Goal: Transaction & Acquisition: Book appointment/travel/reservation

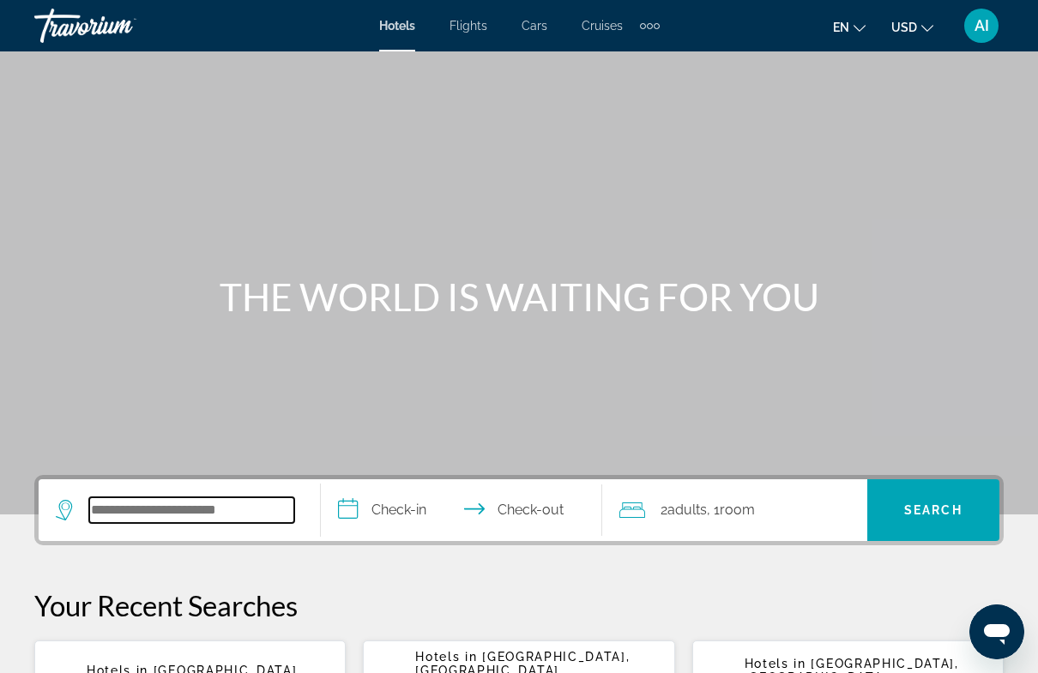
click at [161, 515] on input "Search hotel destination" at bounding box center [191, 510] width 205 height 26
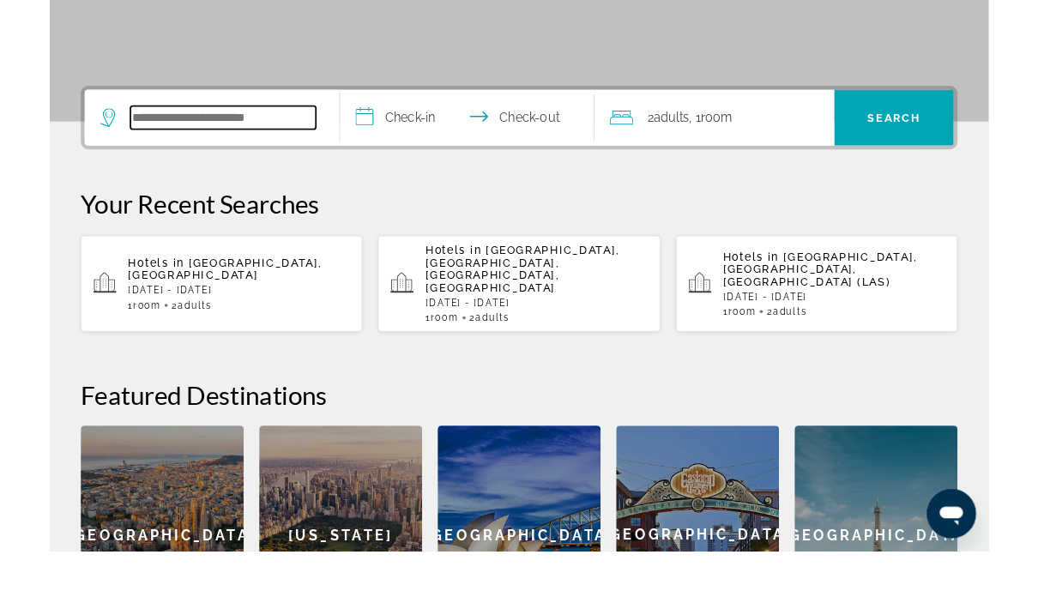
scroll to position [355, 0]
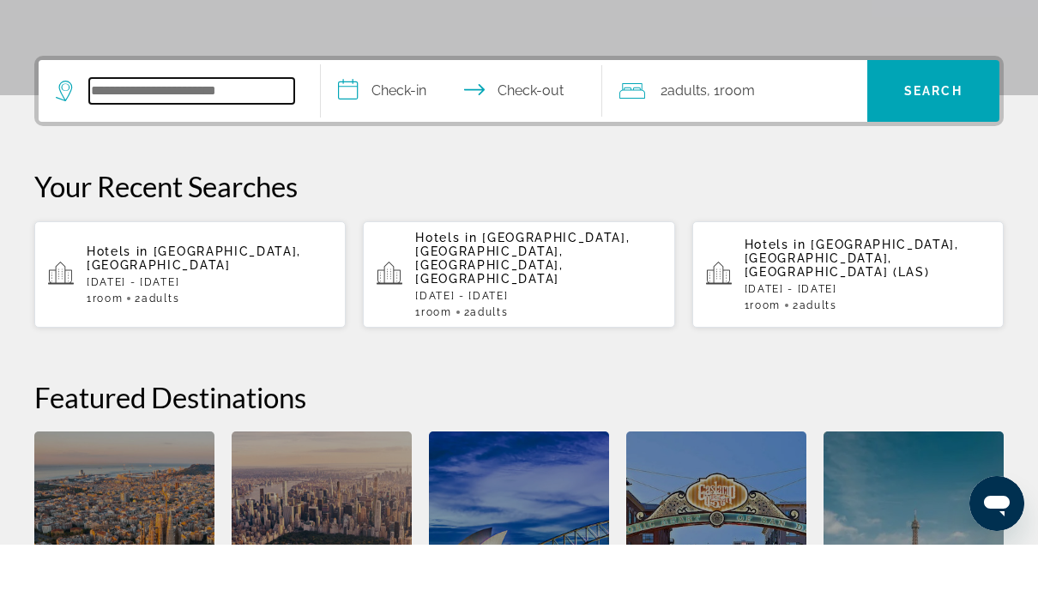
click at [169, 142] on input "Search hotel destination" at bounding box center [191, 155] width 205 height 26
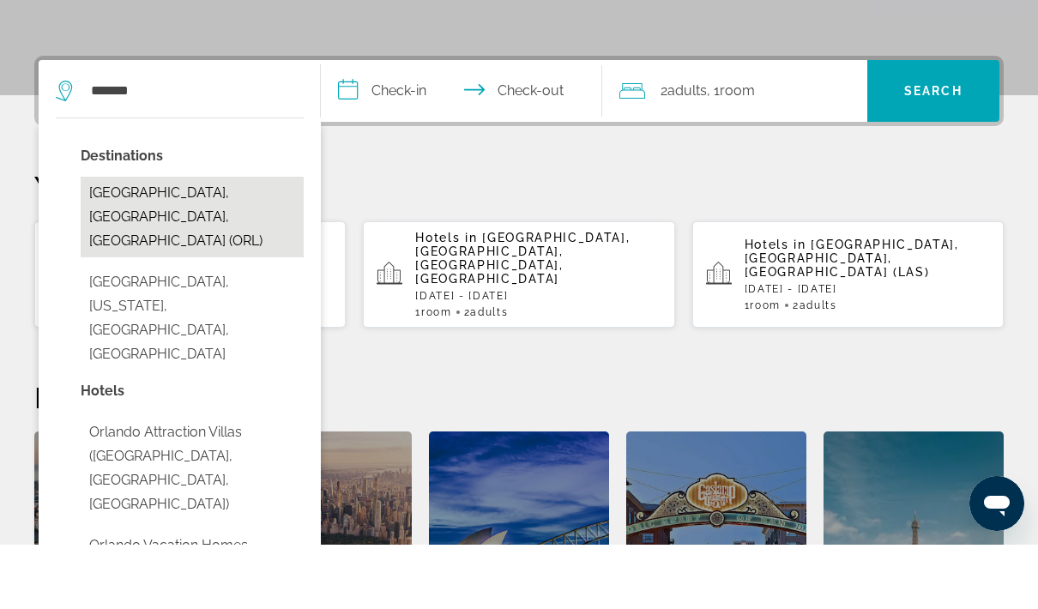
click at [242, 241] on button "Orlando, FL, United States (ORL)" at bounding box center [192, 281] width 223 height 81
type input "**********"
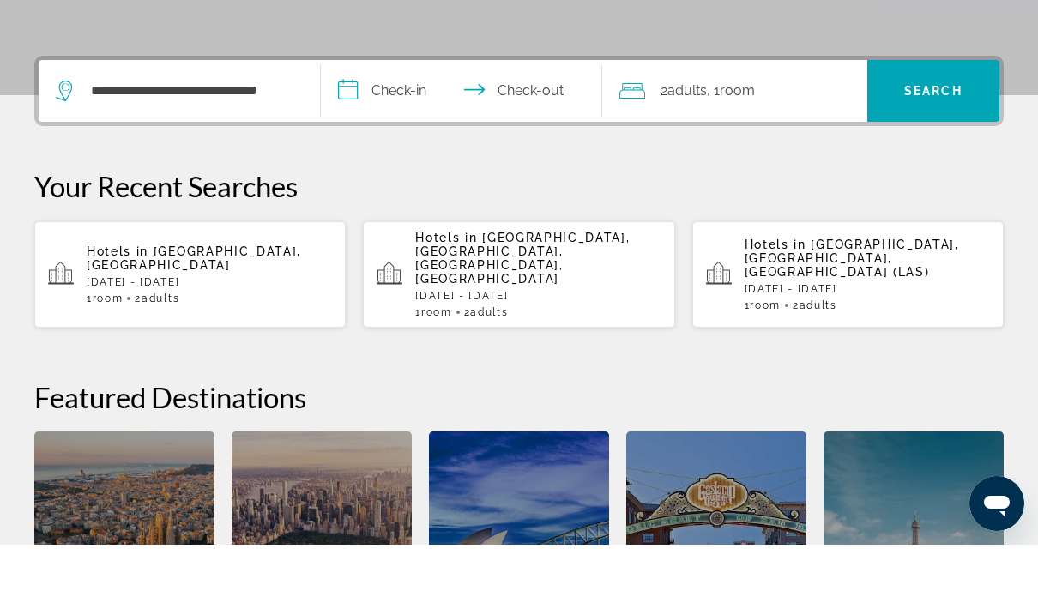
click at [382, 124] on input "**********" at bounding box center [465, 157] width 289 height 67
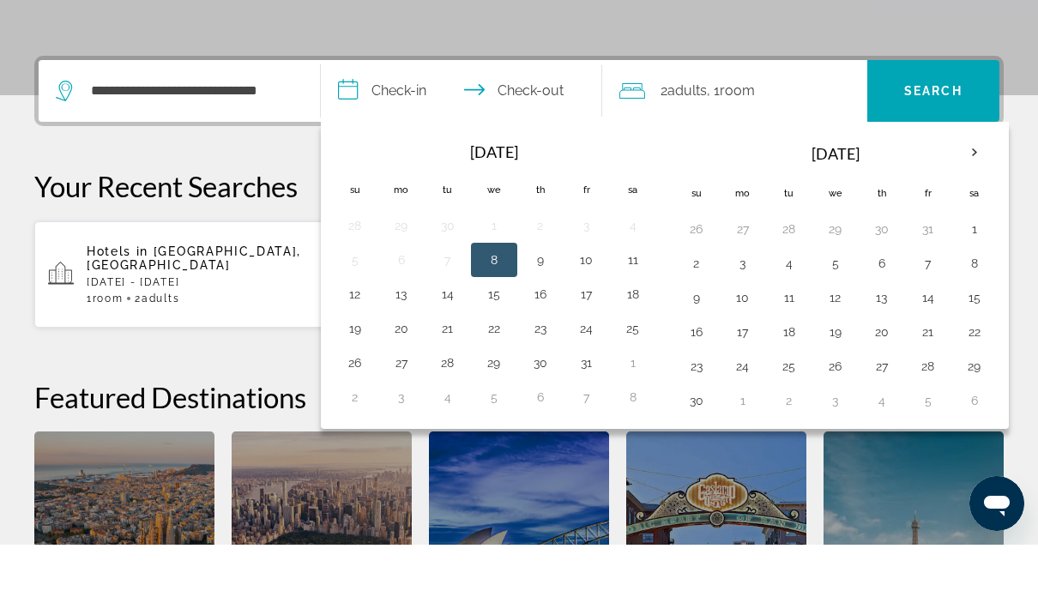
scroll to position [419, 0]
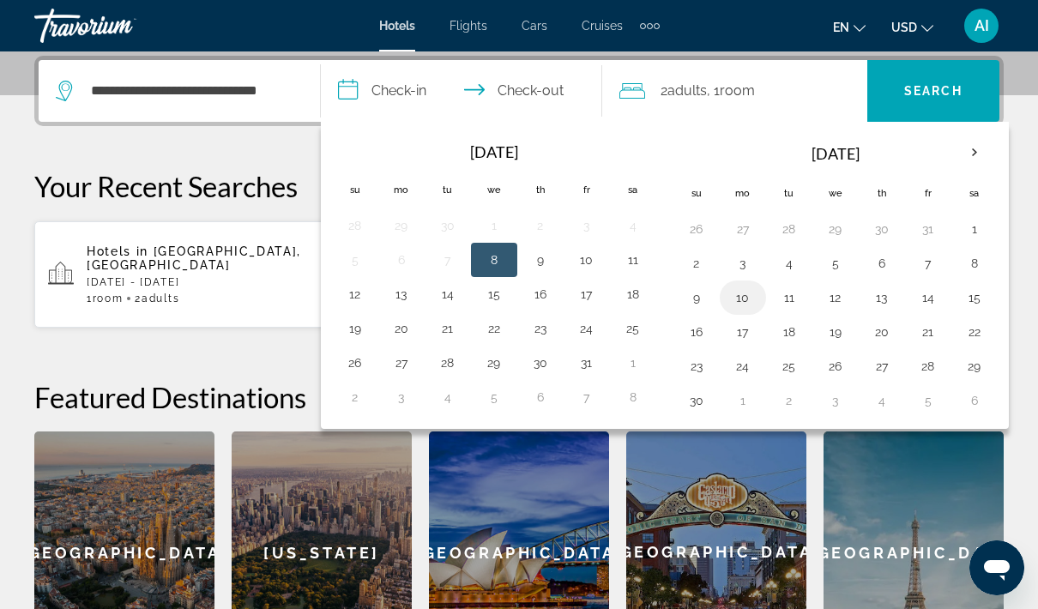
click at [744, 296] on button "10" at bounding box center [742, 298] width 27 height 24
click at [744, 332] on button "17" at bounding box center [742, 332] width 27 height 24
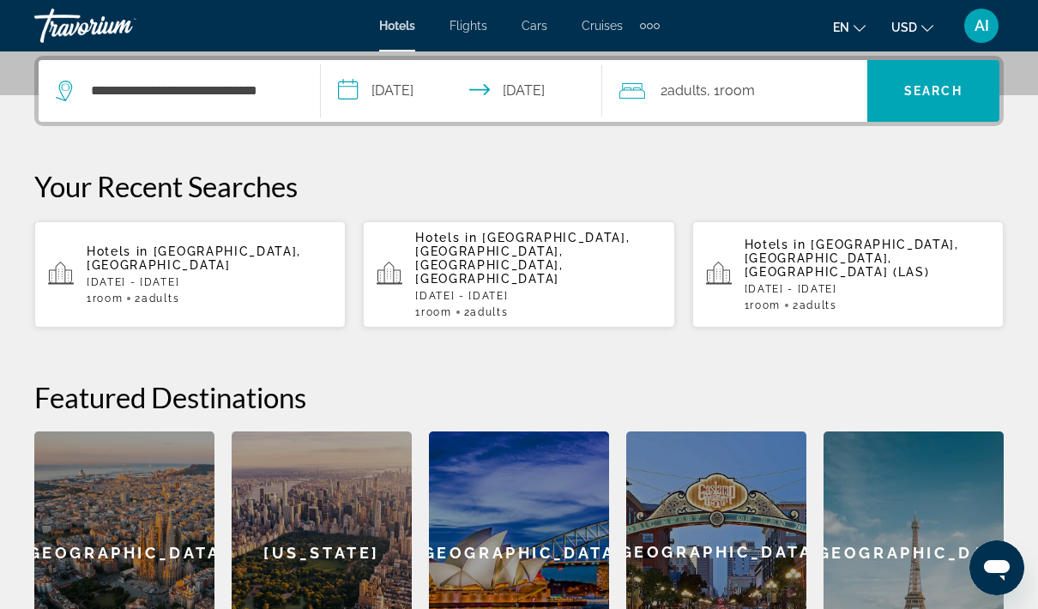
type input "**********"
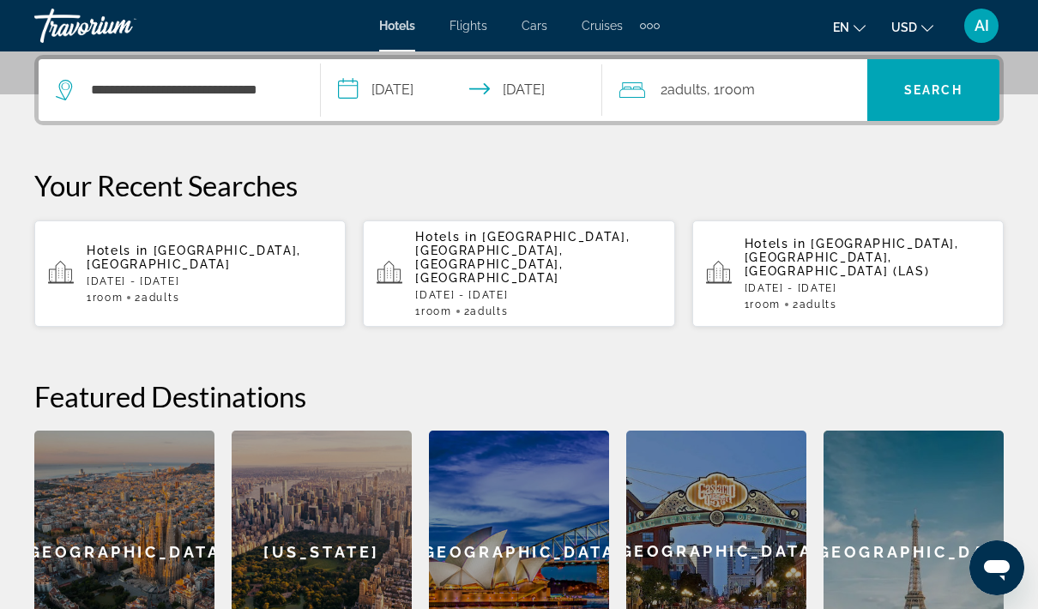
click at [787, 87] on div "2 Adult Adults , 1 Room rooms" at bounding box center [743, 90] width 248 height 24
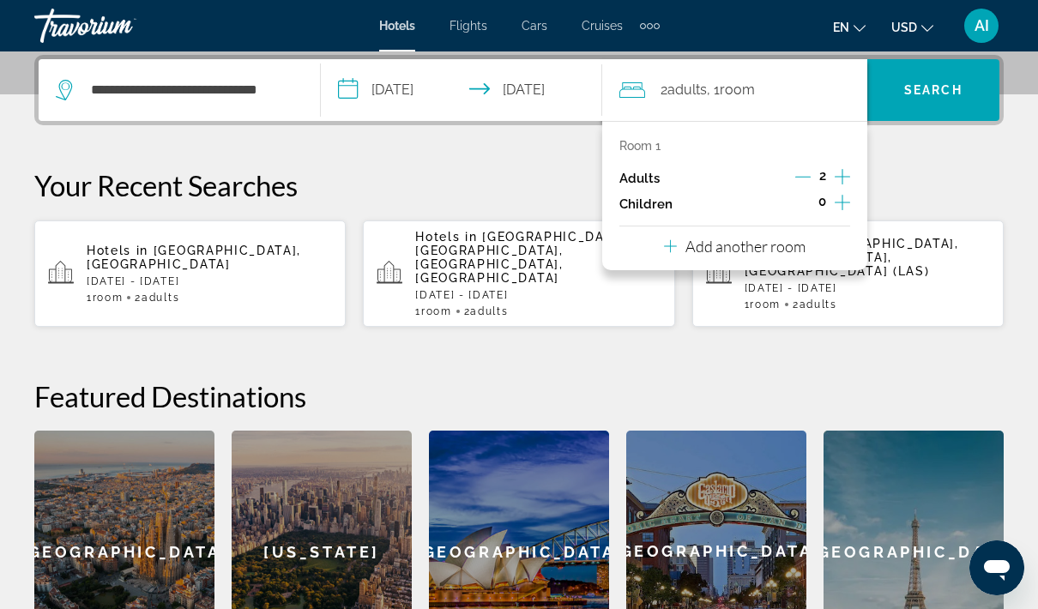
scroll to position [419, 0]
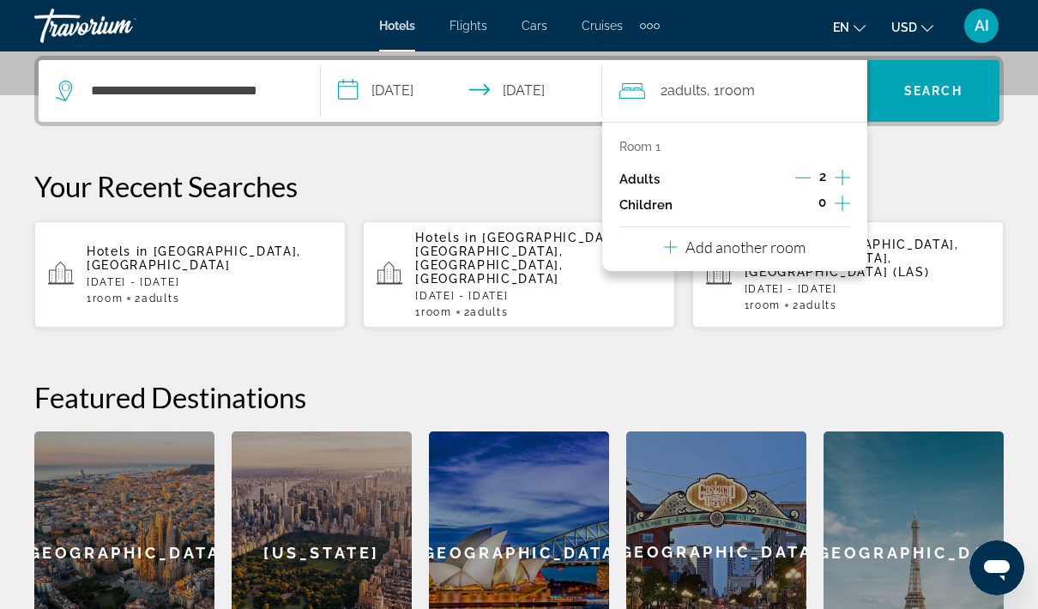
click at [843, 202] on icon "Increment children" at bounding box center [841, 203] width 15 height 21
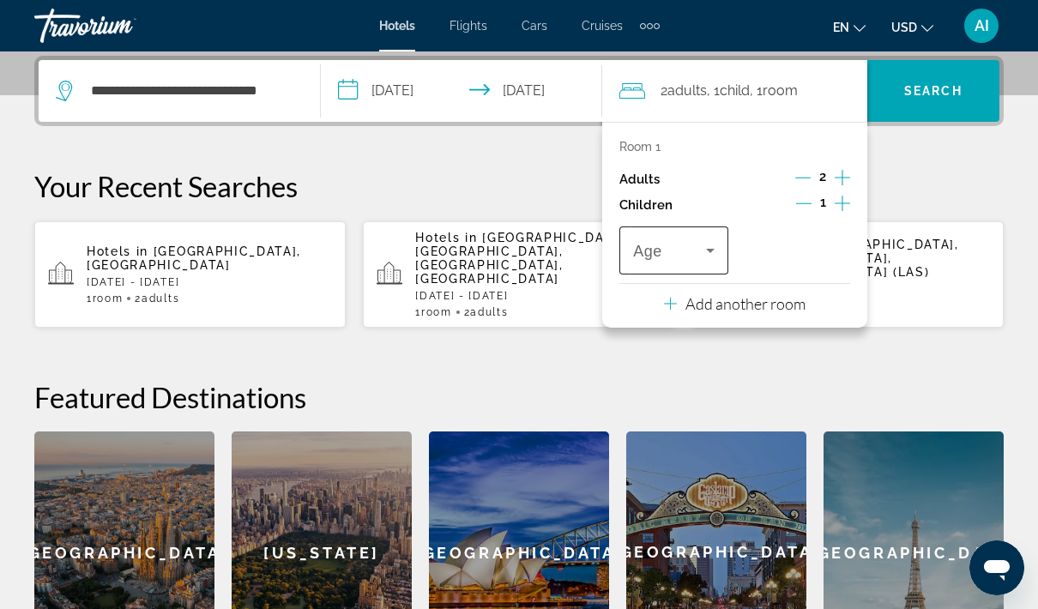
click at [719, 248] on icon "Travelers: 2 adults, 1 child" at bounding box center [710, 250] width 21 height 21
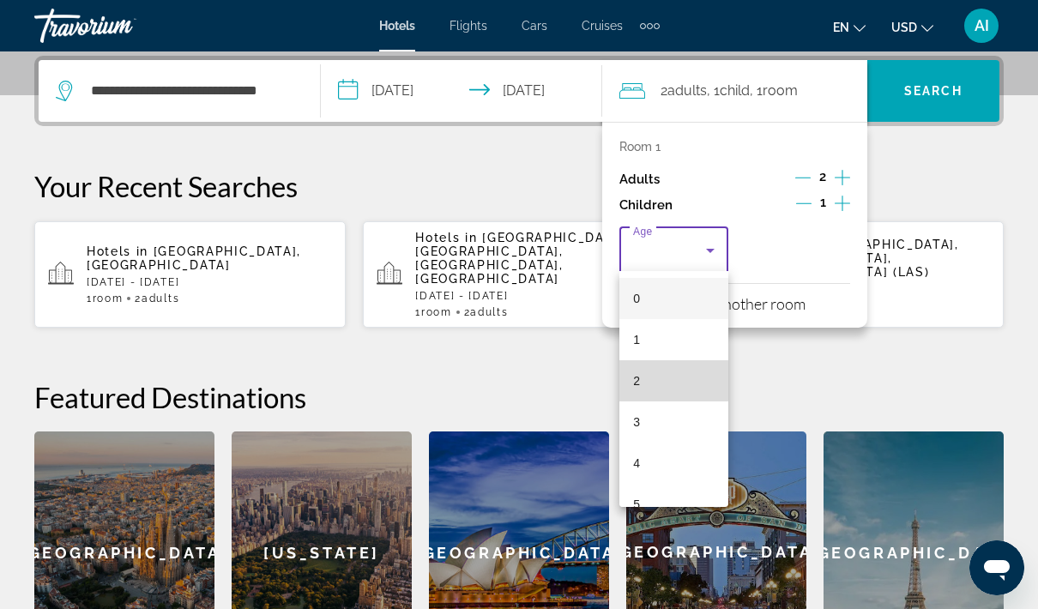
click at [660, 368] on mat-option "2" at bounding box center [673, 380] width 109 height 41
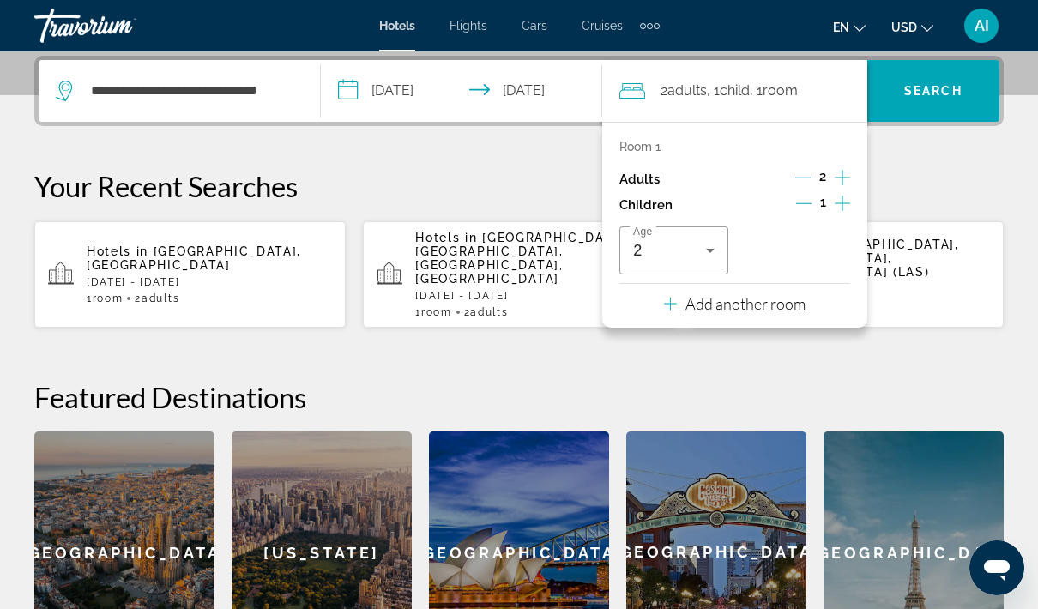
click at [820, 240] on div "Age 2" at bounding box center [734, 250] width 231 height 48
click at [850, 203] on button "Increment children" at bounding box center [841, 205] width 15 height 26
click at [829, 249] on icon "Travelers: 2 adults, 2 children" at bounding box center [832, 250] width 21 height 21
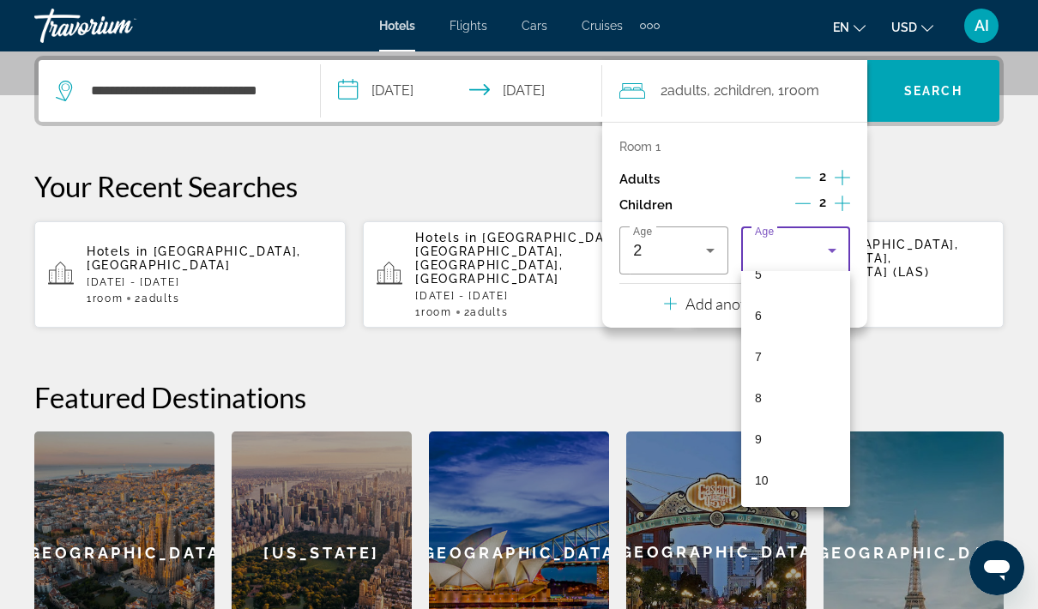
scroll to position [233, 0]
click at [775, 387] on mat-option "8" at bounding box center [795, 394] width 109 height 41
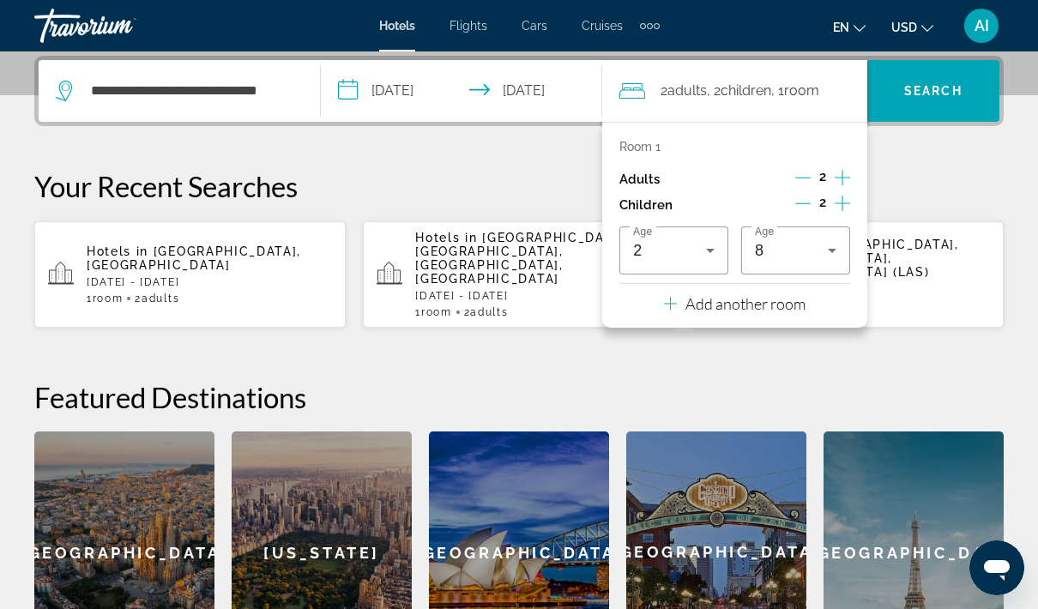
click at [945, 179] on p "Your Recent Searches" at bounding box center [518, 186] width 969 height 34
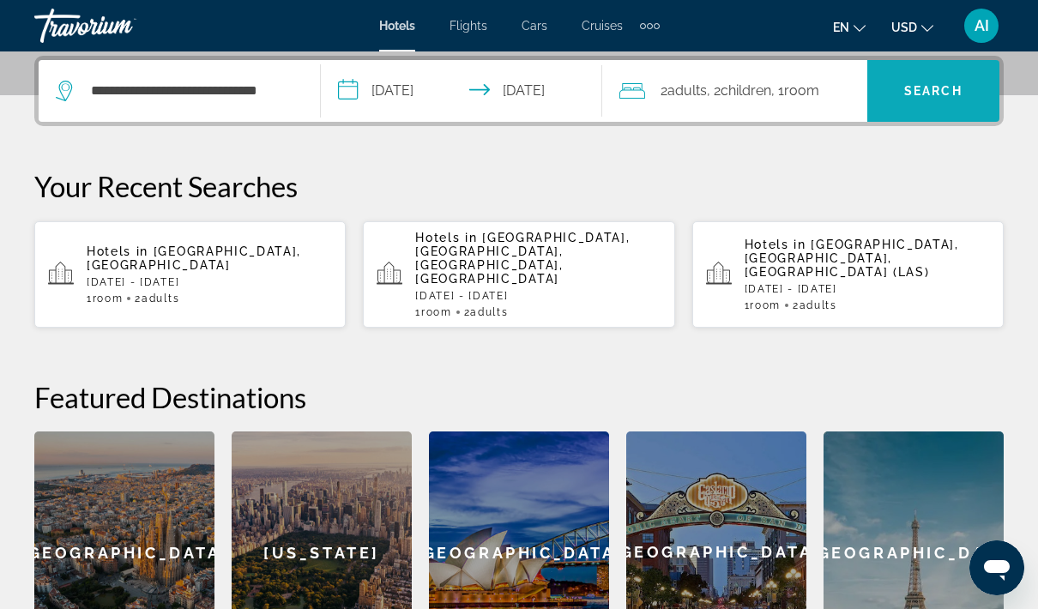
click at [952, 90] on span "Search" at bounding box center [933, 91] width 58 height 14
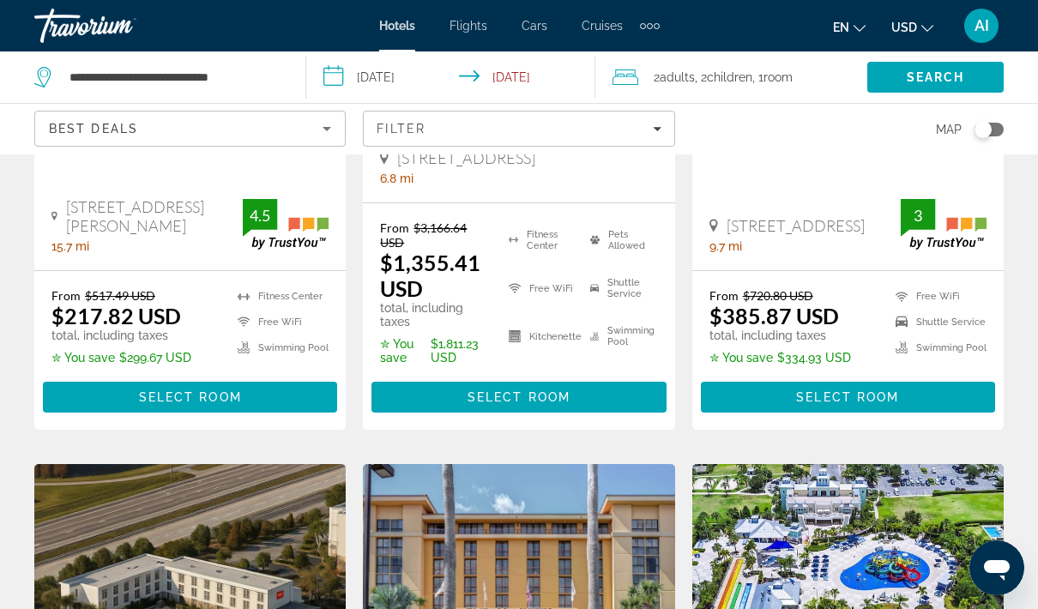
scroll to position [69, 0]
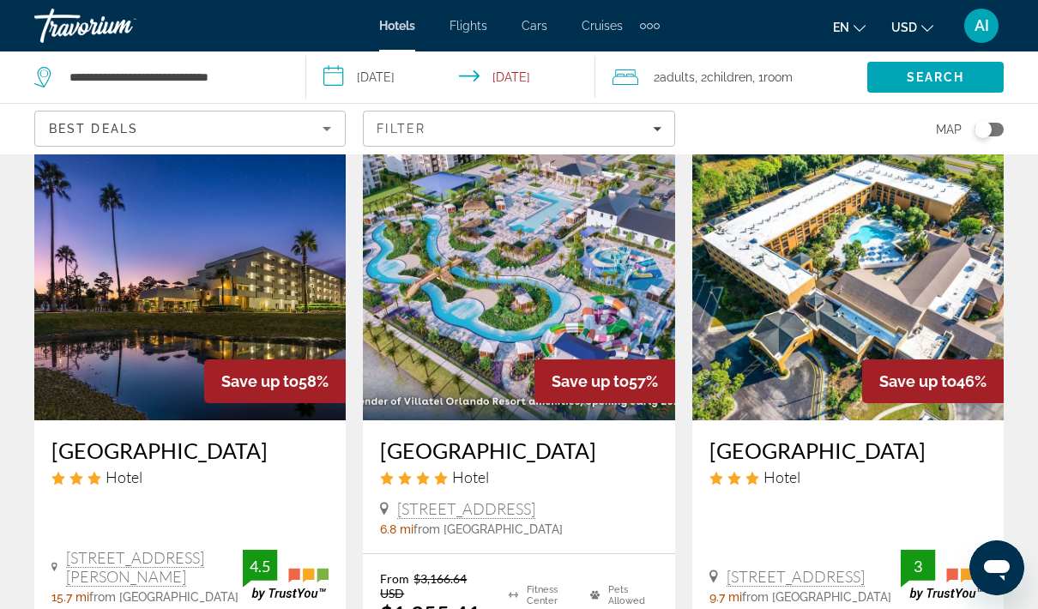
click at [197, 276] on img "Main content" at bounding box center [189, 283] width 311 height 274
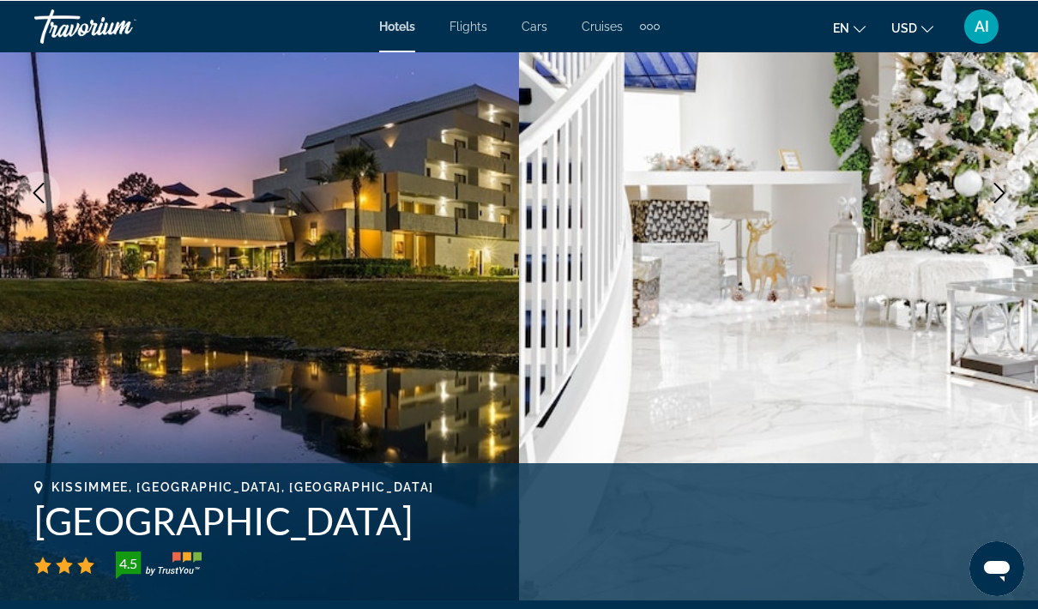
scroll to position [266, 0]
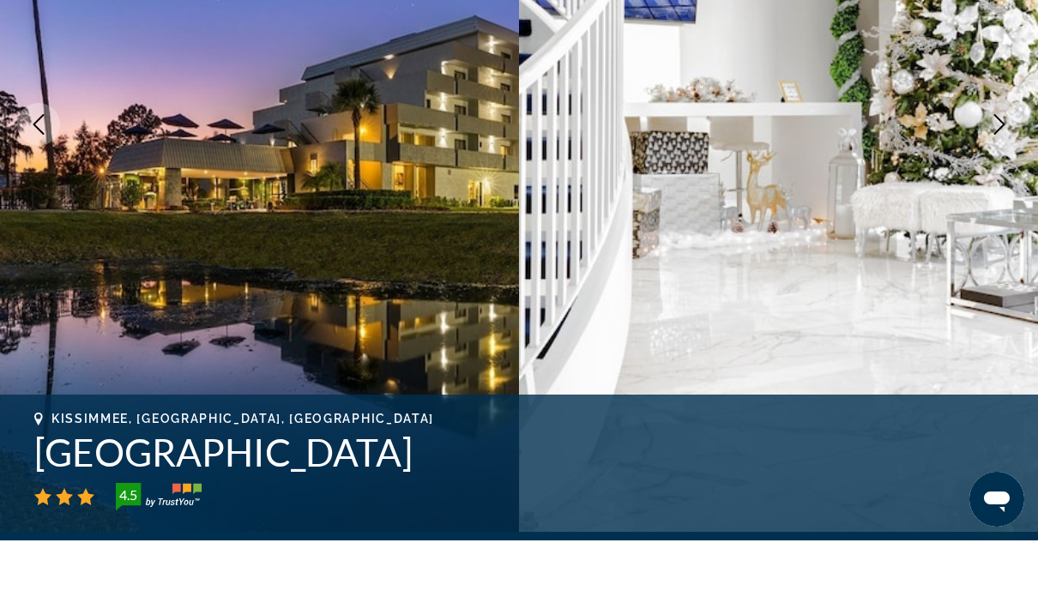
click at [49, 498] on h1 "Palazzo Lakeside Hotel" at bounding box center [518, 520] width 969 height 45
drag, startPoint x: 40, startPoint y: 449, endPoint x: 412, endPoint y: 454, distance: 371.4
copy h1 "Palazzo Lakeside Hotel"
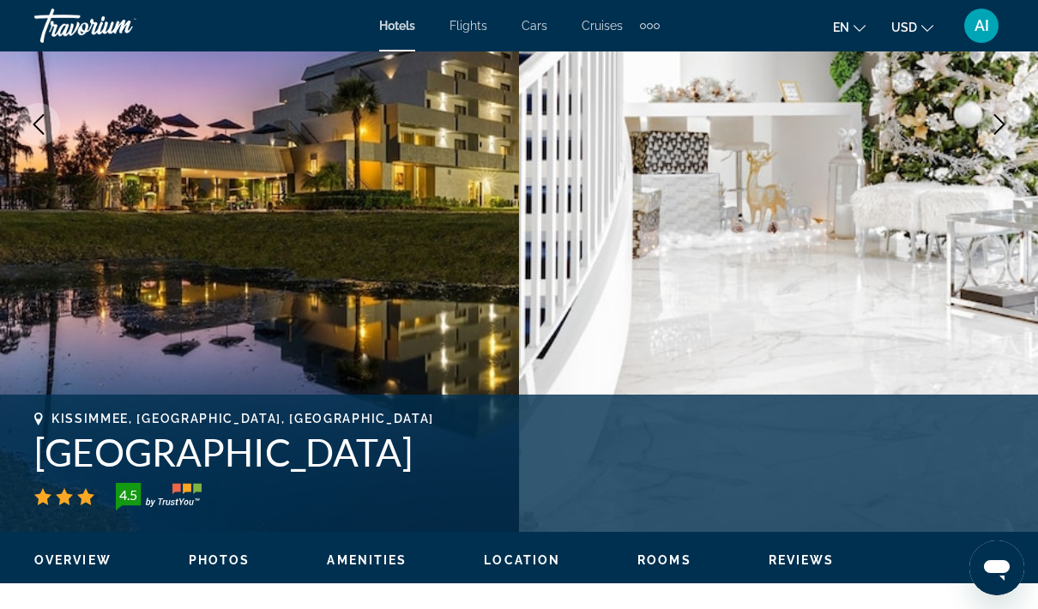
drag, startPoint x: 417, startPoint y: 444, endPoint x: 31, endPoint y: 455, distance: 386.1
click at [31, 455] on div "Kissimmee, FL, United States Palazzo Lakeside Hotel 4.5 Address 4944 W. Irlo Br…" at bounding box center [519, 463] width 1038 height 103
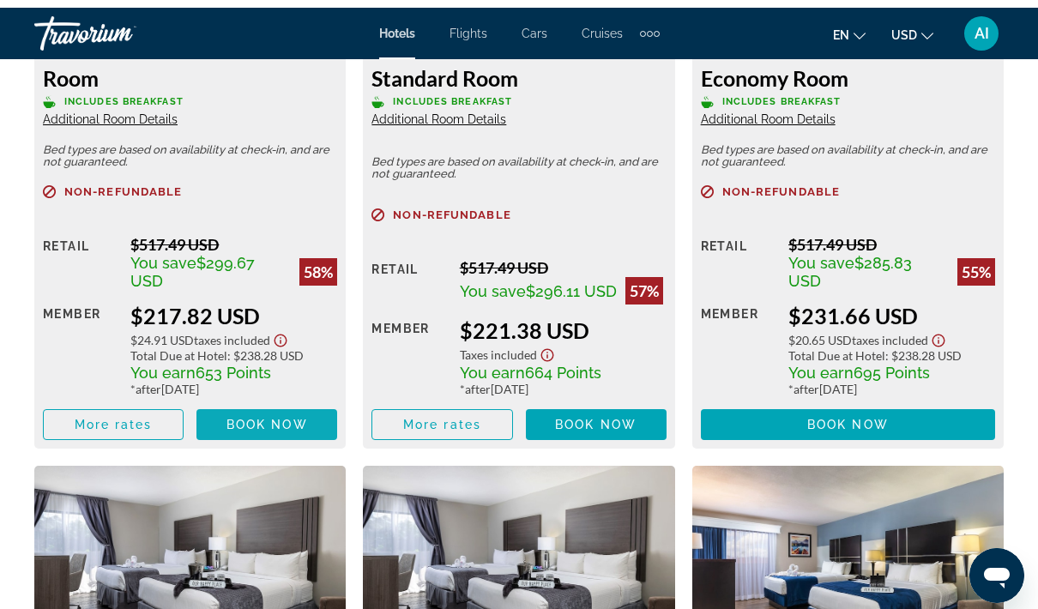
scroll to position [2793, 0]
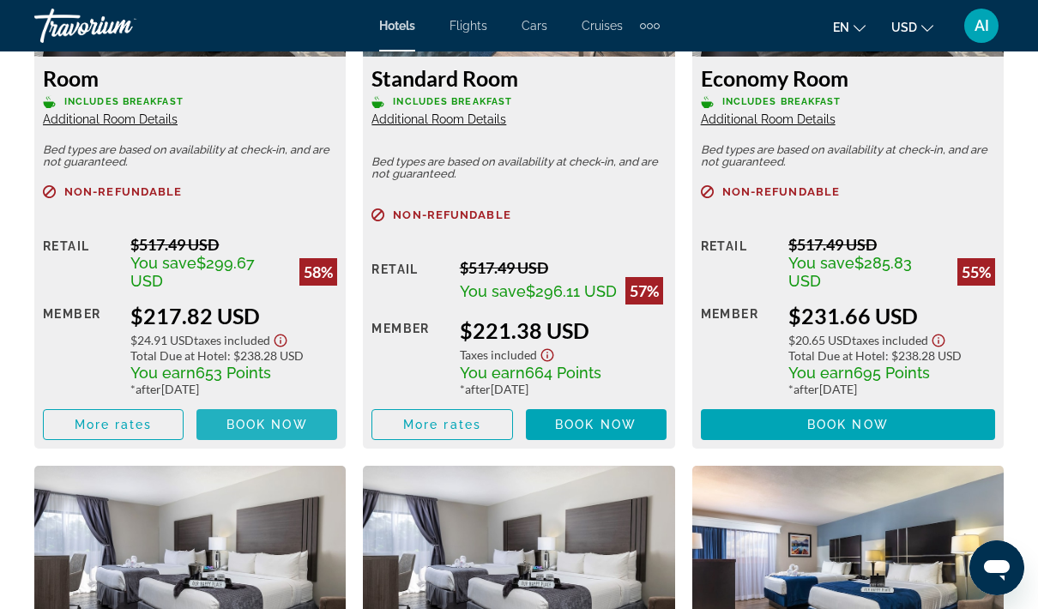
click at [272, 425] on span "Book now" at bounding box center [266, 425] width 81 height 14
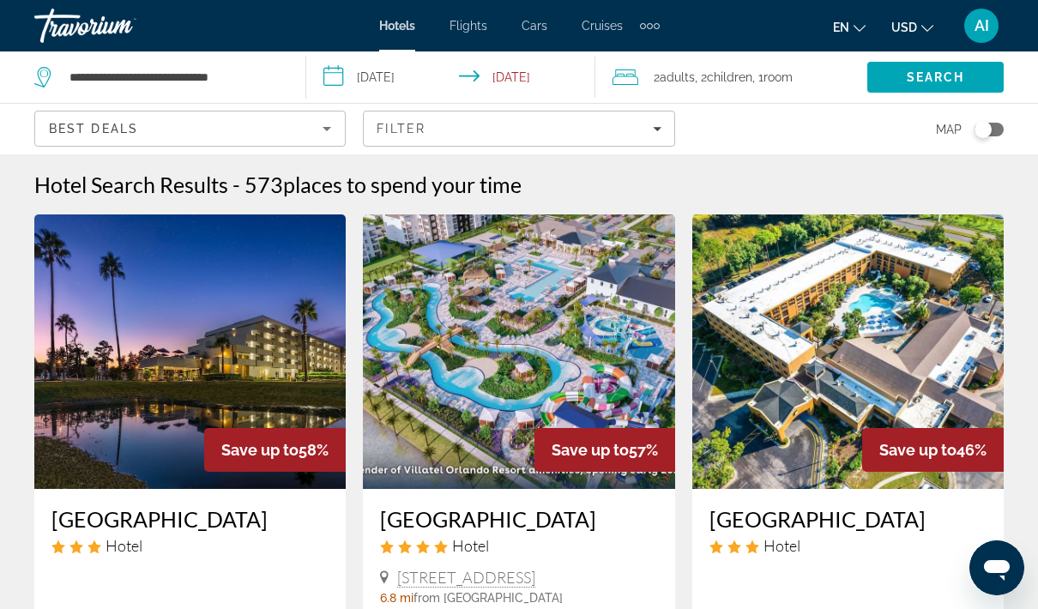
click at [575, 377] on img "Main content" at bounding box center [518, 351] width 311 height 274
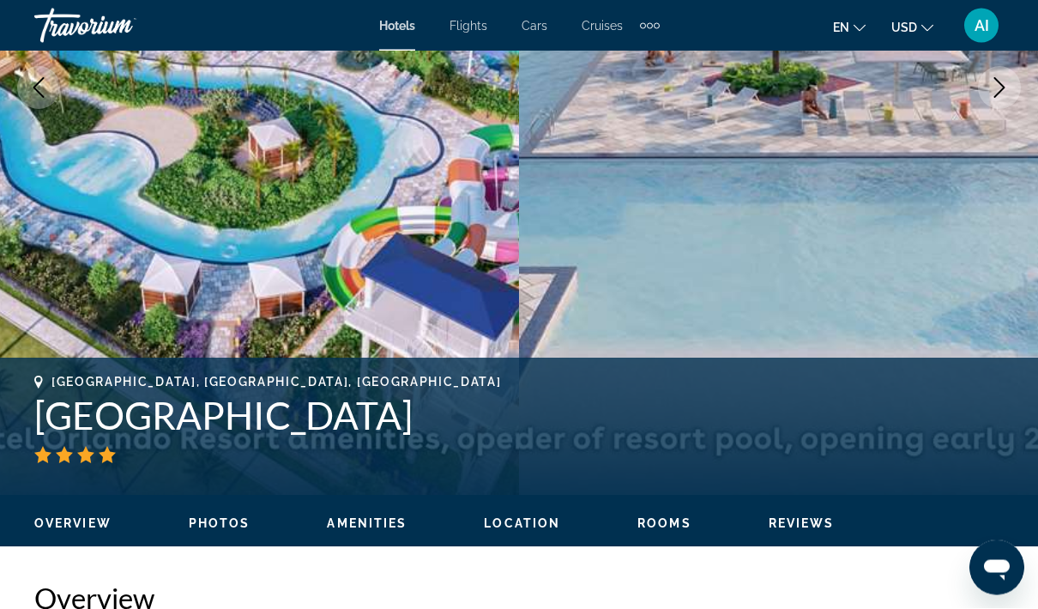
scroll to position [371, 0]
drag, startPoint x: 40, startPoint y: 408, endPoint x: 413, endPoint y: 413, distance: 372.2
copy h1 "Villatel Orlando Resort"
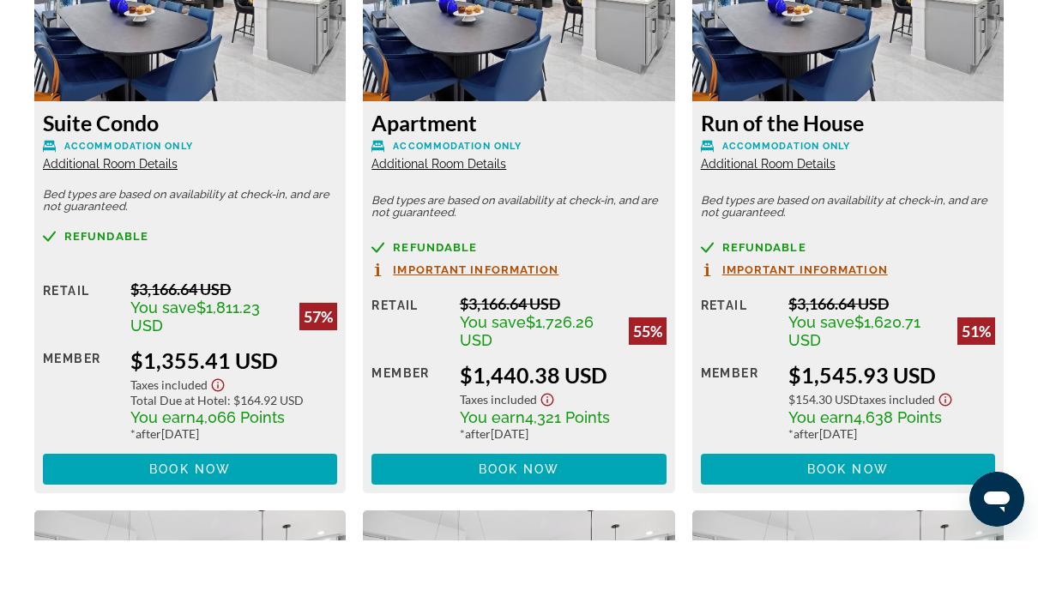
scroll to position [2841, 0]
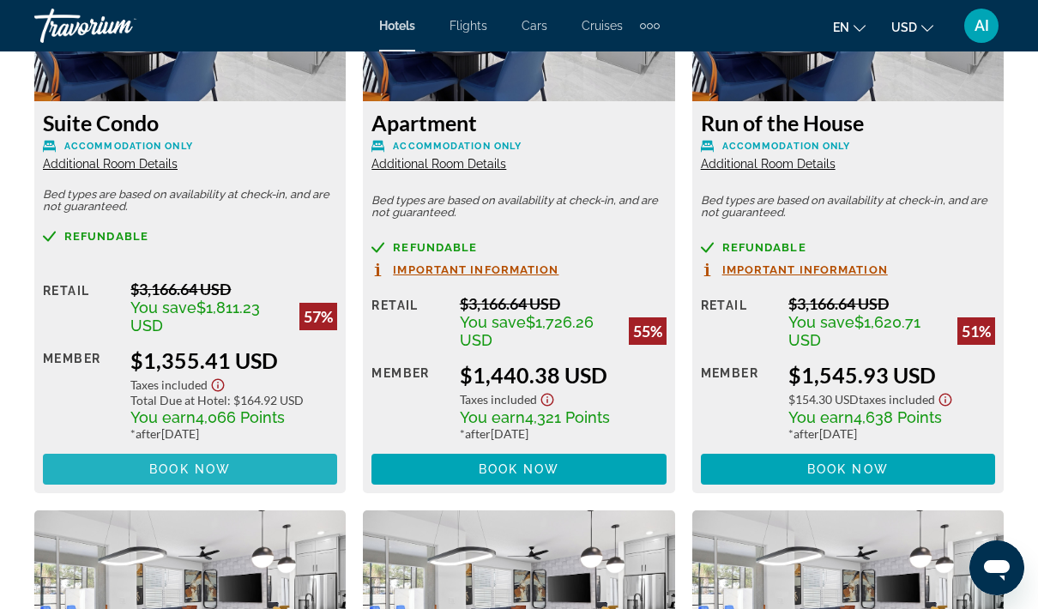
click at [192, 474] on span "Book now" at bounding box center [189, 469] width 81 height 14
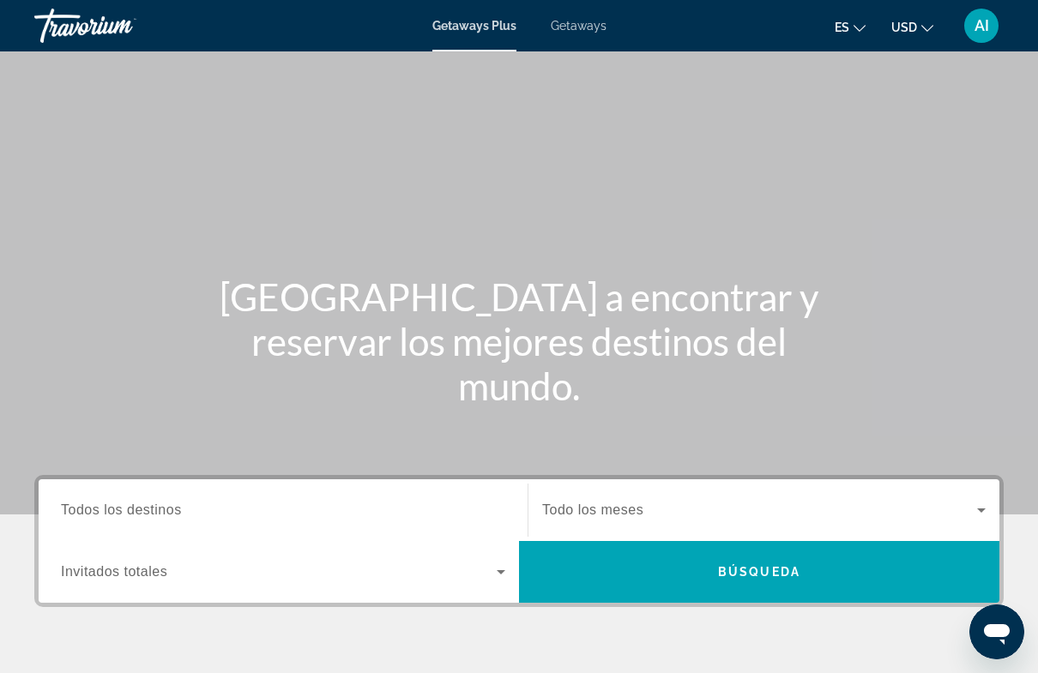
click at [585, 20] on span "Getaways" at bounding box center [579, 26] width 56 height 14
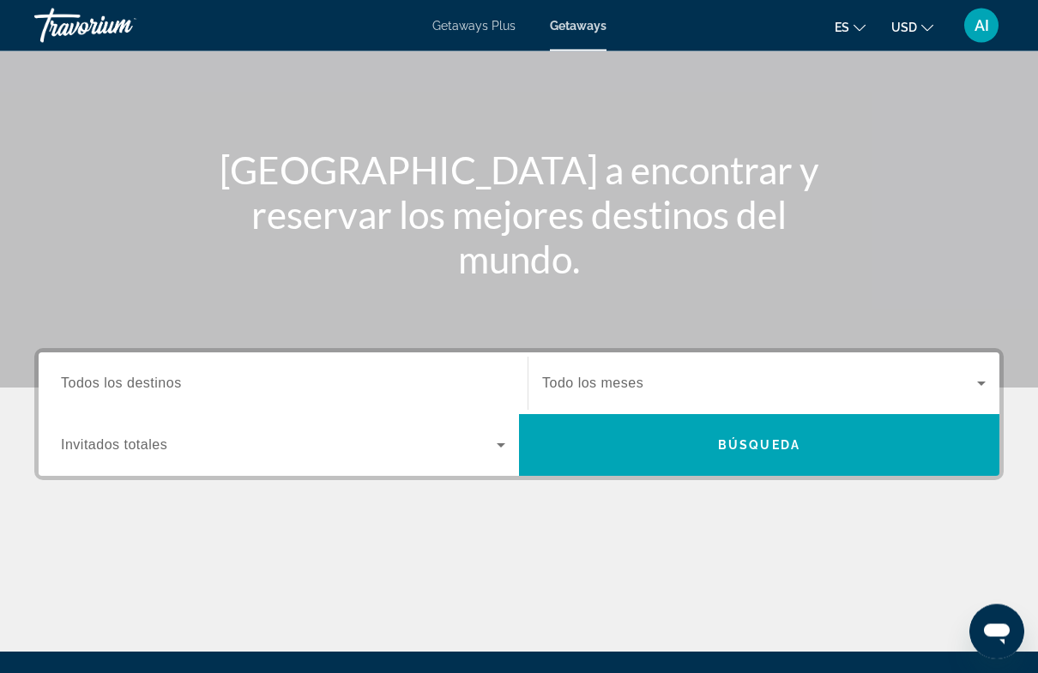
scroll to position [130, 0]
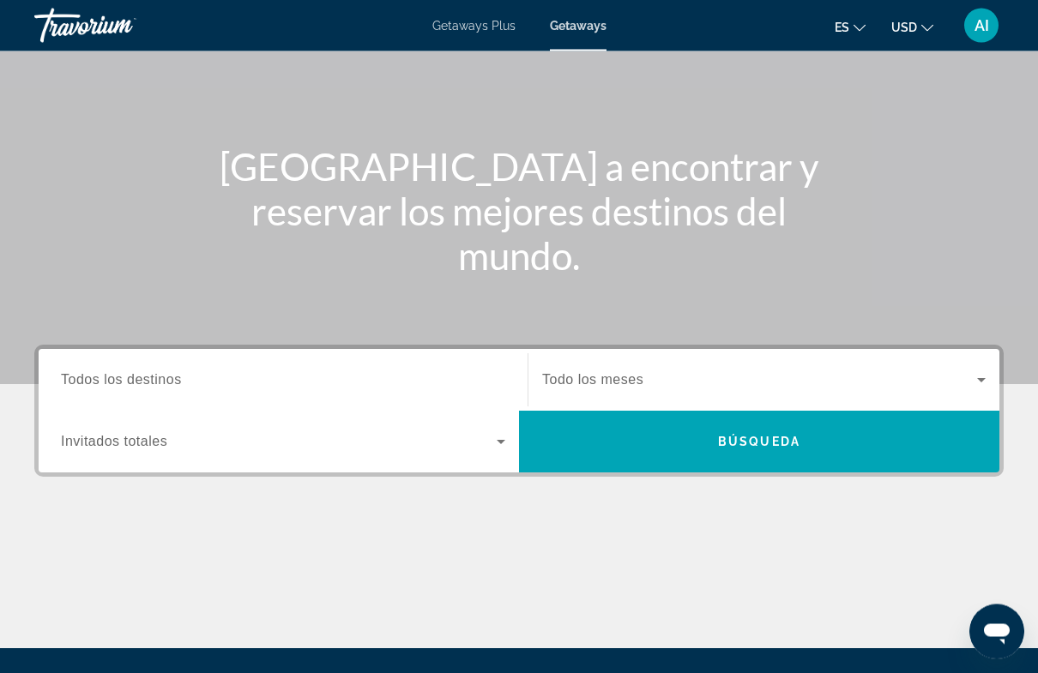
click at [105, 388] on input "Destination Todos los destinos" at bounding box center [283, 381] width 444 height 21
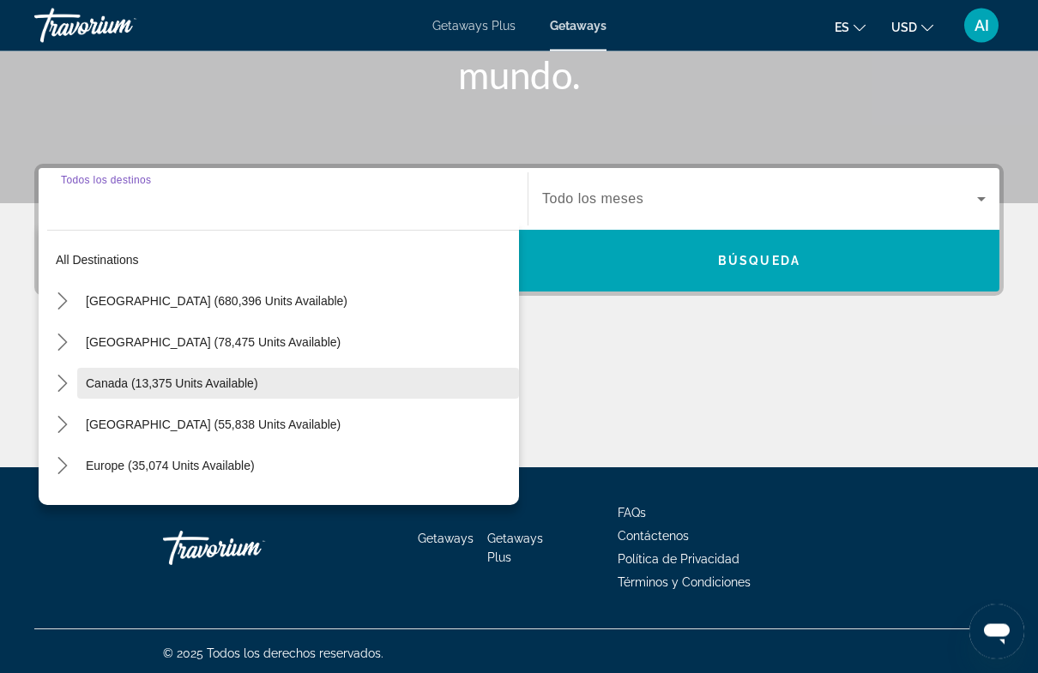
scroll to position [311, 0]
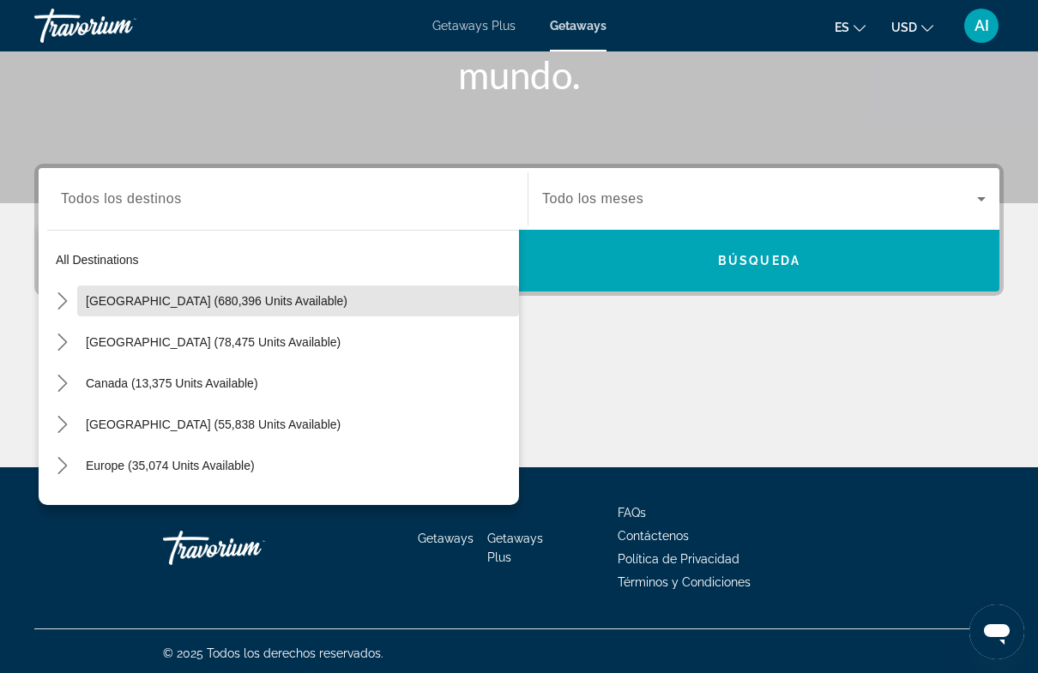
click at [77, 309] on span "Select destination: United States (680,396 units available)" at bounding box center [298, 300] width 442 height 41
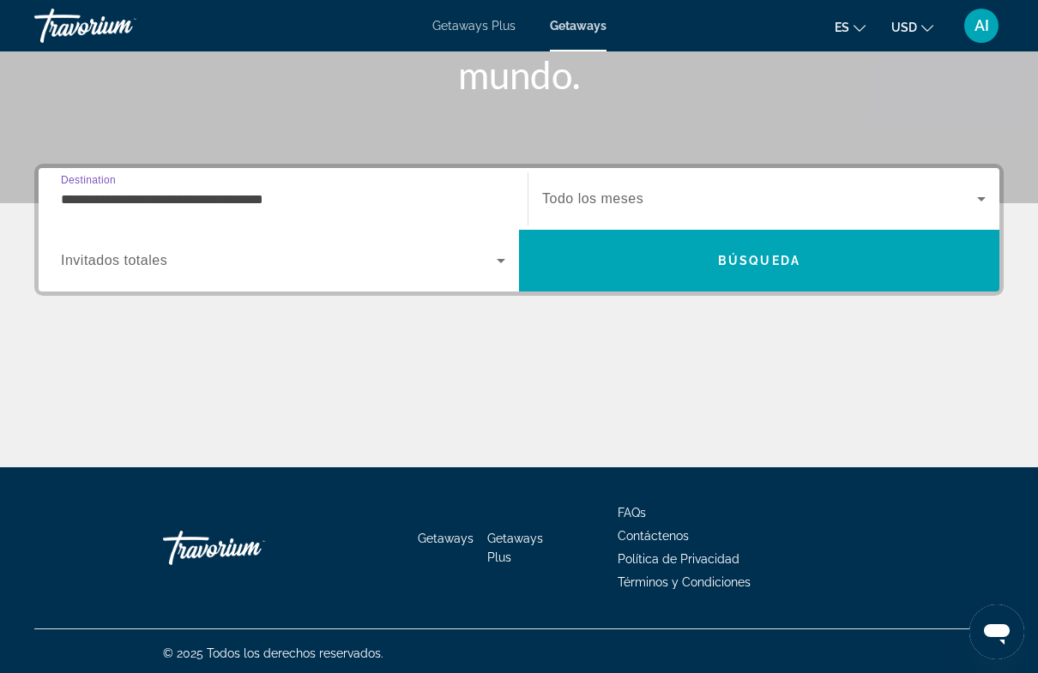
click at [63, 202] on input "**********" at bounding box center [283, 200] width 444 height 21
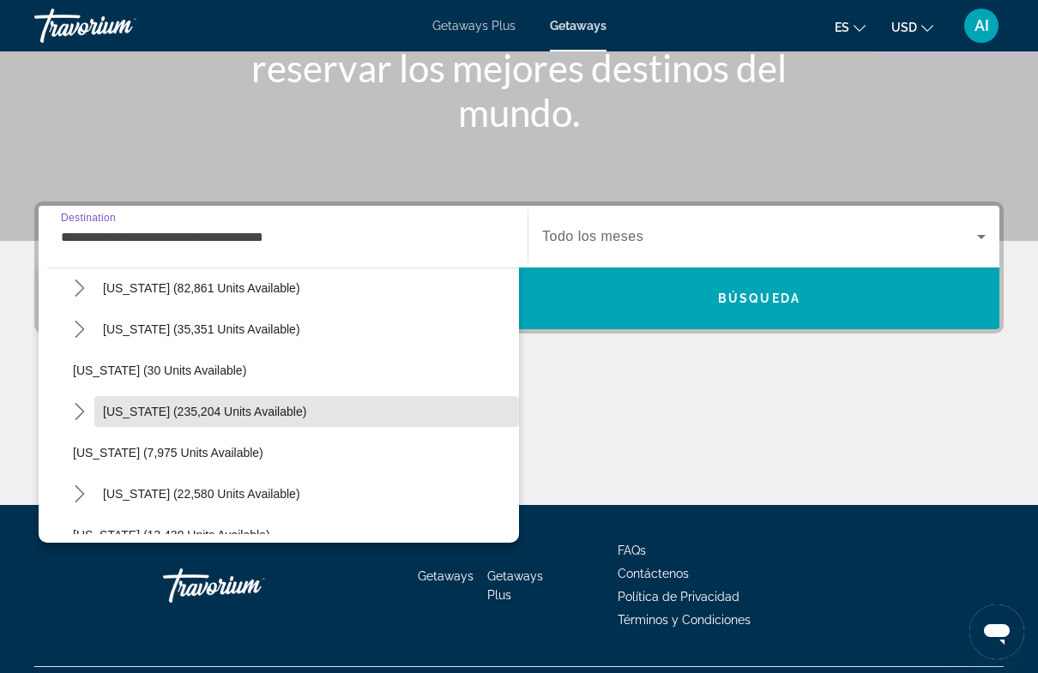
scroll to position [179, 0]
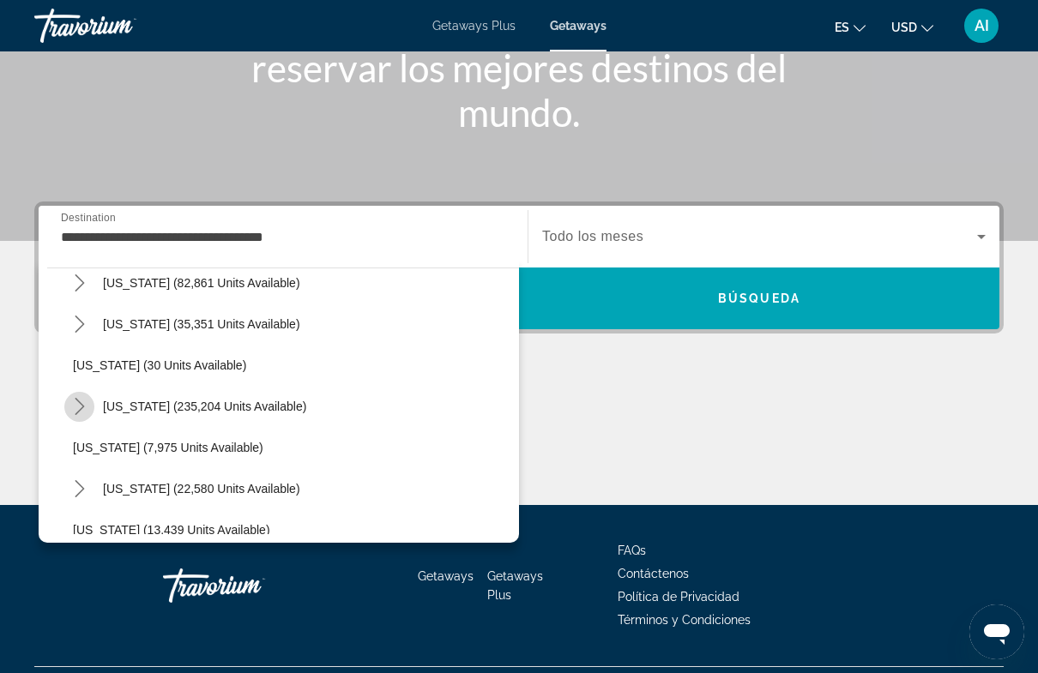
click at [82, 409] on icon "Toggle Florida (235,204 units available) submenu" at bounding box center [79, 406] width 9 height 17
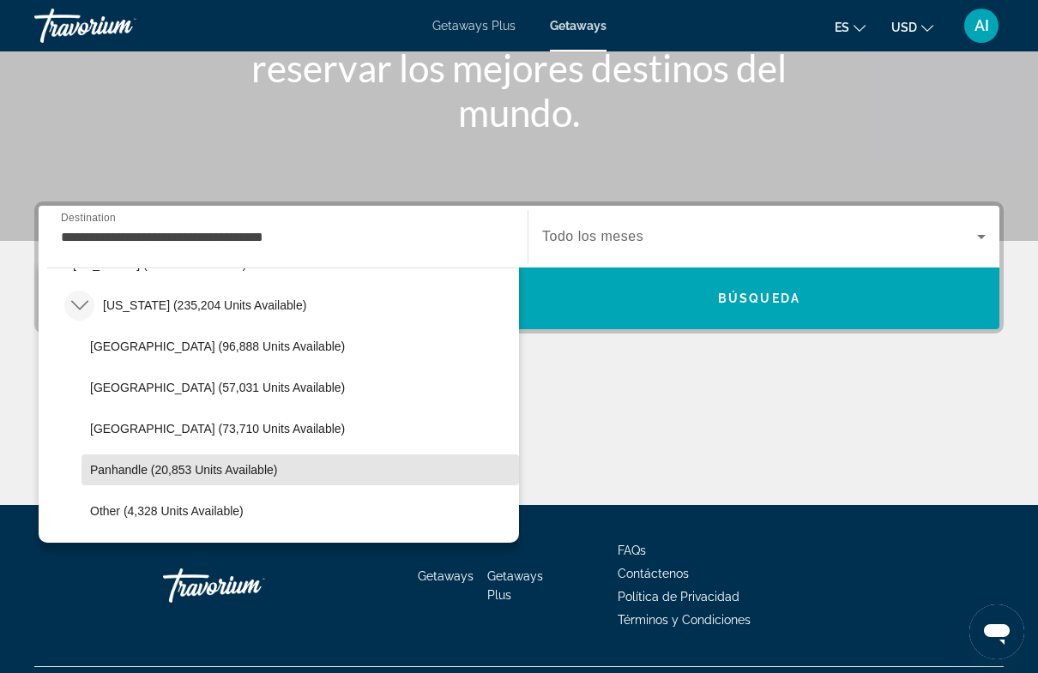
scroll to position [279, 0]
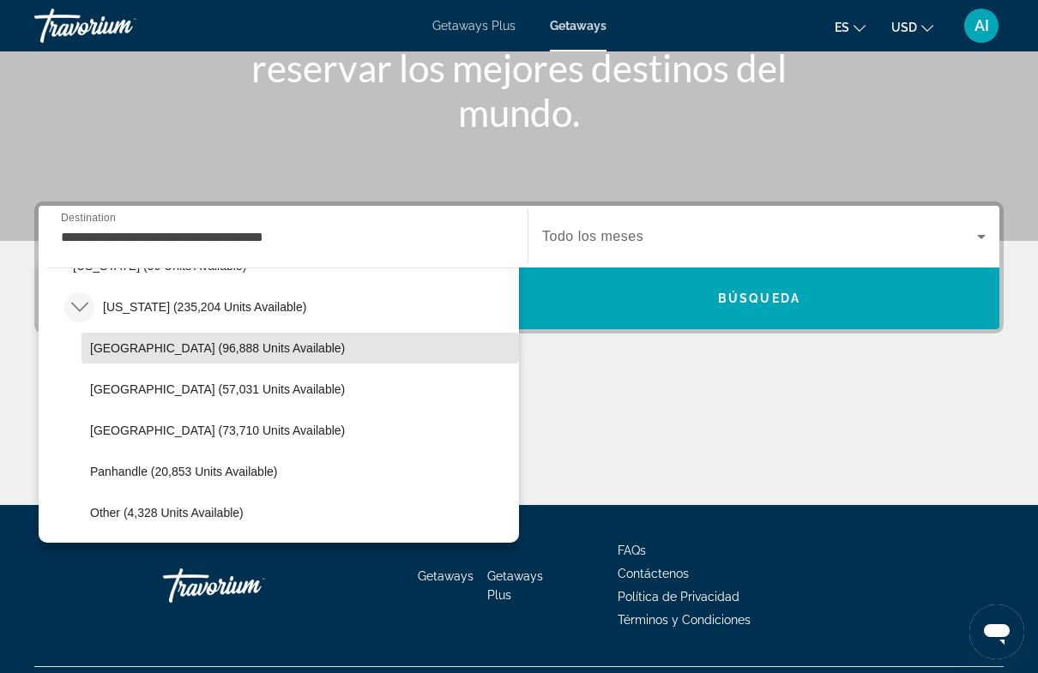
click at [208, 356] on span "Select destination: Orlando & Disney Area (96,888 units available)" at bounding box center [299, 348] width 437 height 41
type input "**********"
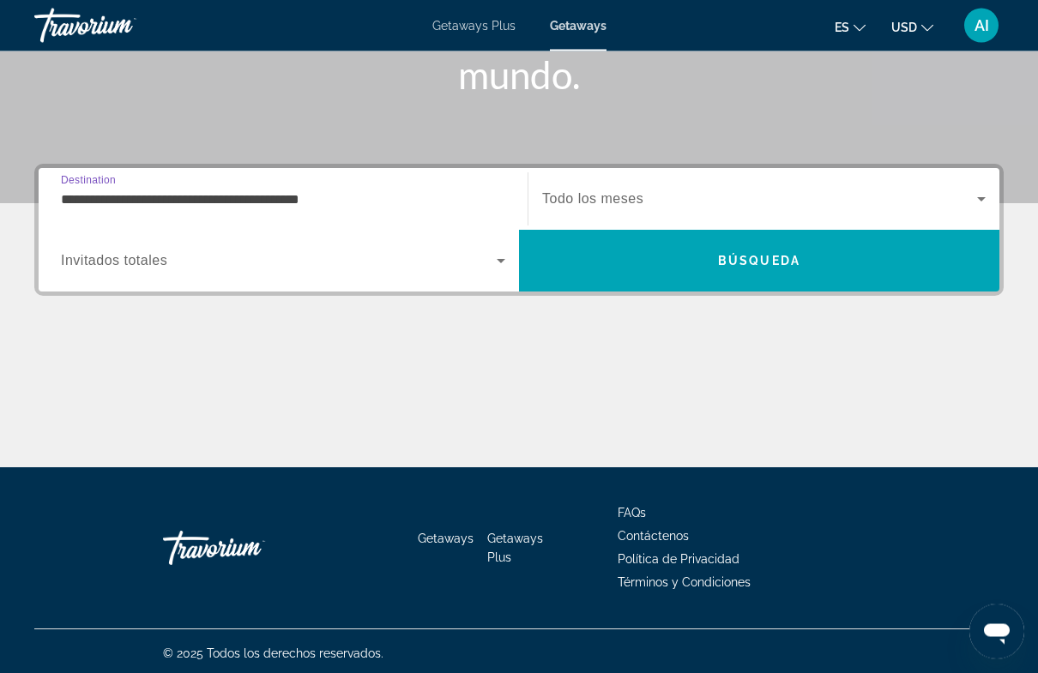
scroll to position [311, 0]
click at [632, 202] on span "Todo los meses" at bounding box center [592, 198] width 101 height 15
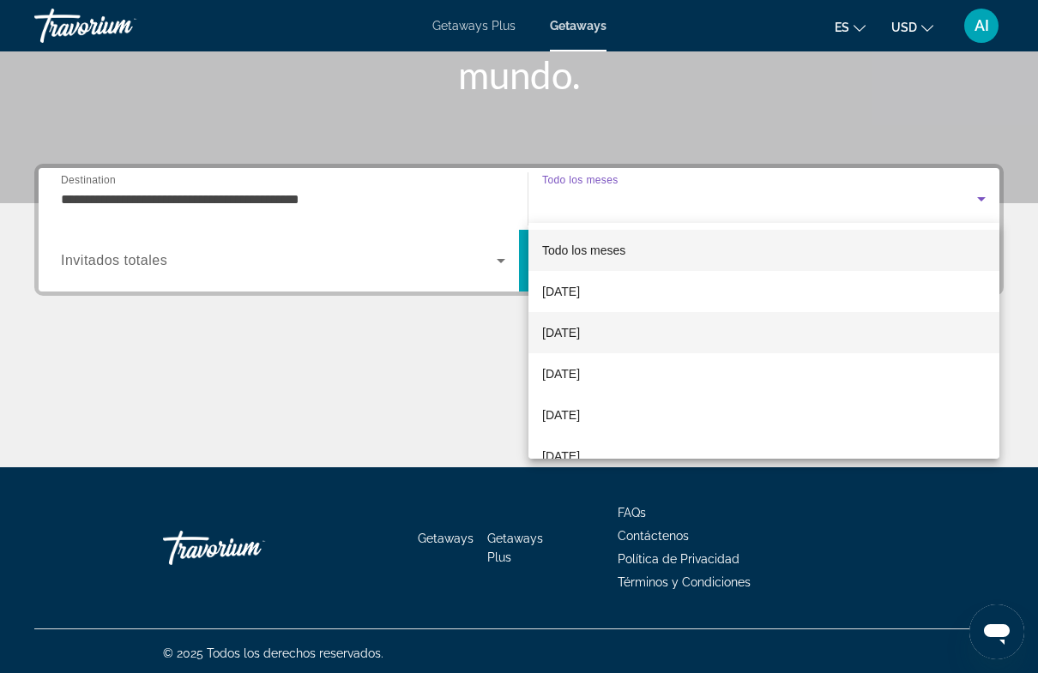
click at [580, 332] on span "[DATE]" at bounding box center [561, 332] width 38 height 21
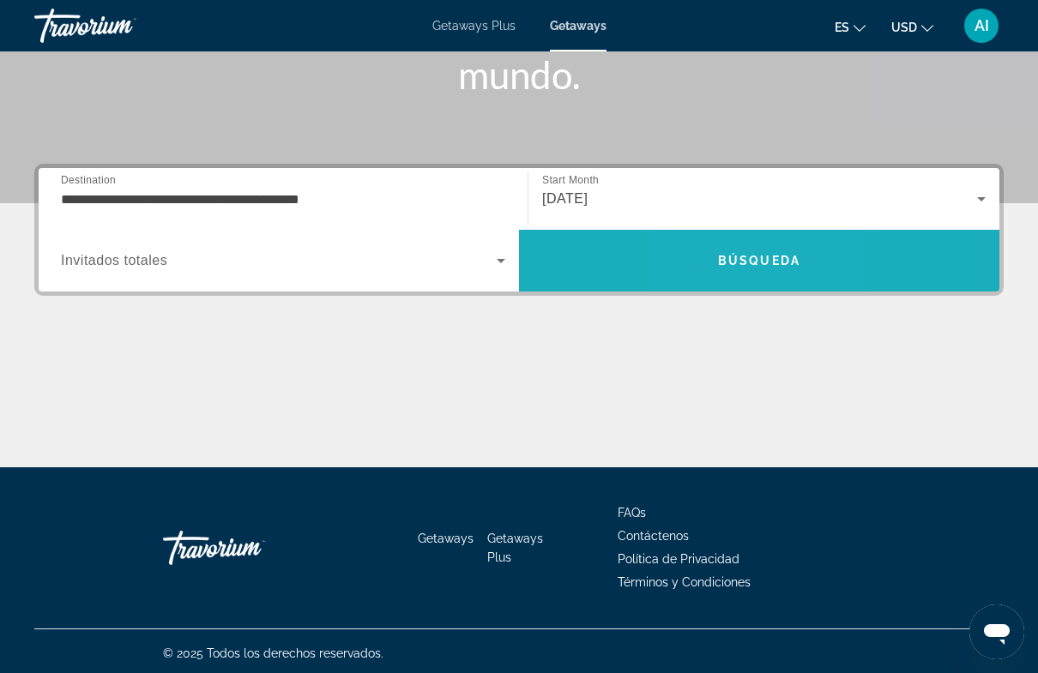
drag, startPoint x: 715, startPoint y: 262, endPoint x: 715, endPoint y: 193, distance: 68.6
click at [715, 262] on span "Search" at bounding box center [759, 260] width 480 height 41
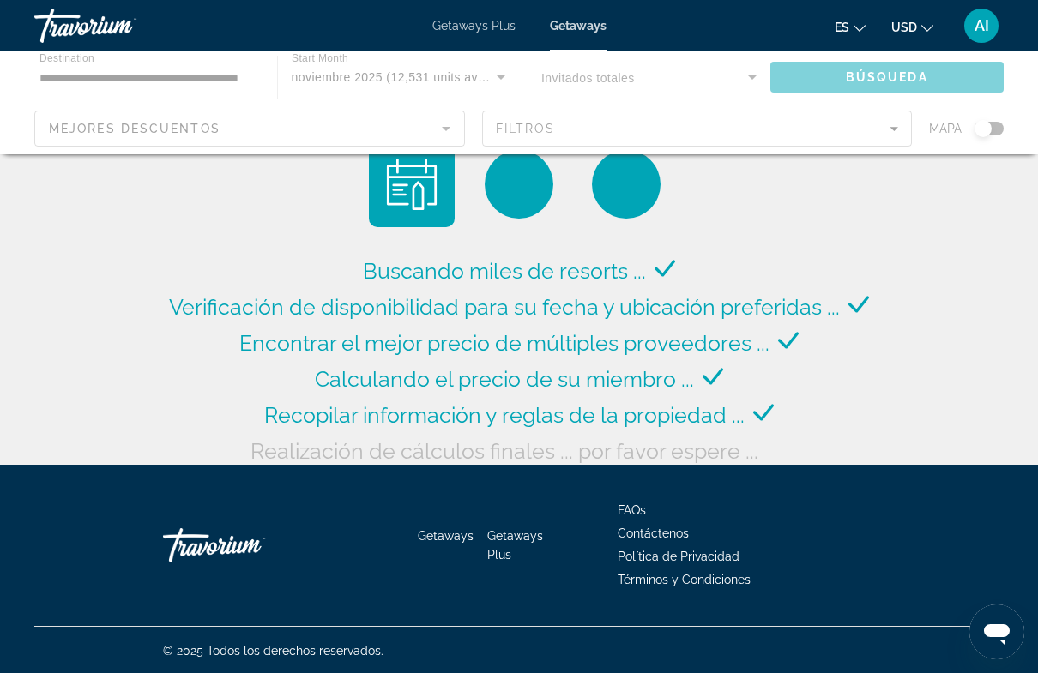
click at [860, 27] on icon "Change language" at bounding box center [859, 28] width 12 height 12
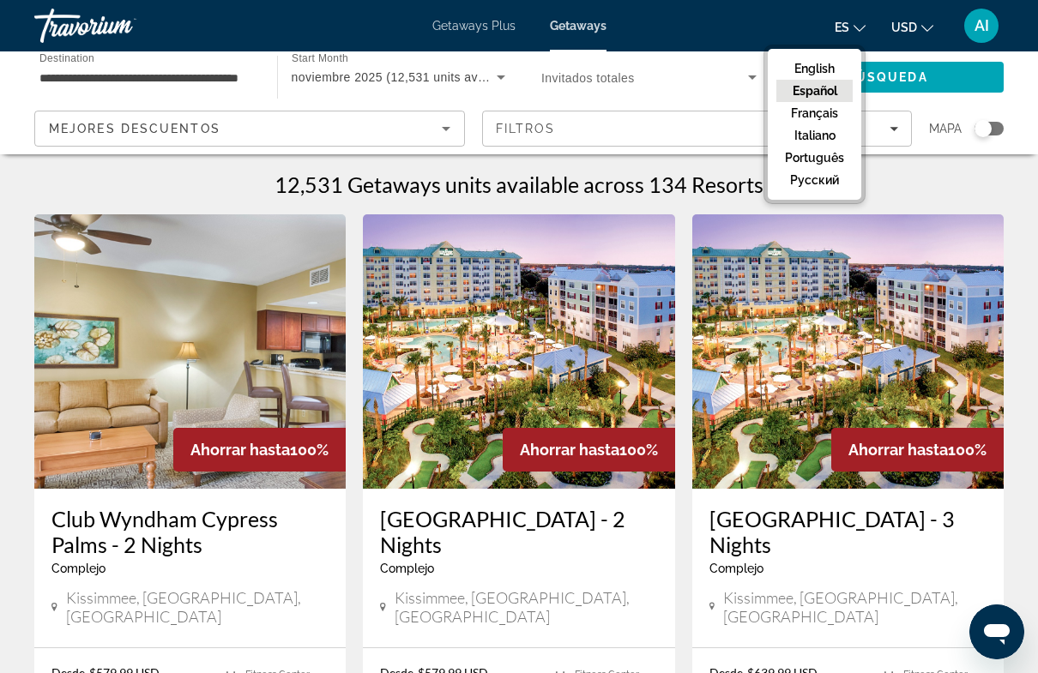
drag, startPoint x: 806, startPoint y: 68, endPoint x: -1, endPoint y: -1, distance: 809.9
click at [0, 0] on html "**********" at bounding box center [519, 336] width 1038 height 673
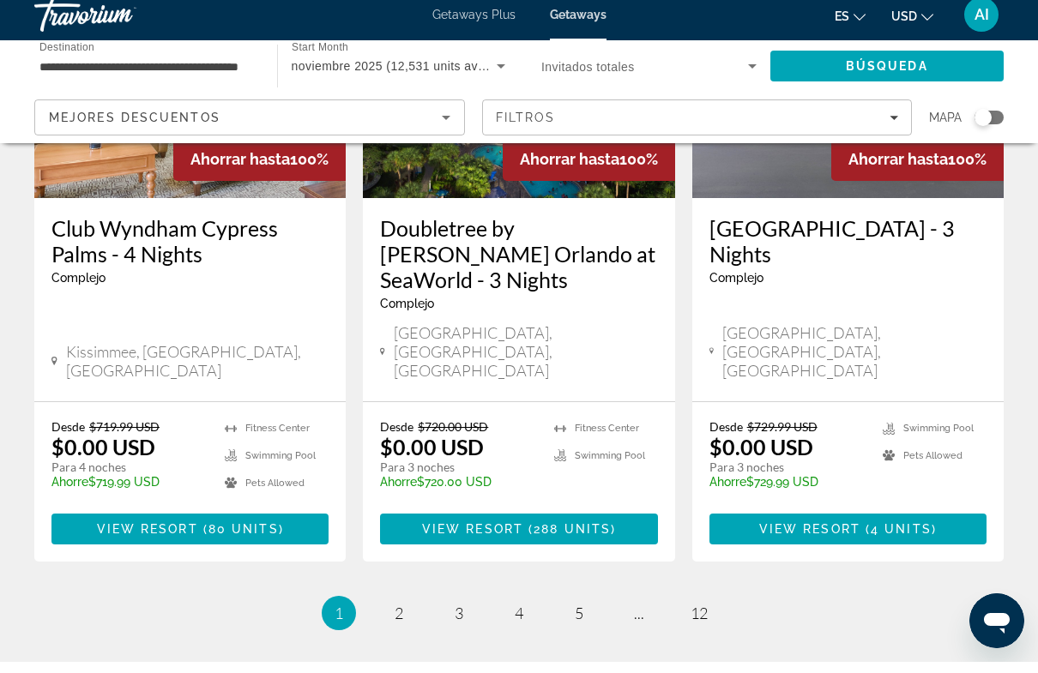
scroll to position [2308, 0]
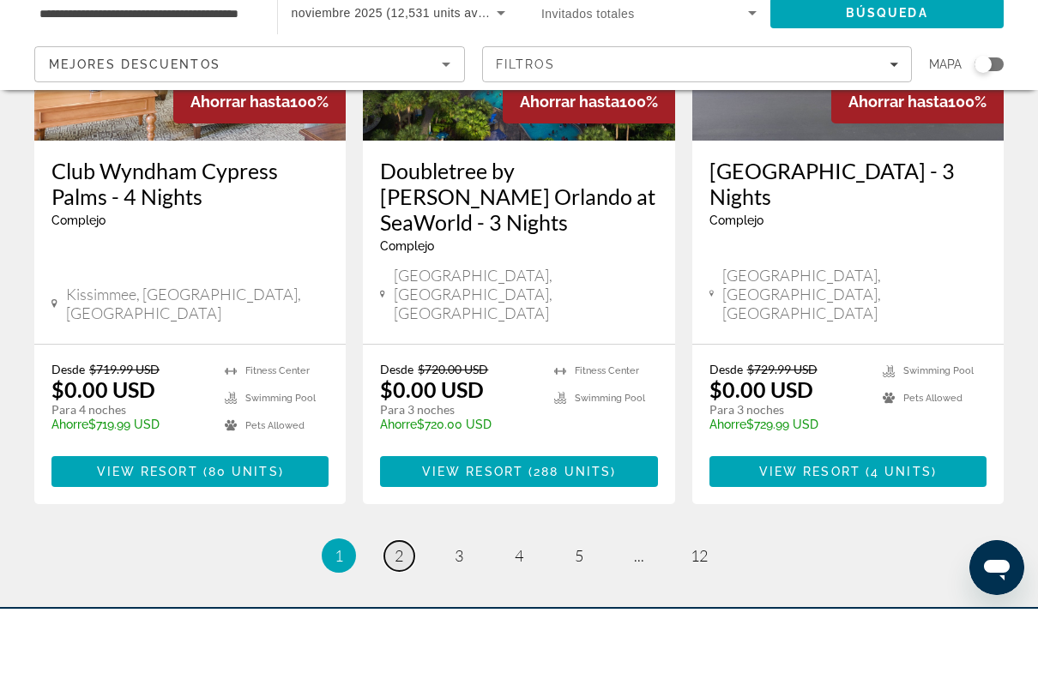
click at [399, 605] on link "page 2" at bounding box center [399, 620] width 30 height 30
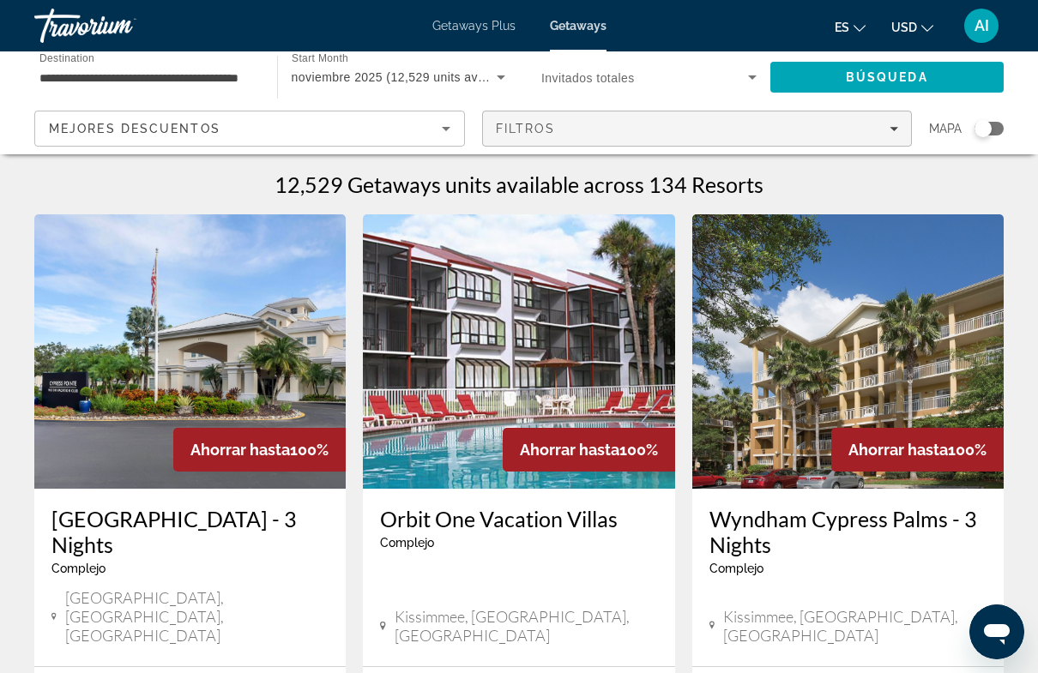
click at [890, 119] on span "Filters" at bounding box center [697, 128] width 429 height 41
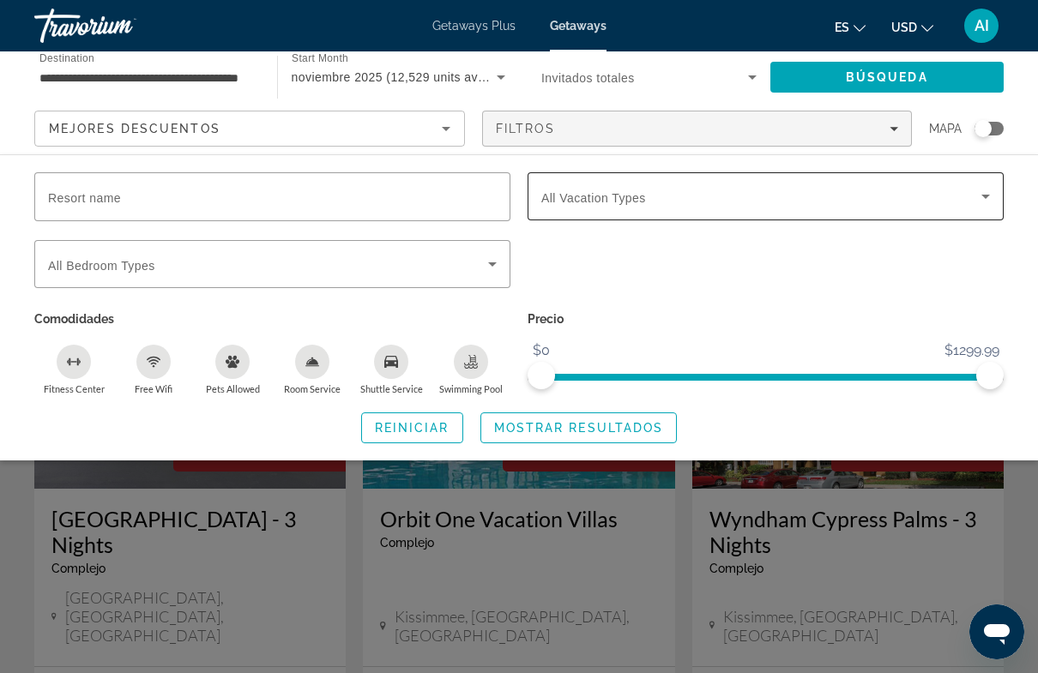
click at [758, 190] on span "Search widget" at bounding box center [761, 196] width 440 height 21
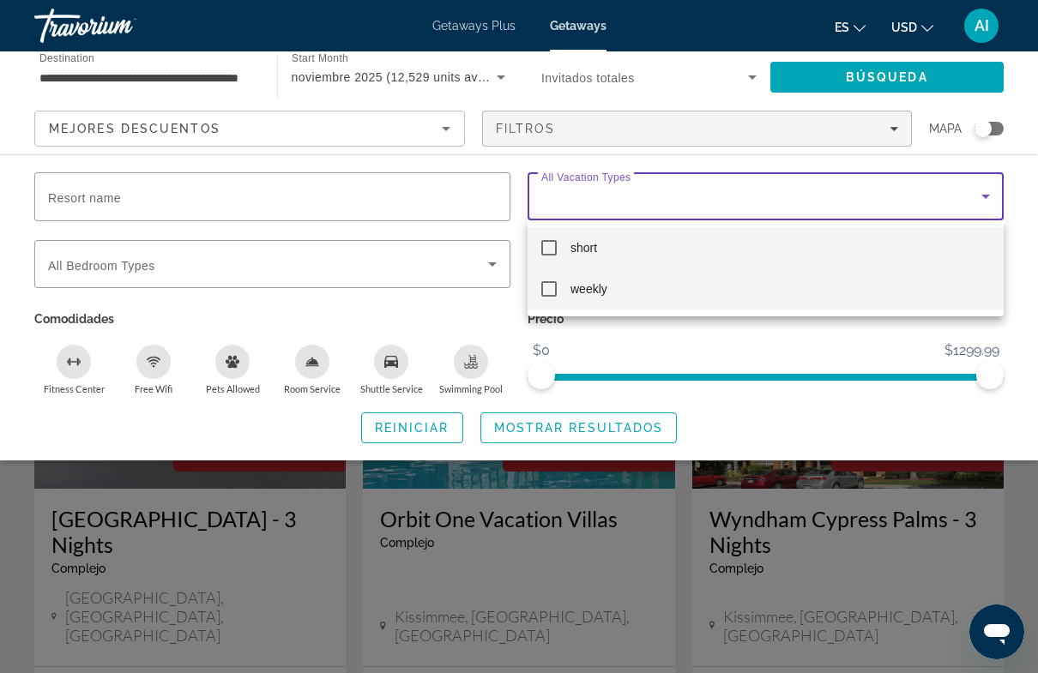
click at [556, 275] on mat-option "weekly" at bounding box center [765, 288] width 476 height 41
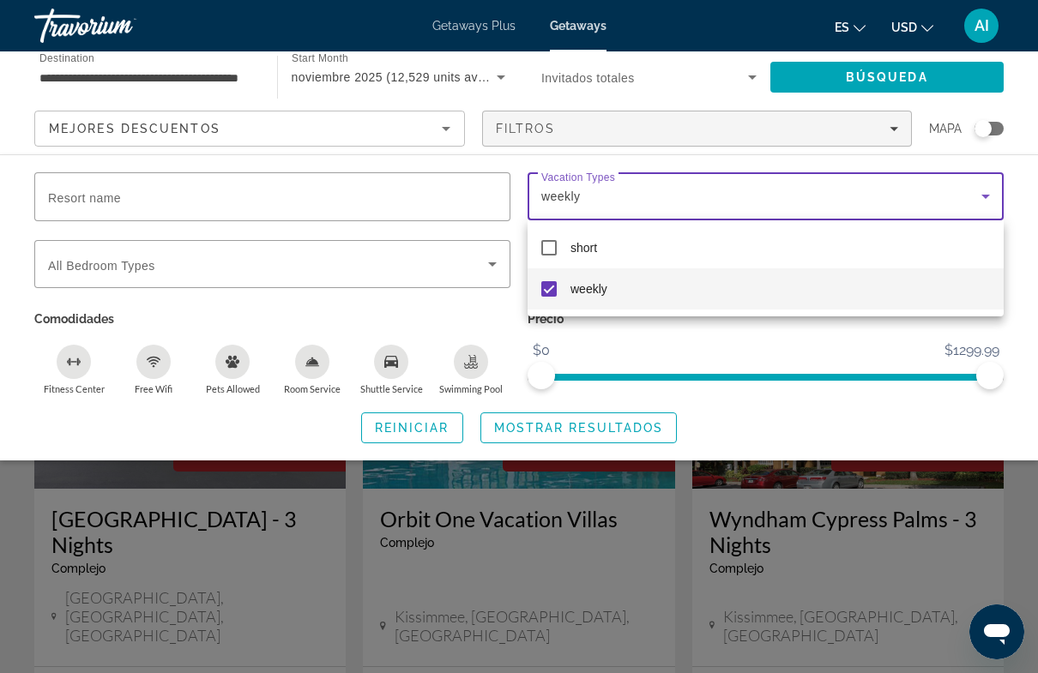
click at [800, 349] on div at bounding box center [519, 336] width 1038 height 673
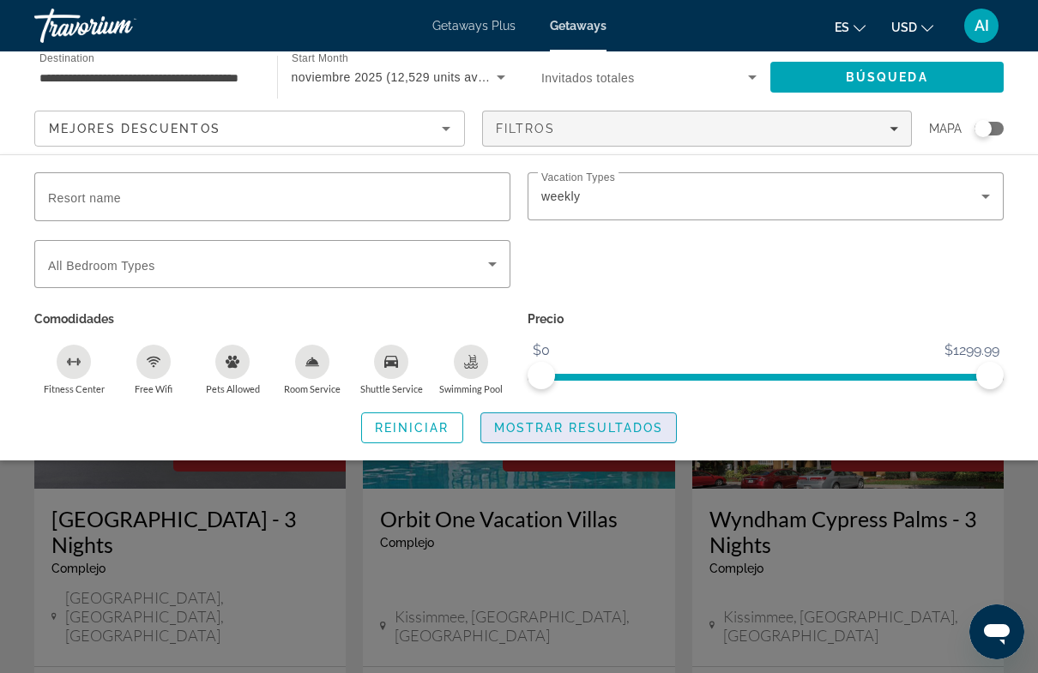
click at [621, 421] on span "Mostrar resultados" at bounding box center [579, 428] width 170 height 14
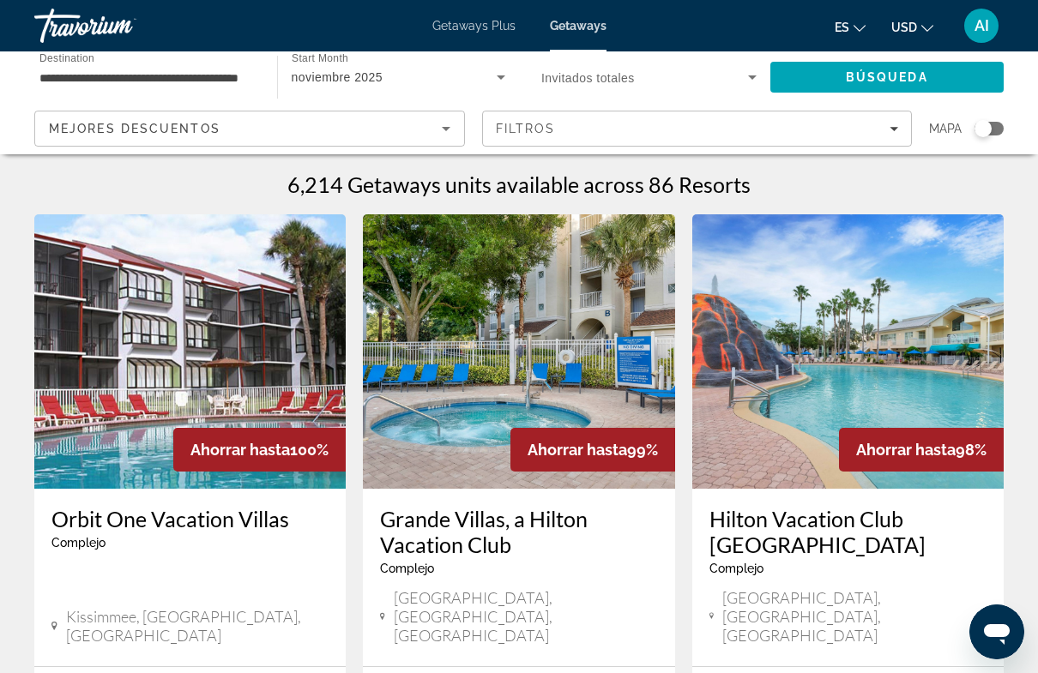
click at [856, 25] on icon "Change language" at bounding box center [859, 28] width 12 height 12
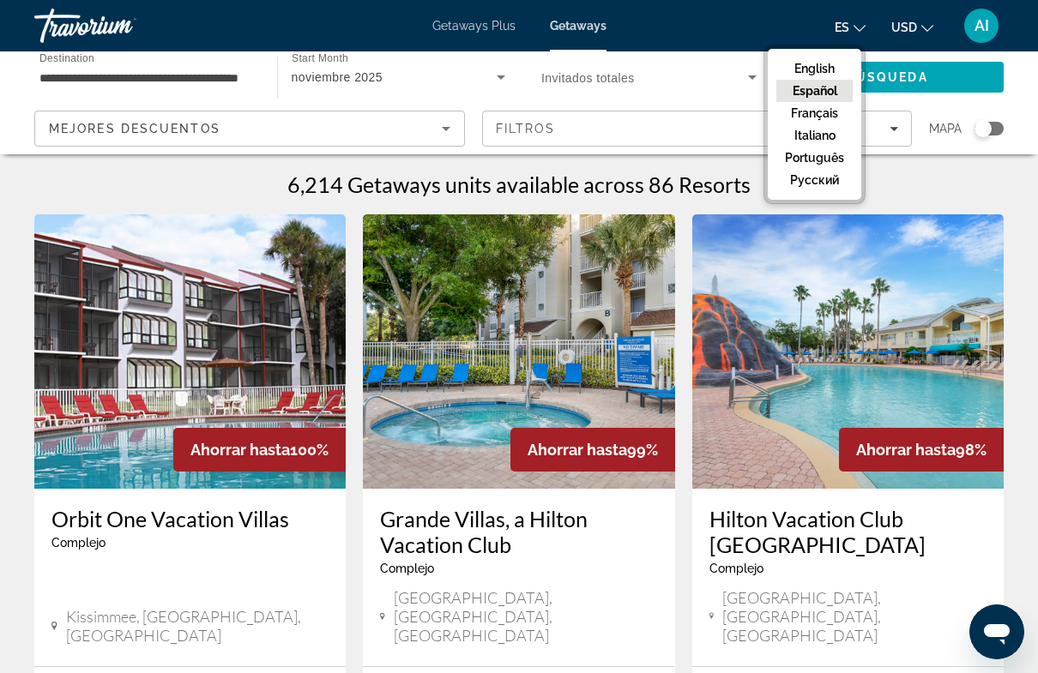
click at [828, 64] on button "English" at bounding box center [814, 68] width 76 height 22
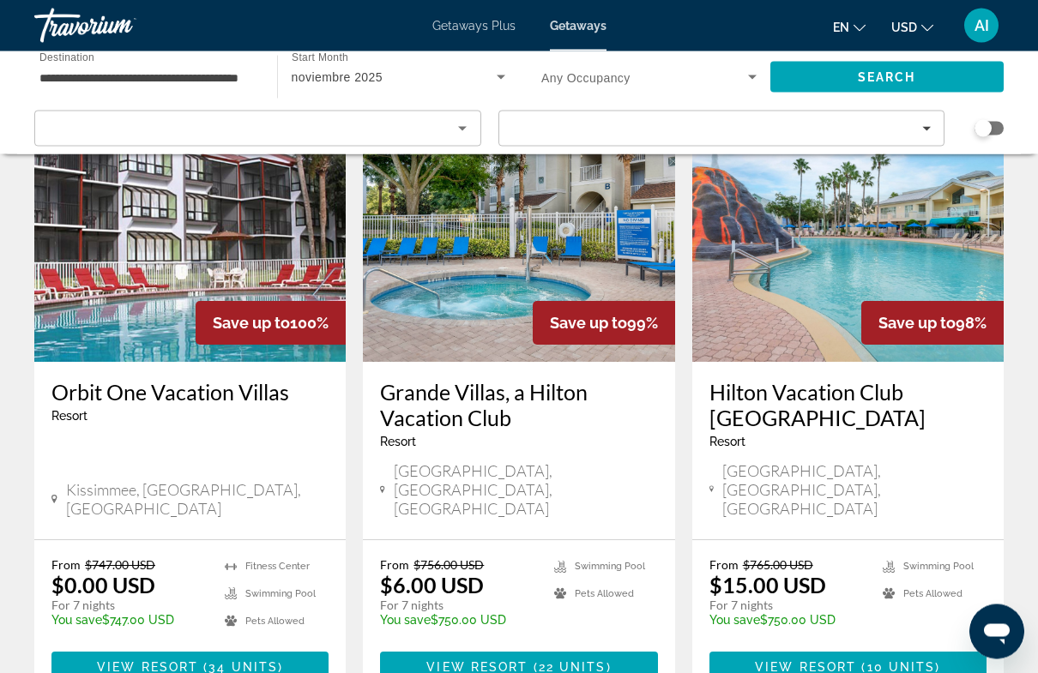
scroll to position [126, 0]
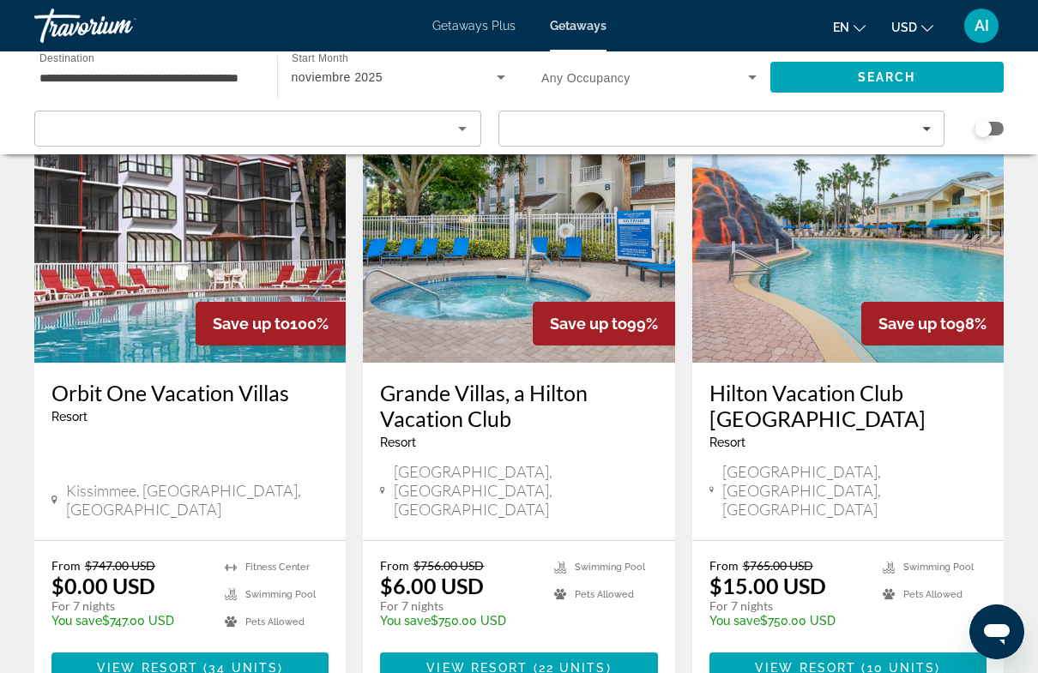
click at [139, 247] on img "Main content" at bounding box center [189, 225] width 311 height 274
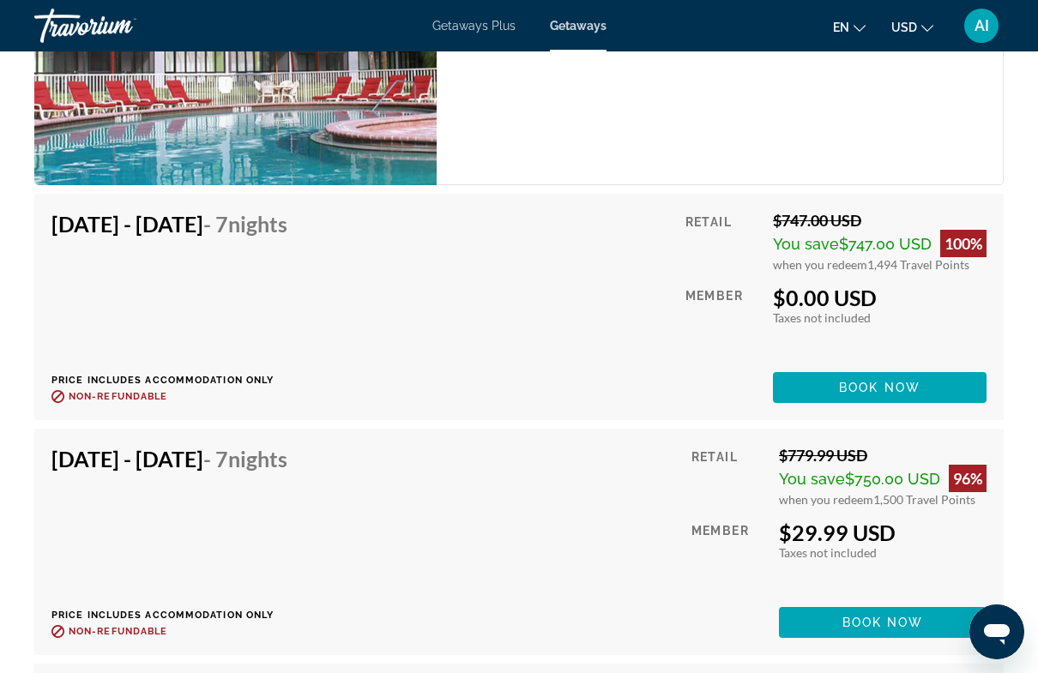
scroll to position [3650, 0]
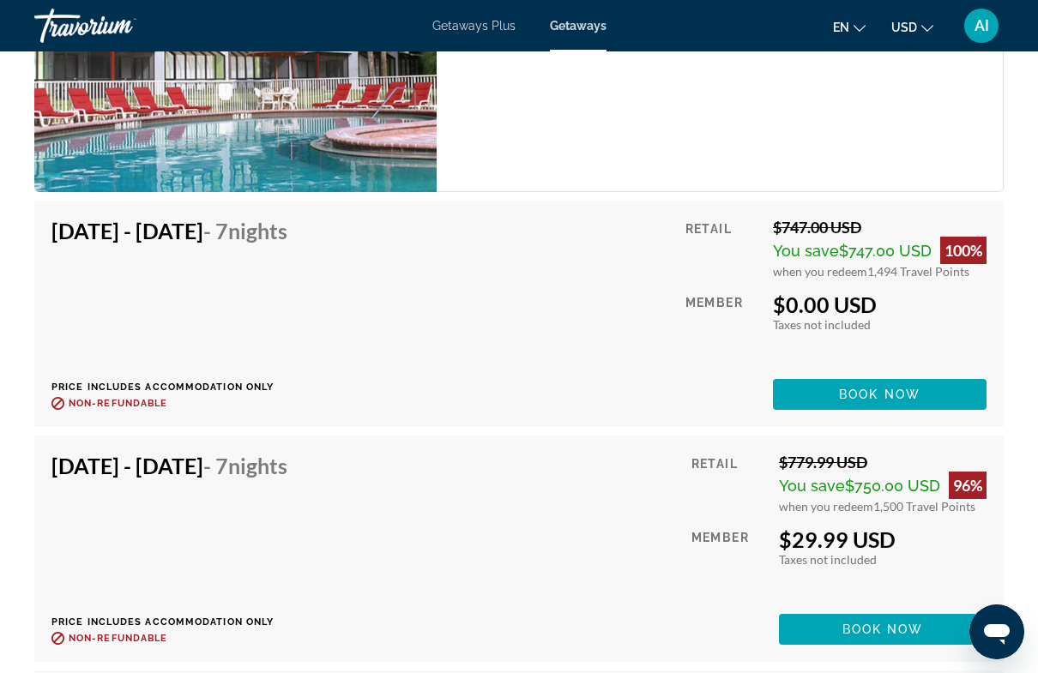
click at [899, 390] on span "Book now" at bounding box center [879, 395] width 81 height 14
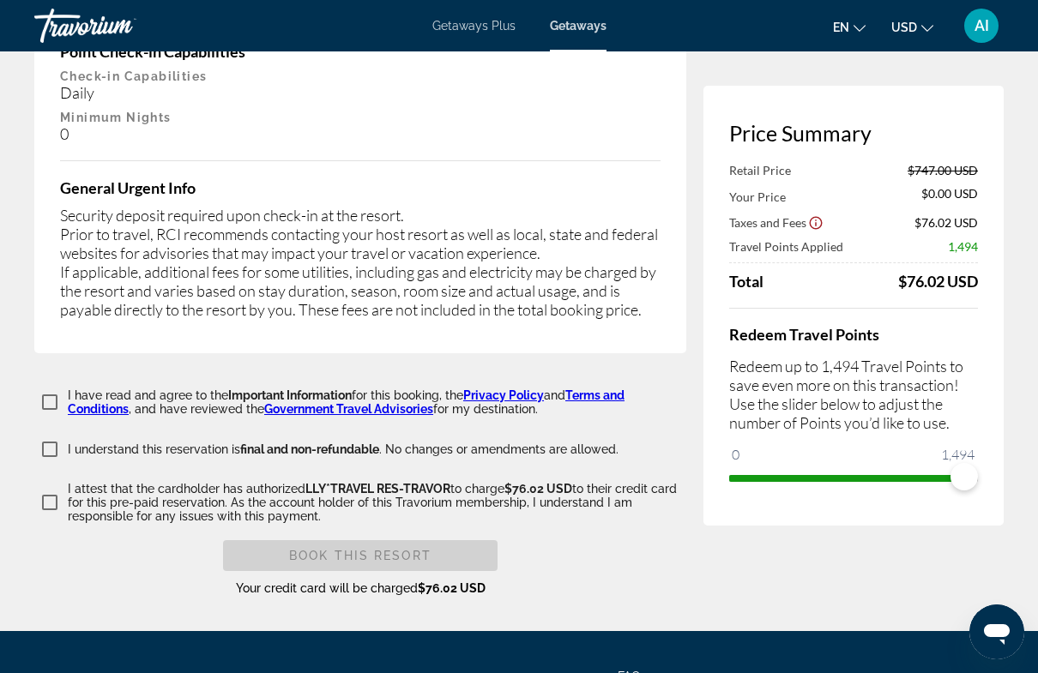
scroll to position [3134, 0]
click at [337, 541] on div "Book this Resort" at bounding box center [360, 556] width 274 height 31
click at [606, 486] on div "I have read and agree to the Important Information for this booking, the Privac…" at bounding box center [360, 493] width 652 height 209
click at [334, 541] on div "Book this Resort" at bounding box center [360, 556] width 274 height 31
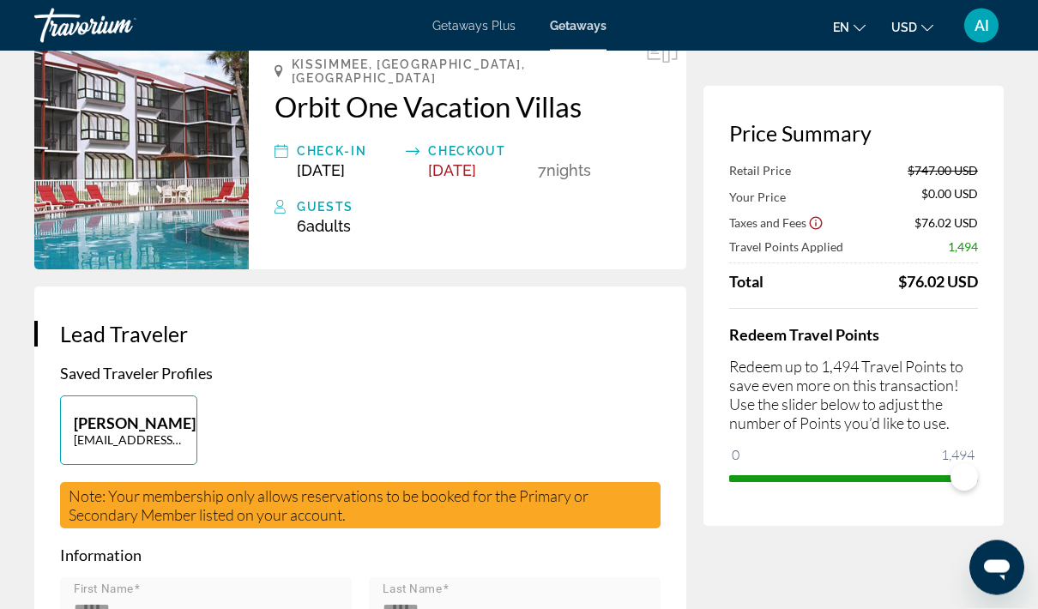
scroll to position [0, 0]
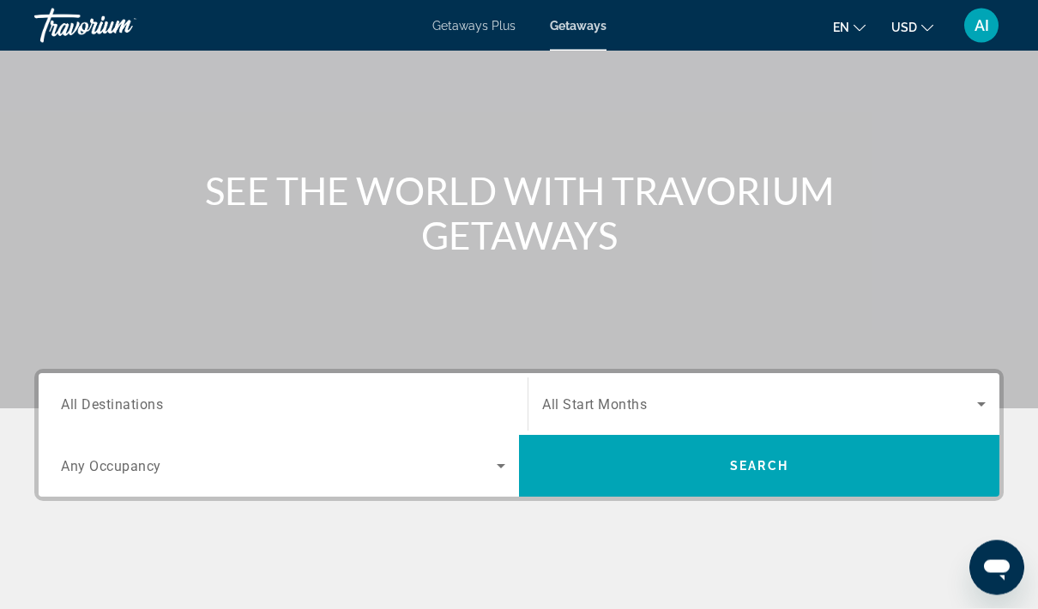
scroll to position [203, 0]
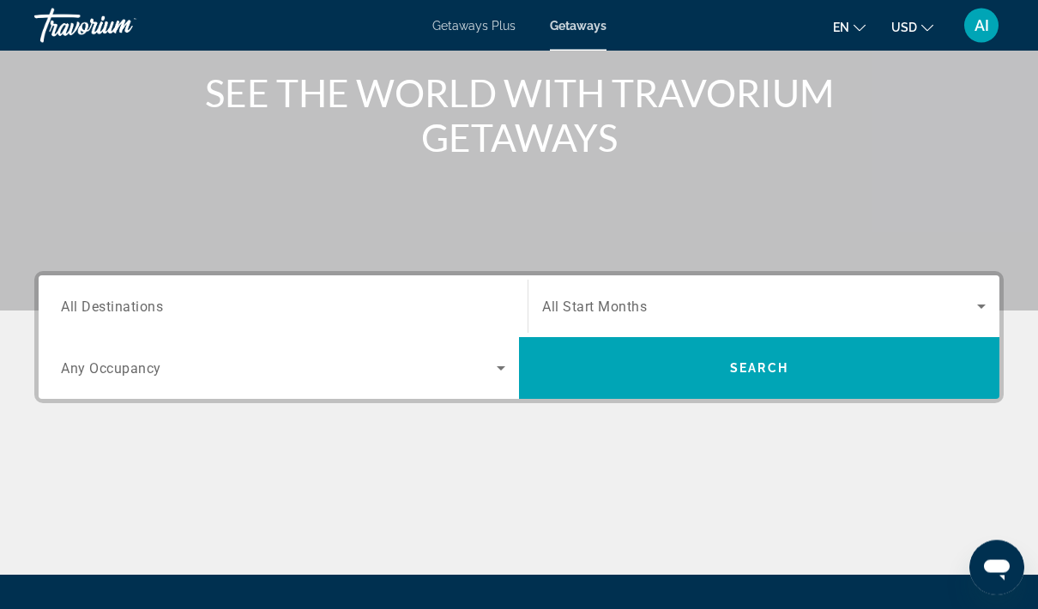
click at [287, 305] on input "Destination All Destinations" at bounding box center [283, 308] width 444 height 21
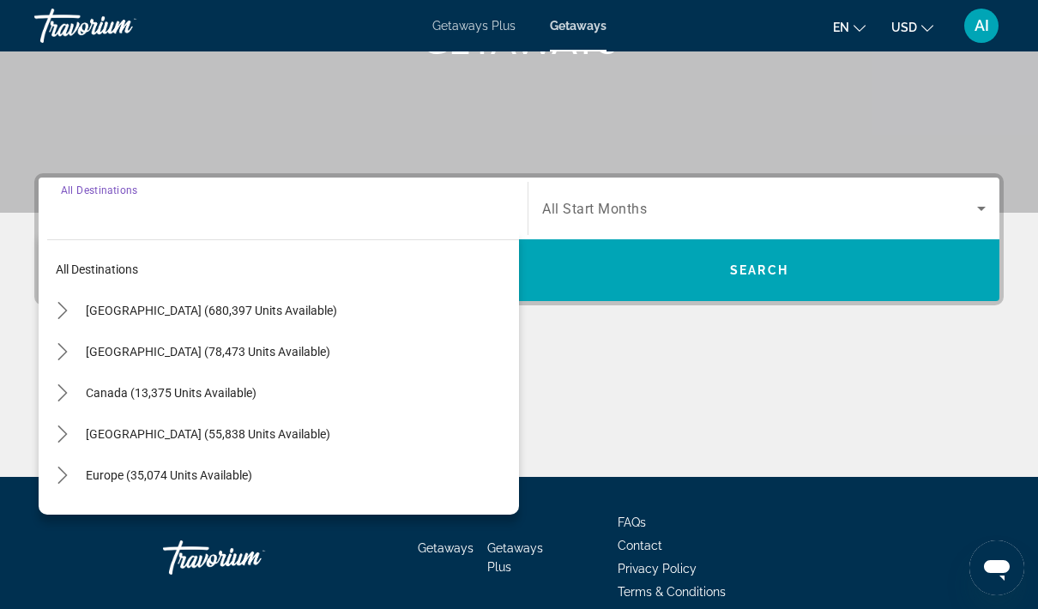
scroll to position [311, 0]
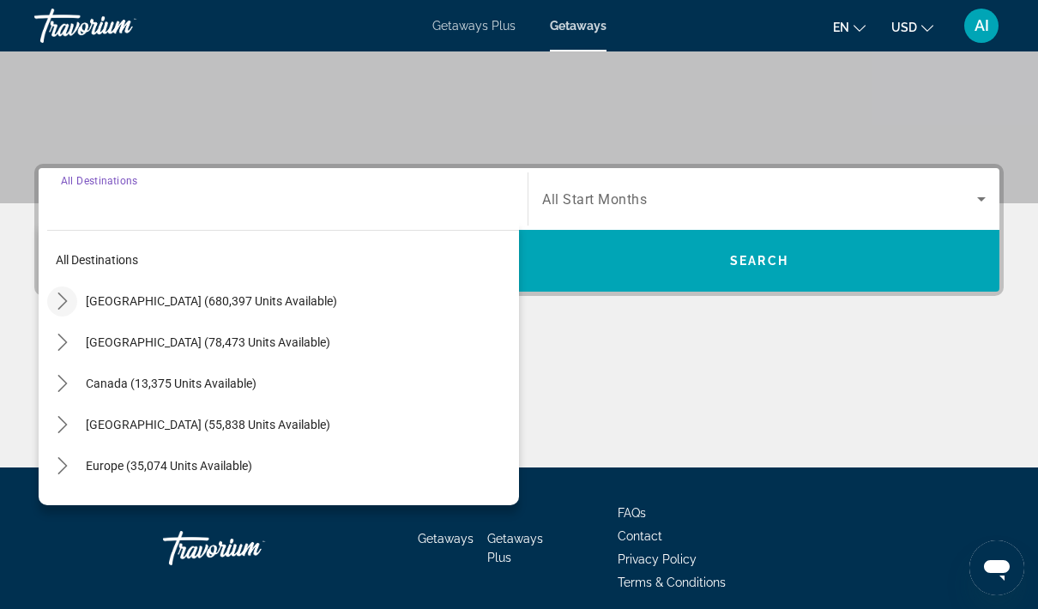
click at [50, 303] on mat-icon "Toggle United States (680,397 units available) submenu" at bounding box center [62, 301] width 30 height 30
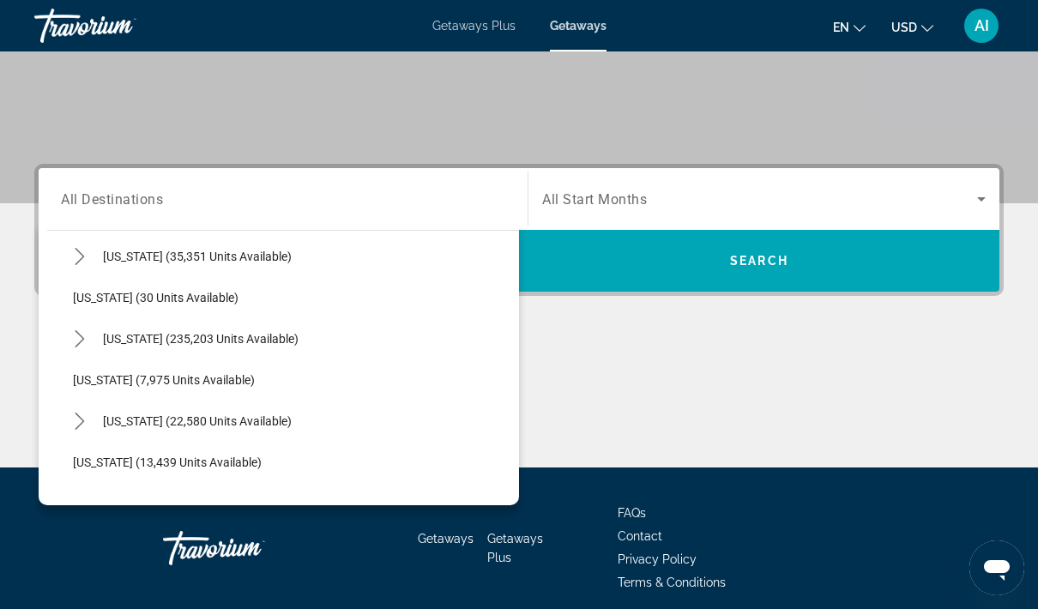
scroll to position [208, 0]
click at [75, 335] on icon "Toggle Florida (235,203 units available) submenu" at bounding box center [79, 340] width 17 height 17
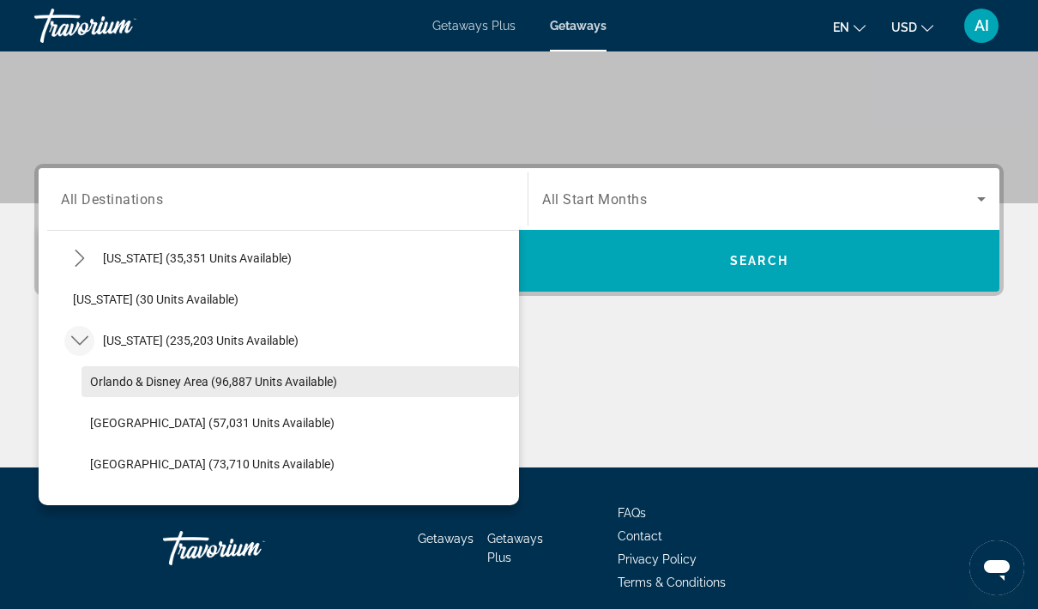
click at [222, 385] on span "Orlando & Disney Area (96,887 units available)" at bounding box center [213, 382] width 247 height 14
type input "**********"
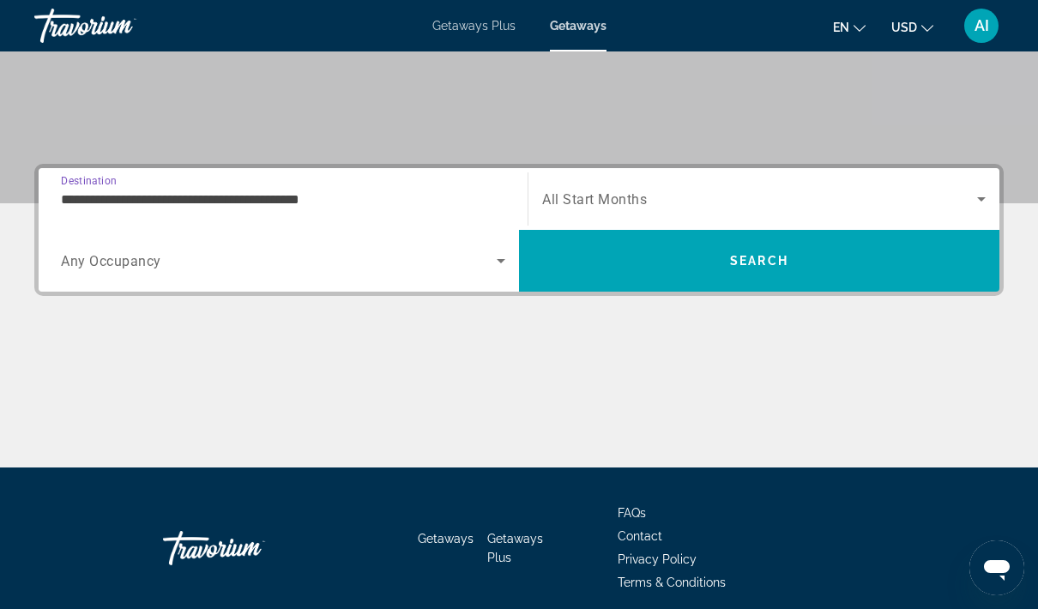
click at [686, 200] on span "Search widget" at bounding box center [759, 199] width 435 height 21
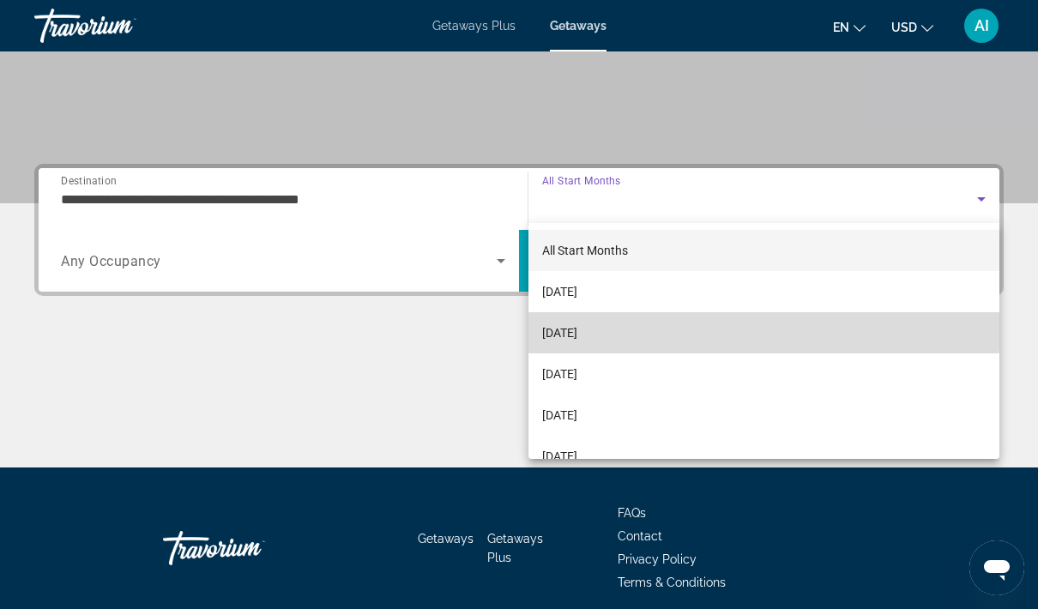
click at [577, 324] on span "November 2025" at bounding box center [559, 332] width 35 height 21
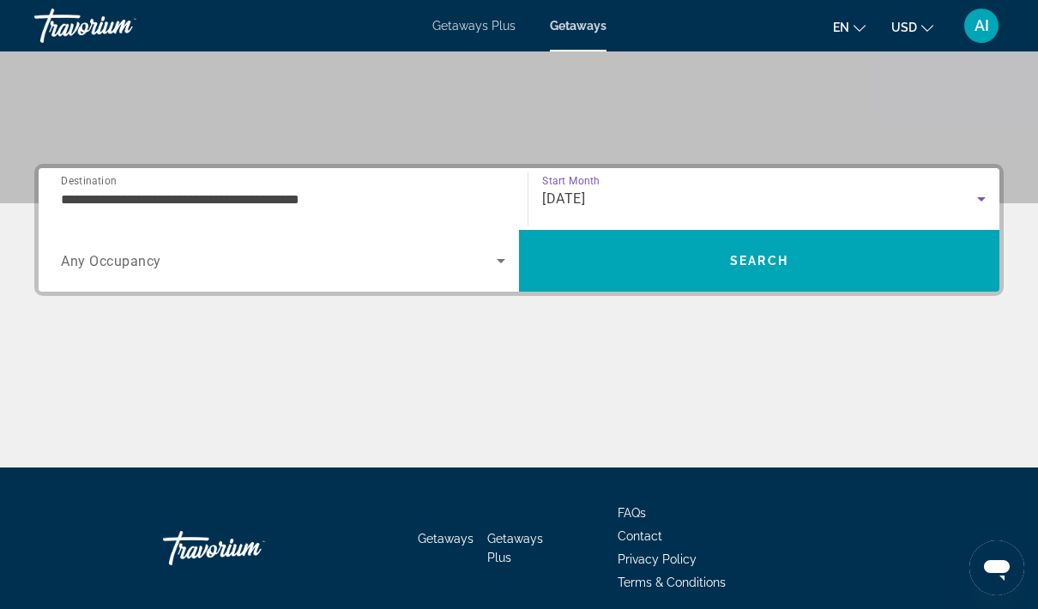
click at [444, 247] on div "Search widget" at bounding box center [283, 261] width 444 height 48
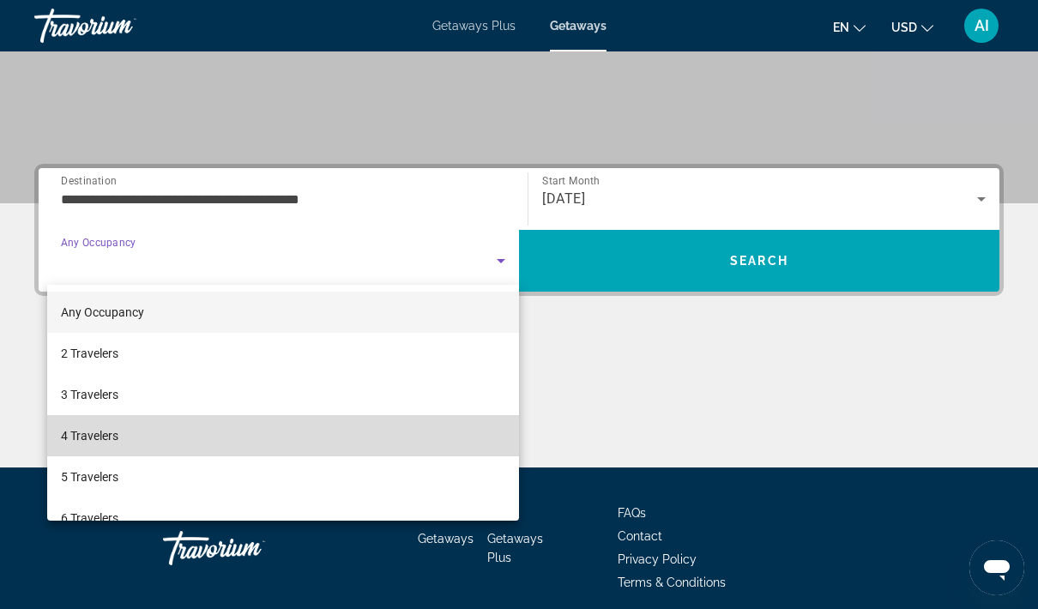
click at [118, 433] on span "4 Travelers" at bounding box center [89, 435] width 57 height 21
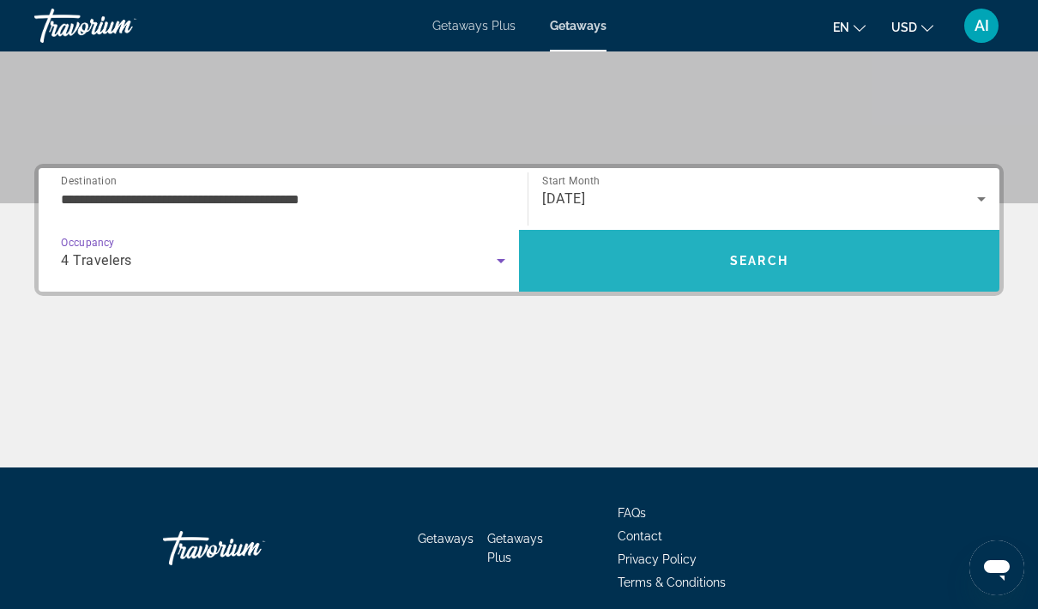
click at [768, 248] on span "Search" at bounding box center [759, 260] width 480 height 41
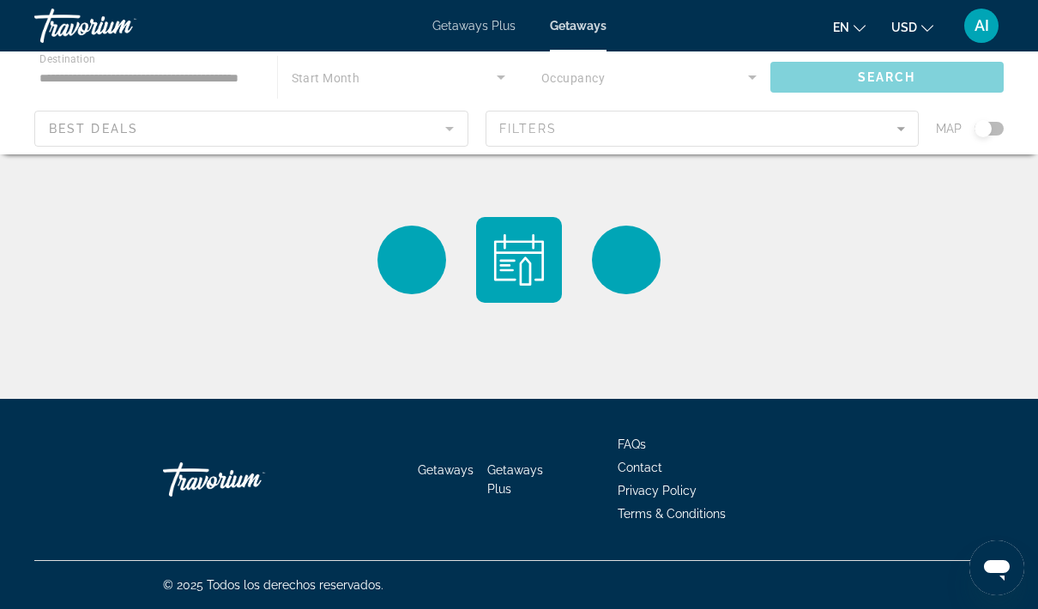
click at [825, 123] on div "Main content" at bounding box center [519, 102] width 1038 height 103
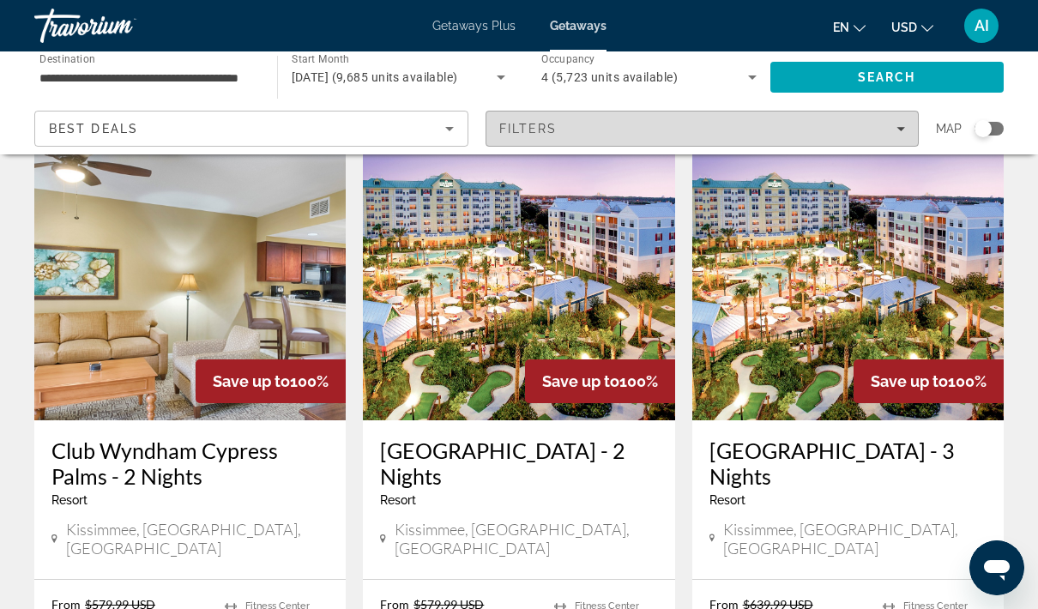
click at [889, 130] on div "Filters" at bounding box center [702, 129] width 407 height 14
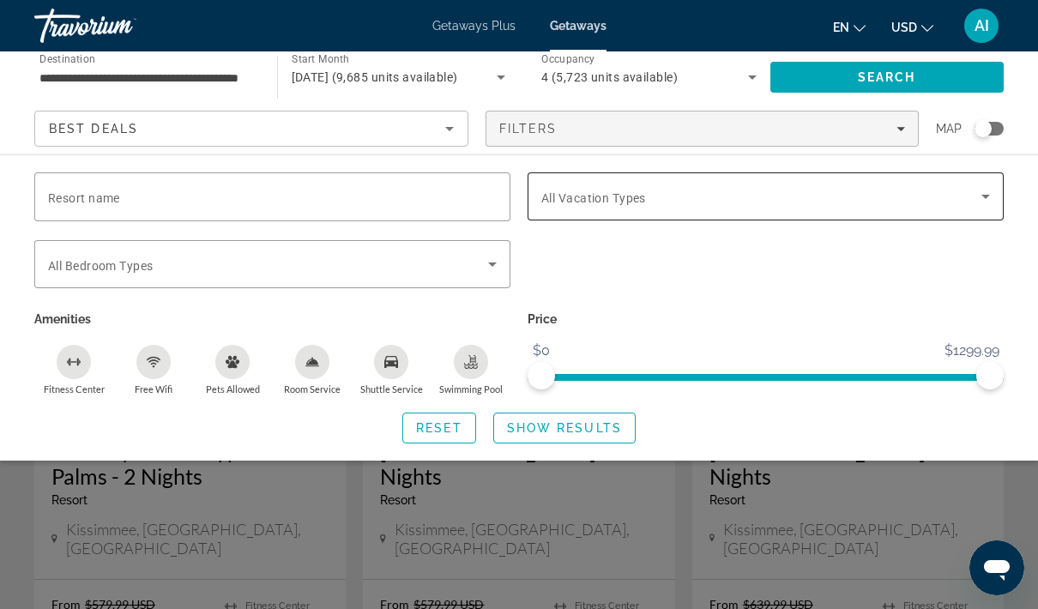
click at [723, 200] on span "Search widget" at bounding box center [761, 196] width 440 height 21
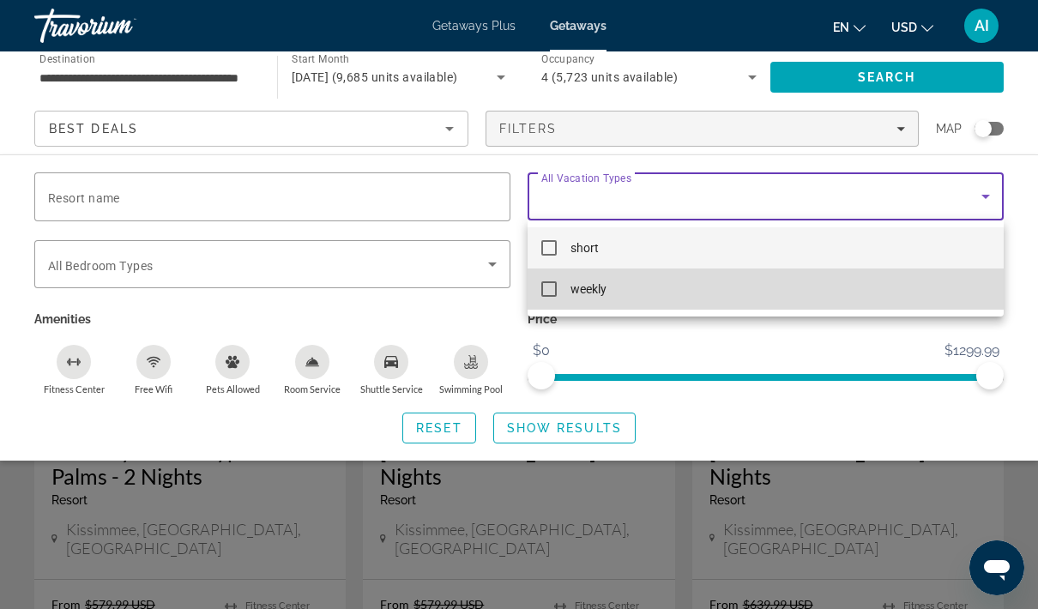
click at [556, 286] on mat-pseudo-checkbox at bounding box center [548, 288] width 15 height 15
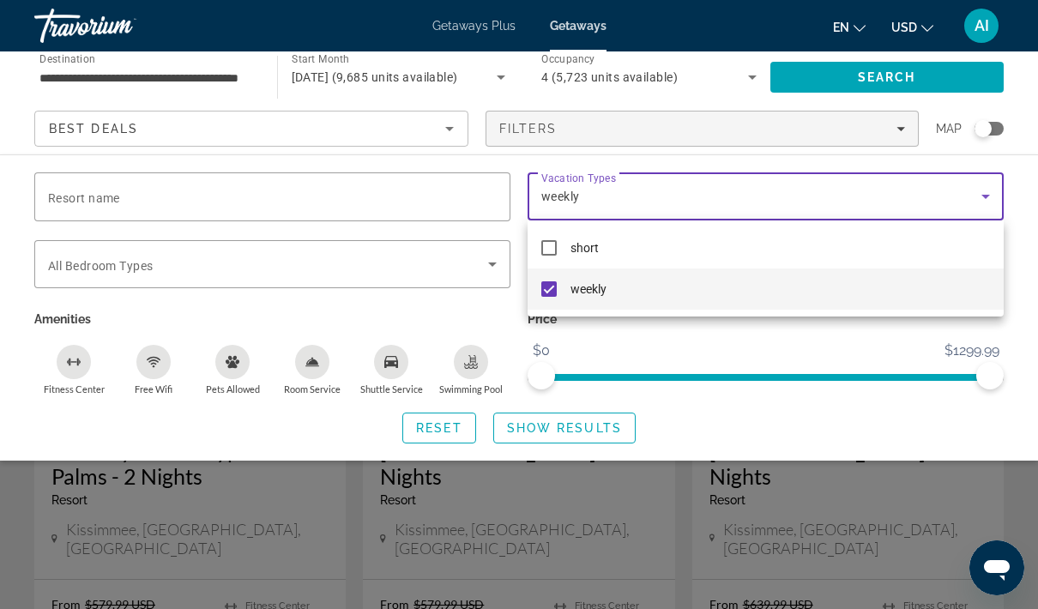
click at [839, 424] on div at bounding box center [519, 304] width 1038 height 609
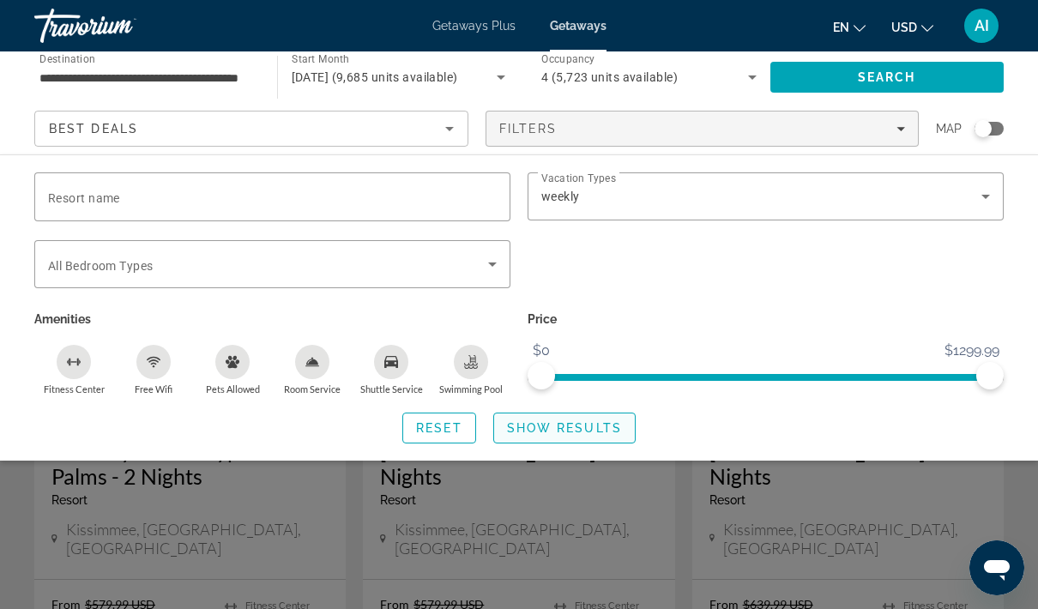
click at [588, 421] on span "Show Results" at bounding box center [564, 428] width 115 height 14
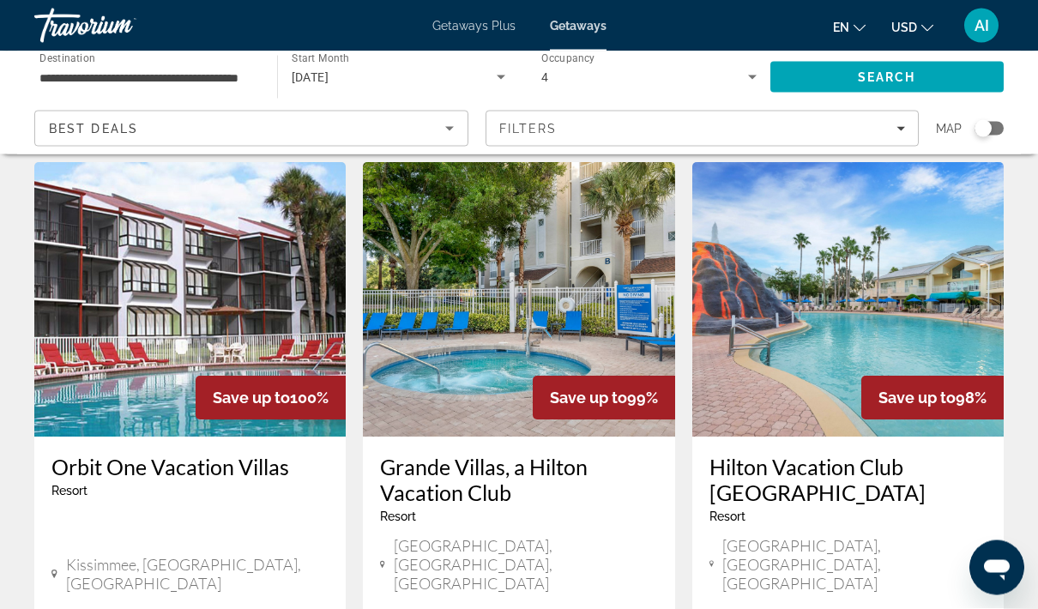
scroll to position [53, 0]
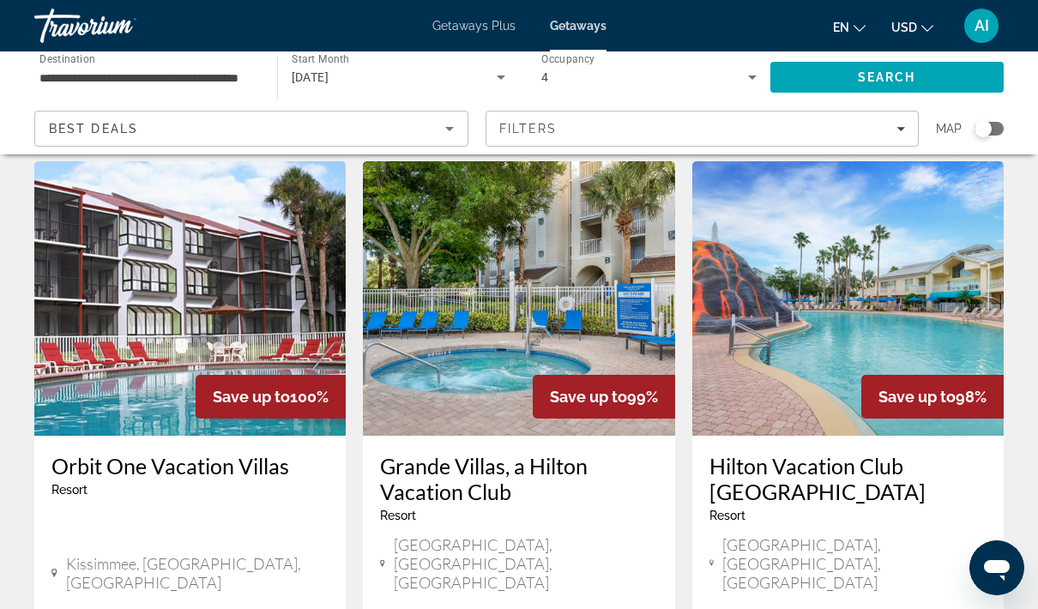
click at [914, 295] on img "Main content" at bounding box center [847, 298] width 311 height 274
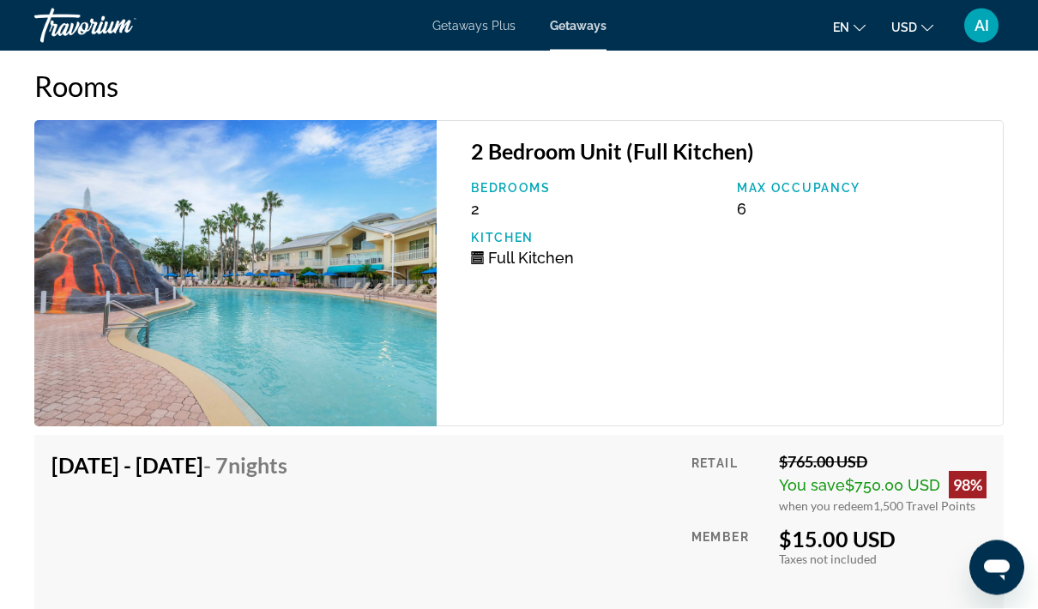
scroll to position [3392, 0]
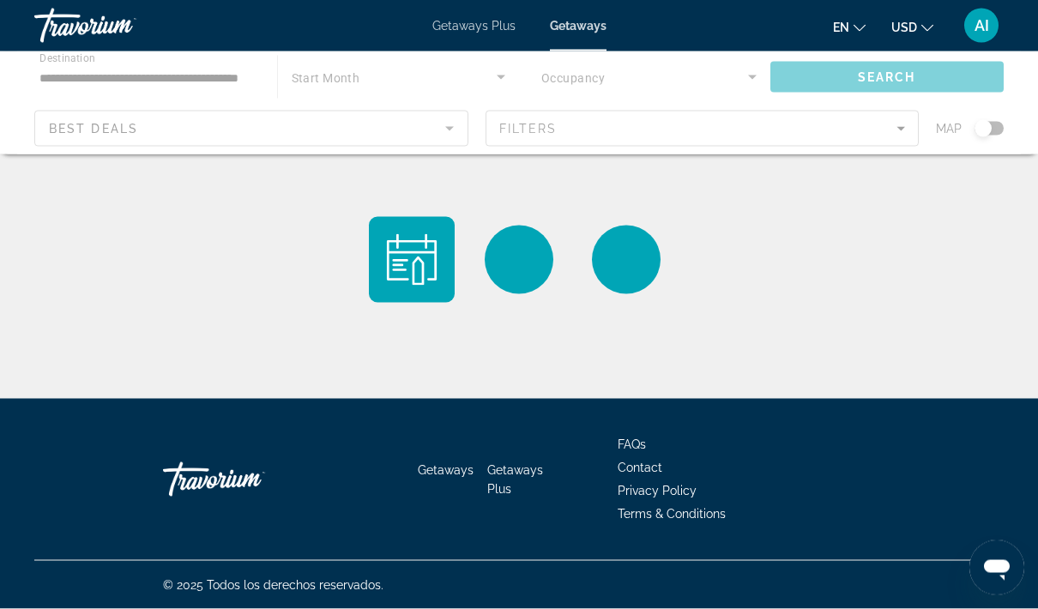
scroll to position [69, 0]
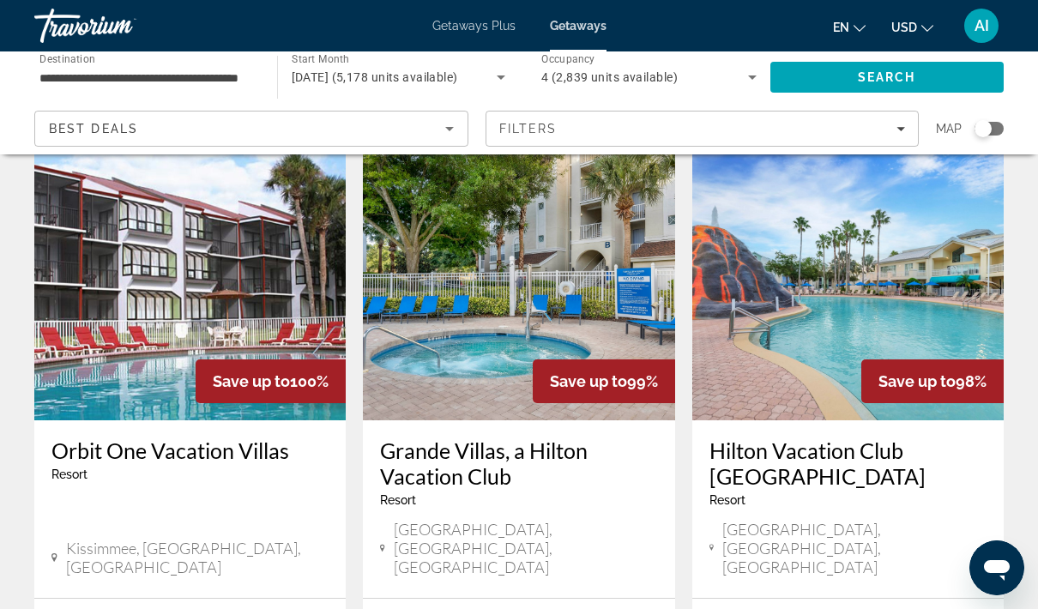
click at [545, 281] on img "Main content" at bounding box center [518, 283] width 311 height 274
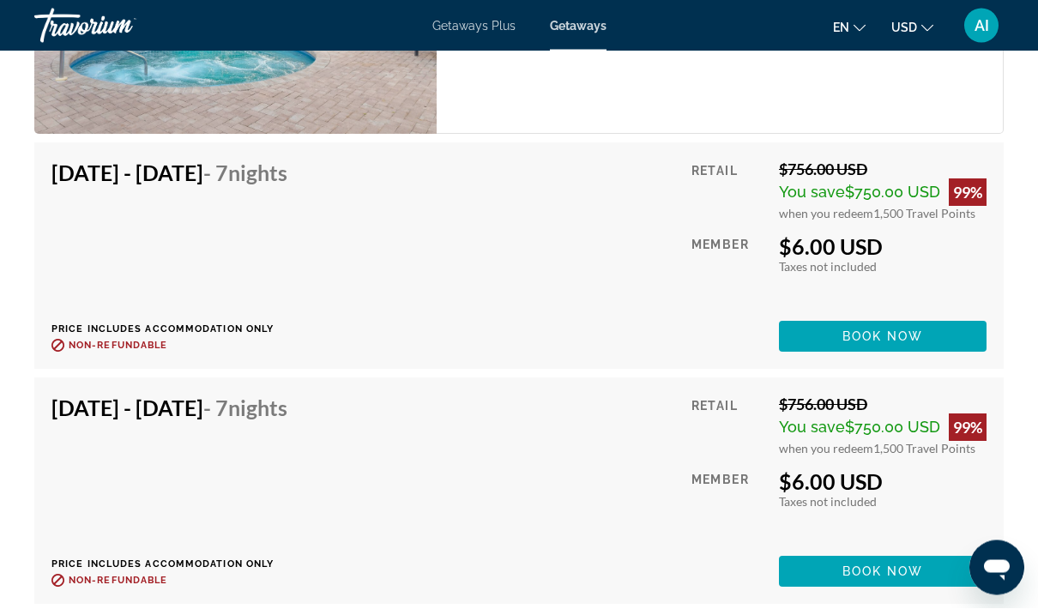
scroll to position [3390, 0]
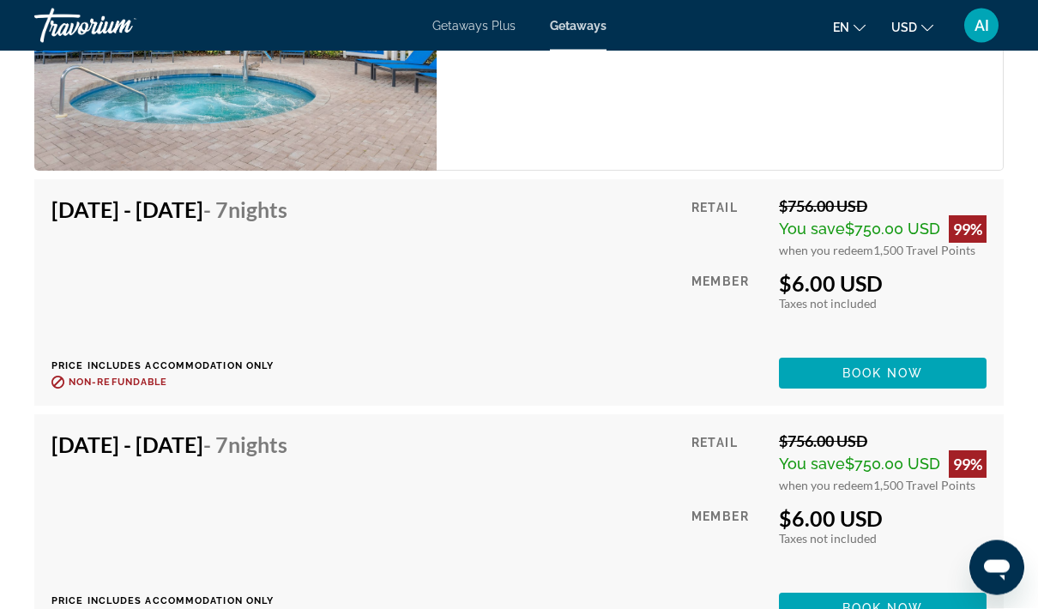
click at [587, 290] on div "Nov 14, 2025 - Nov 21, 2025 - 7 Nights Price includes accommodation only Refund…" at bounding box center [518, 293] width 935 height 192
click at [892, 360] on span "Main content" at bounding box center [883, 373] width 208 height 41
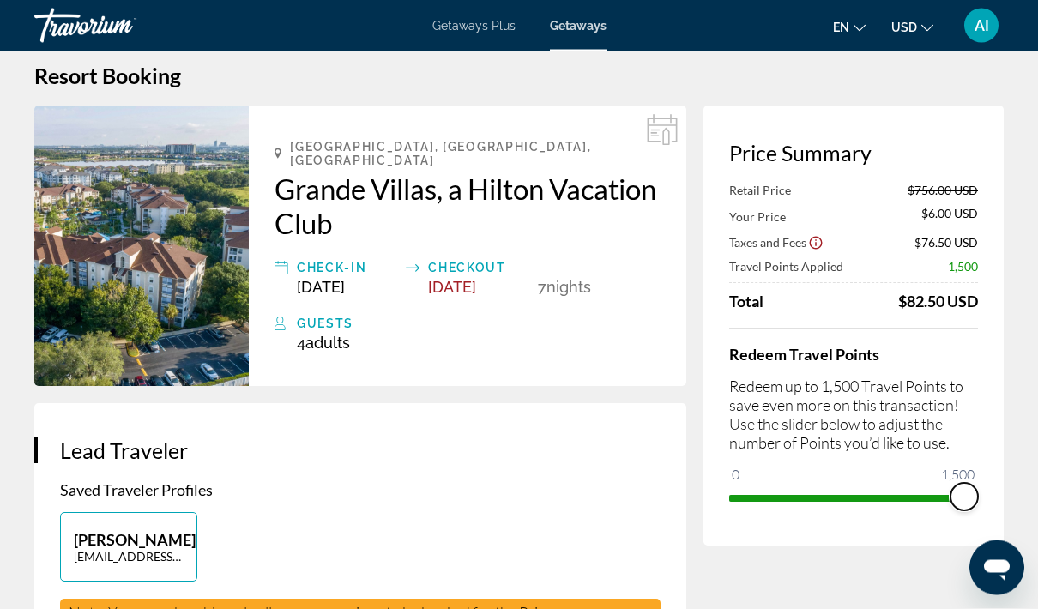
scroll to position [21, 0]
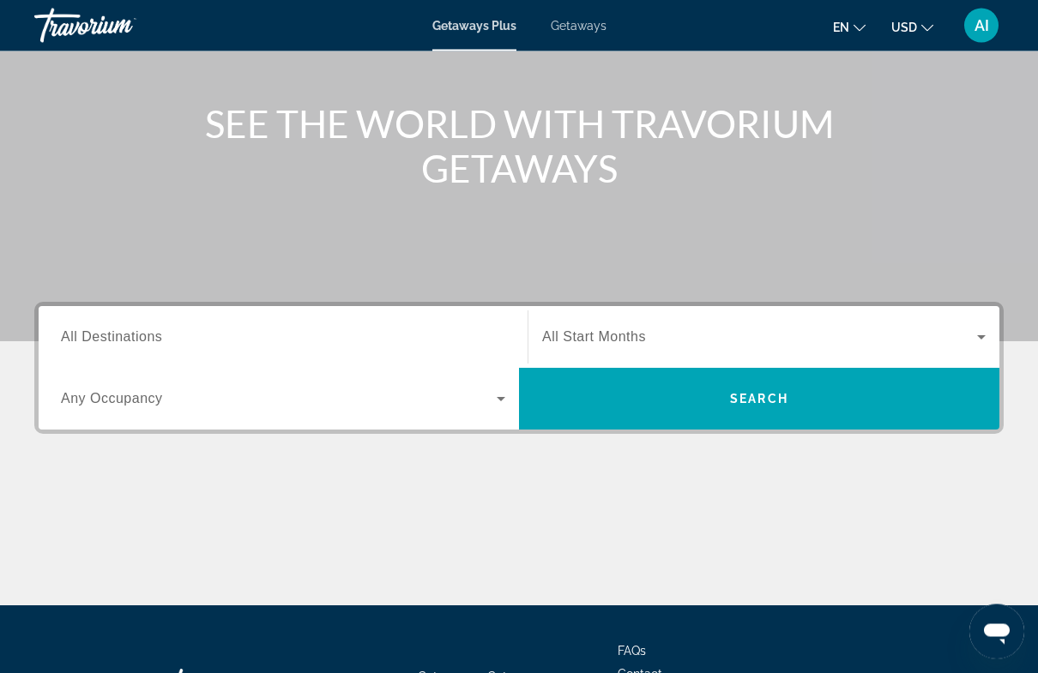
click at [260, 322] on div "Search widget" at bounding box center [283, 338] width 444 height 49
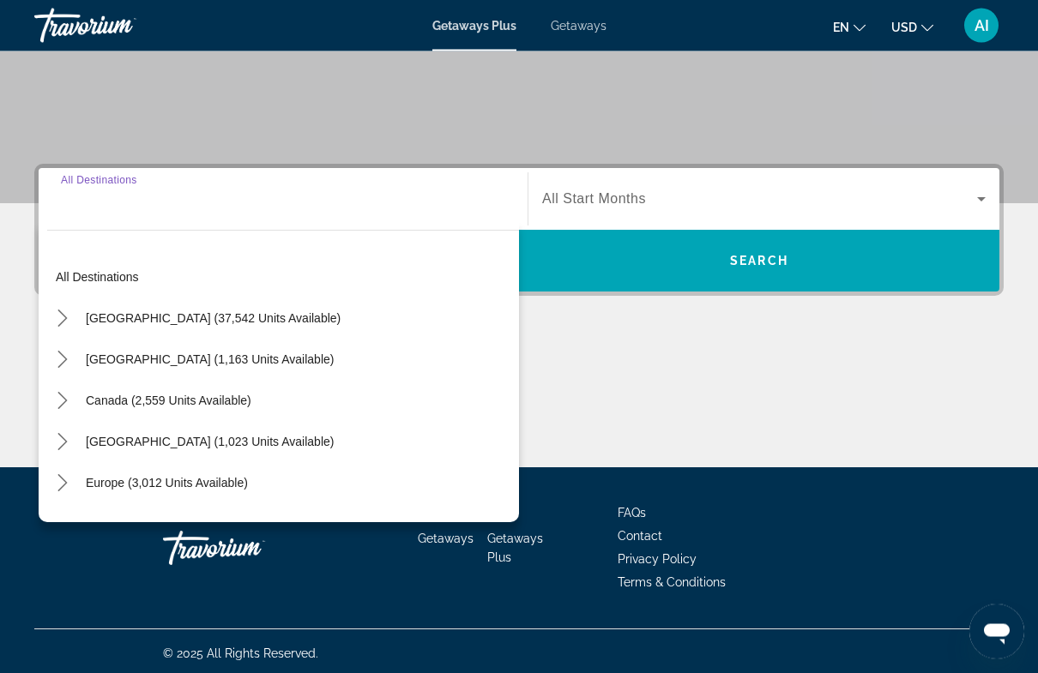
scroll to position [311, 0]
click at [76, 318] on mat-icon "Toggle United States (37,542 units available) submenu" at bounding box center [62, 319] width 30 height 30
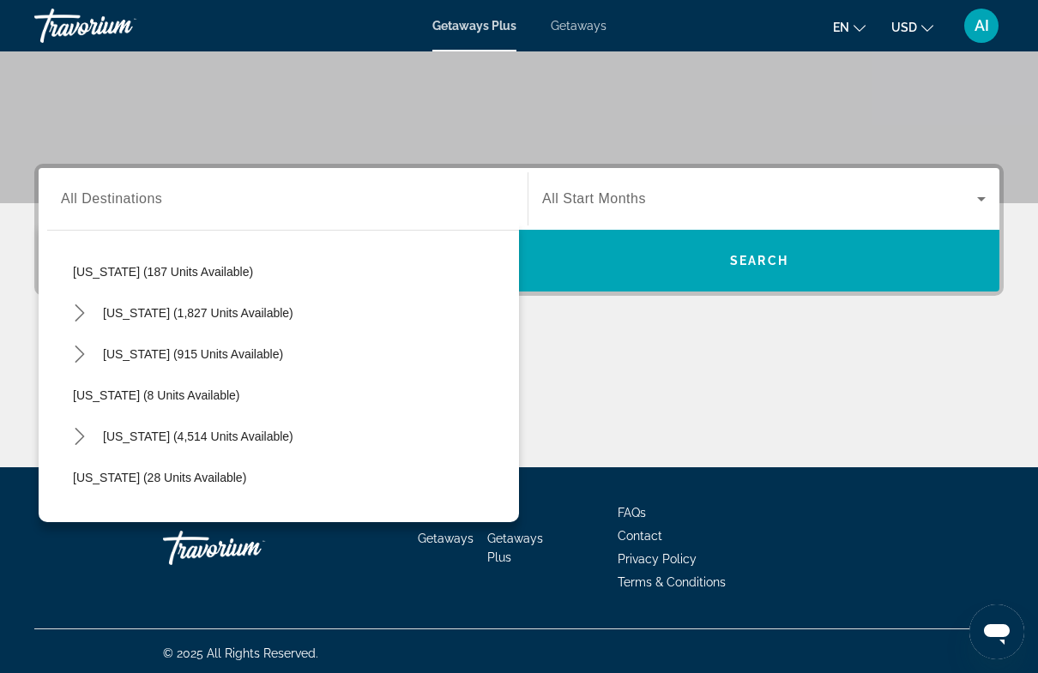
scroll to position [120, 0]
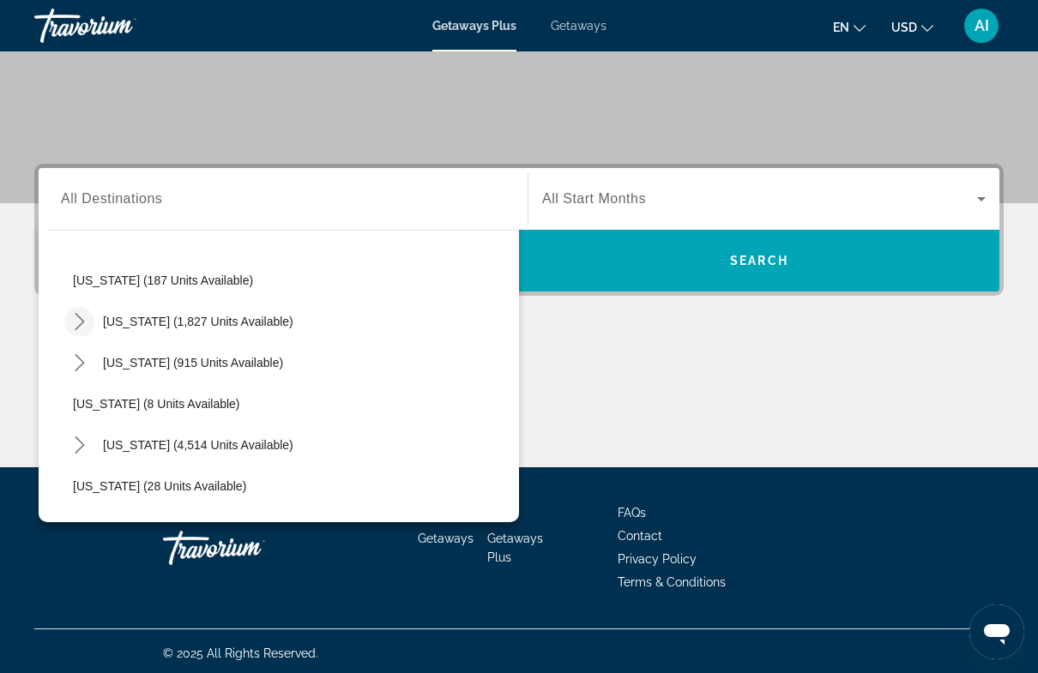
click at [75, 325] on icon "Toggle California (1,827 units available) submenu" at bounding box center [79, 321] width 17 height 17
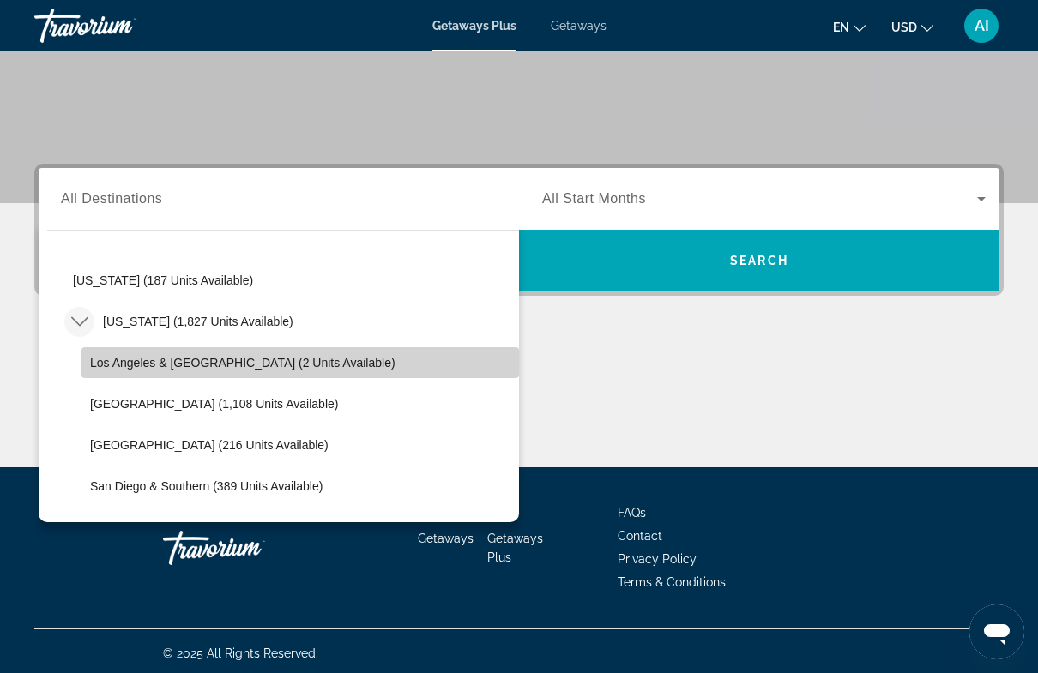
click at [206, 354] on span "Select destination: Los Angeles & Anaheim (2 units available)" at bounding box center [299, 362] width 437 height 41
type input "**********"
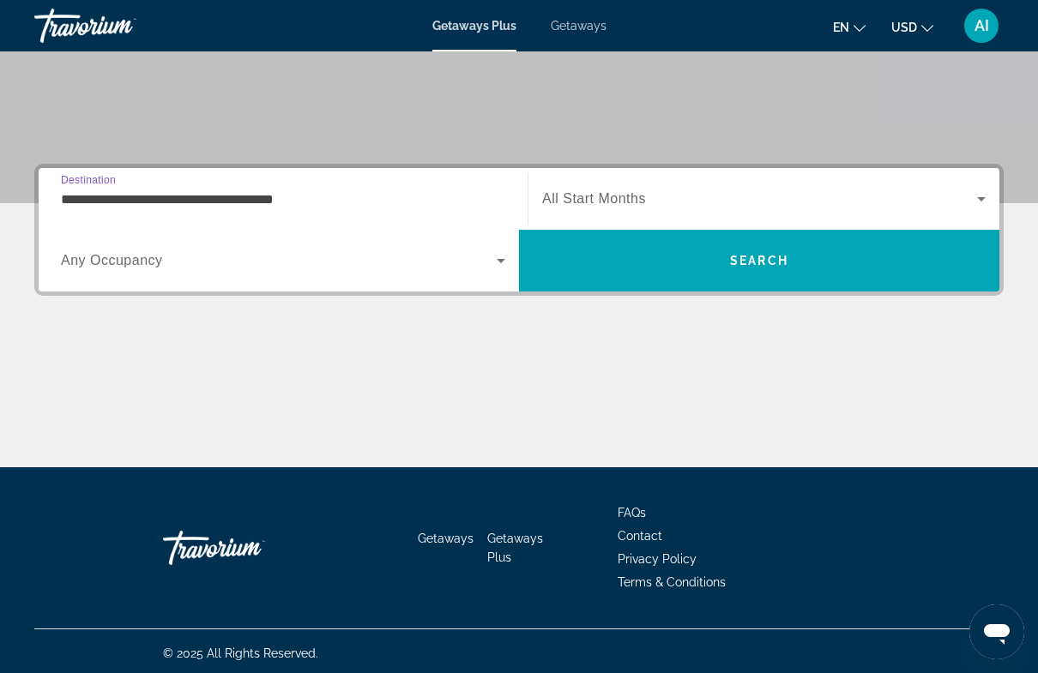
click at [675, 190] on span "Search widget" at bounding box center [759, 199] width 435 height 21
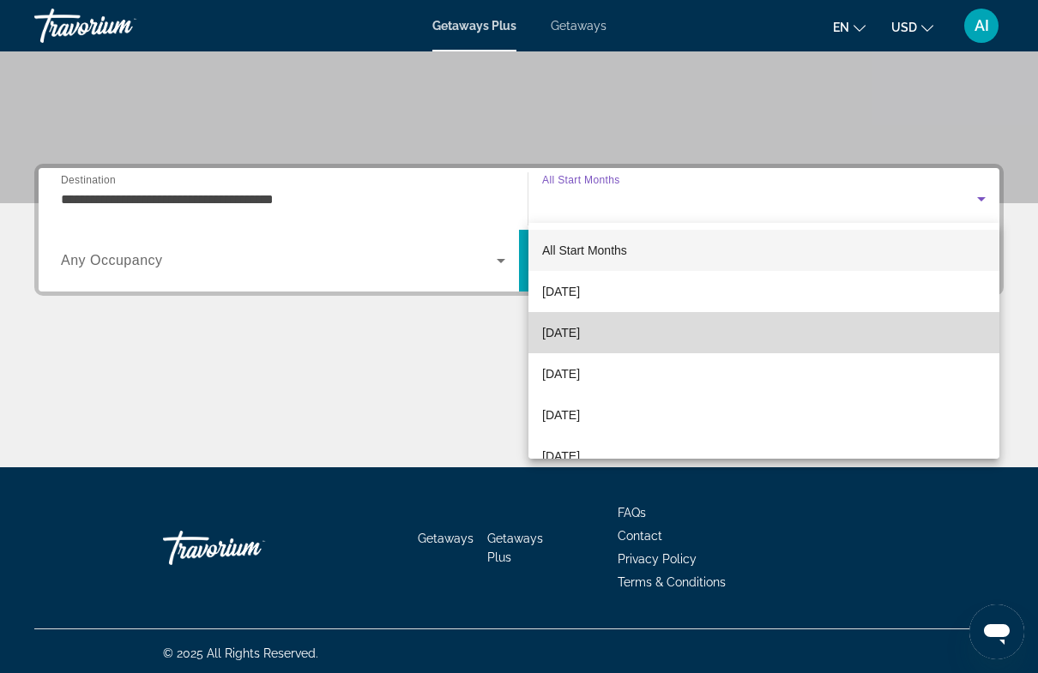
click at [580, 335] on span "November 2025" at bounding box center [561, 332] width 38 height 21
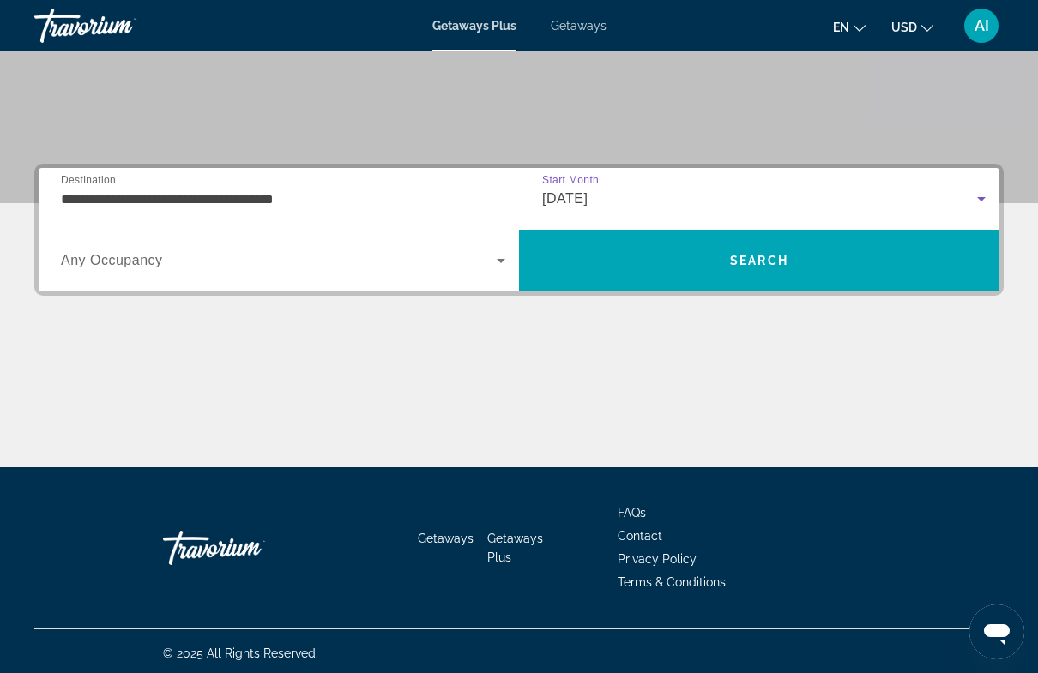
click at [463, 261] on span "Search widget" at bounding box center [279, 260] width 436 height 21
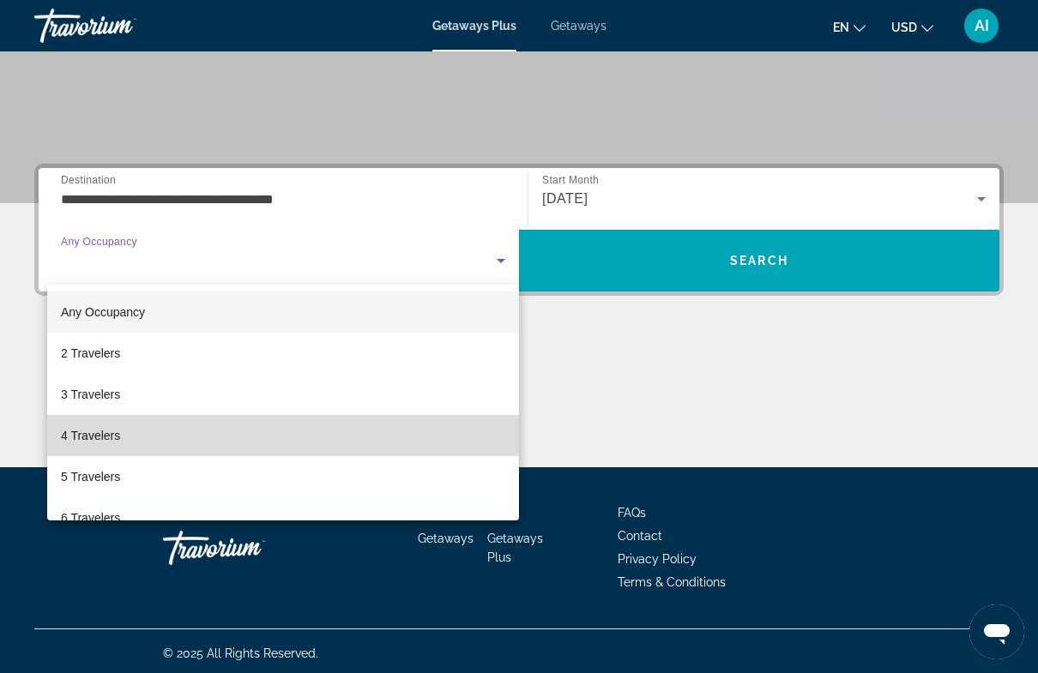
click at [111, 431] on span "4 Travelers" at bounding box center [90, 435] width 59 height 21
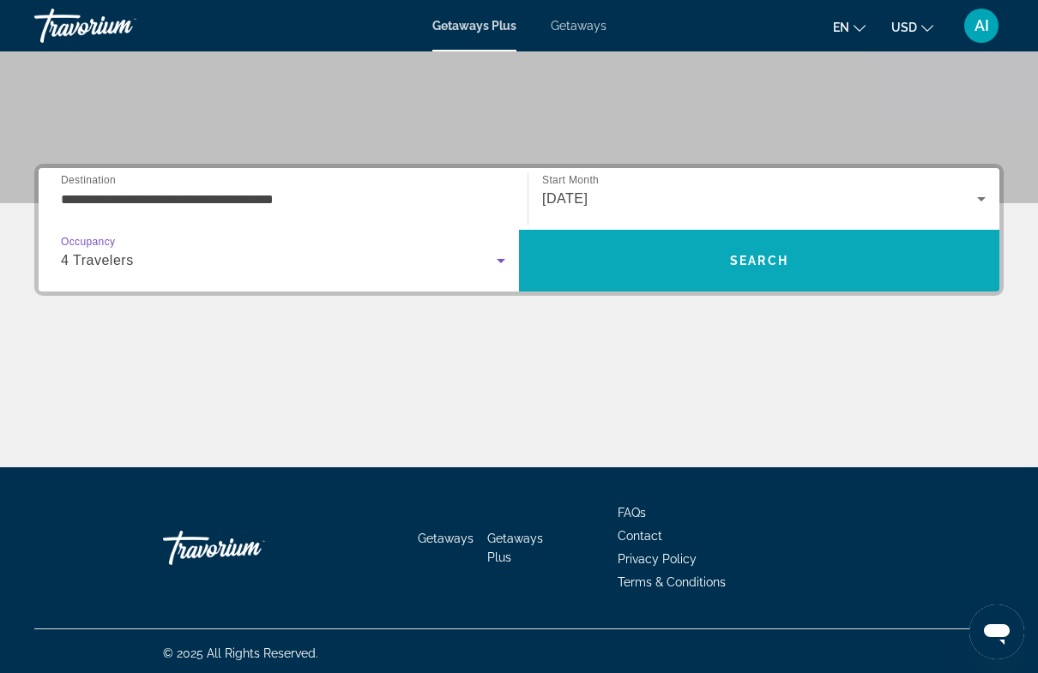
click at [791, 262] on span "Search" at bounding box center [759, 260] width 480 height 41
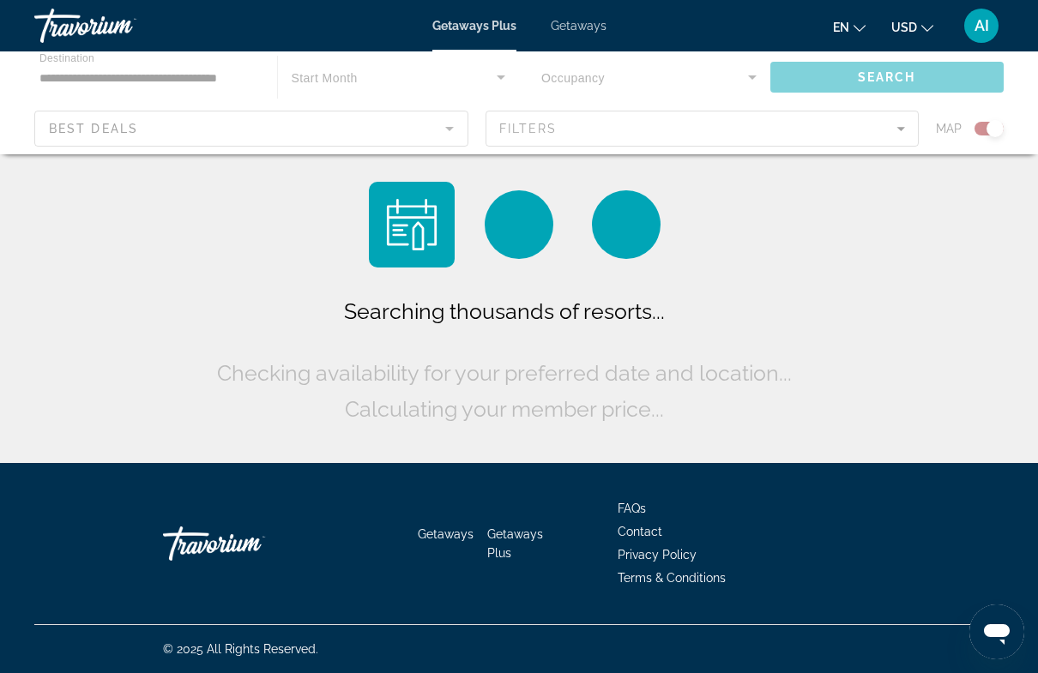
scroll to position [38, 0]
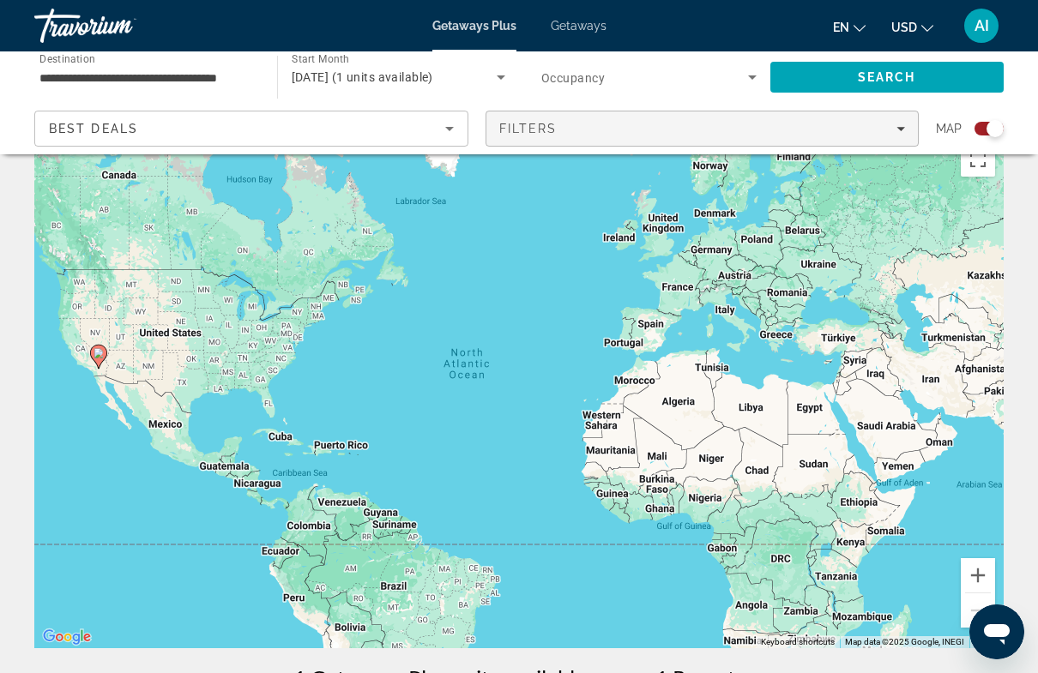
click at [895, 123] on div "Filters" at bounding box center [702, 129] width 407 height 14
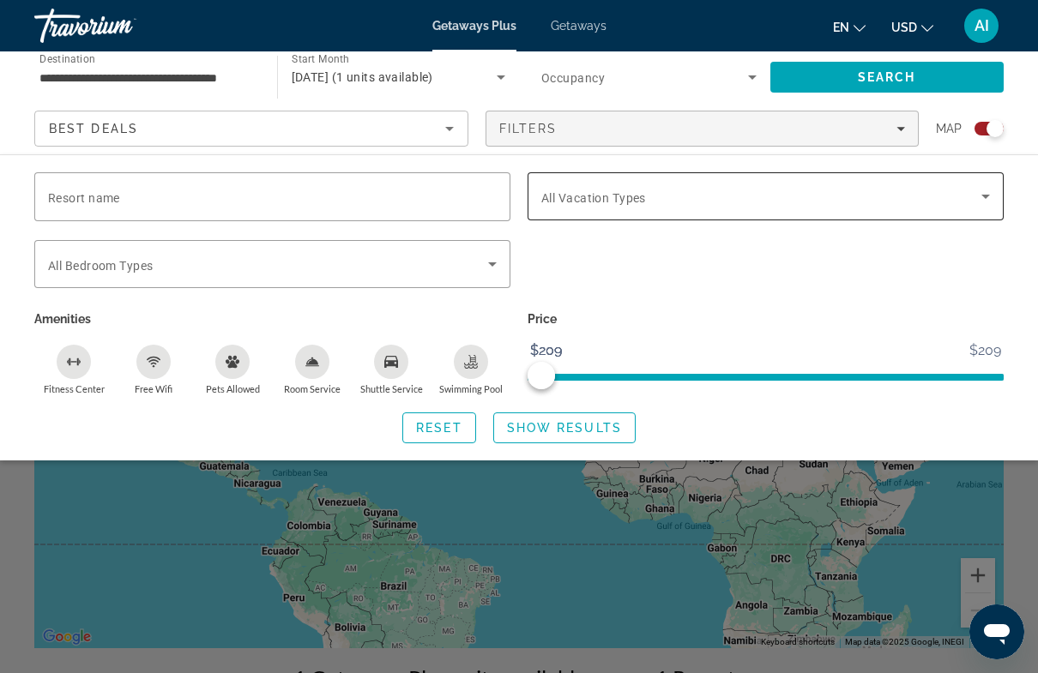
click at [721, 203] on span "Search widget" at bounding box center [761, 196] width 440 height 21
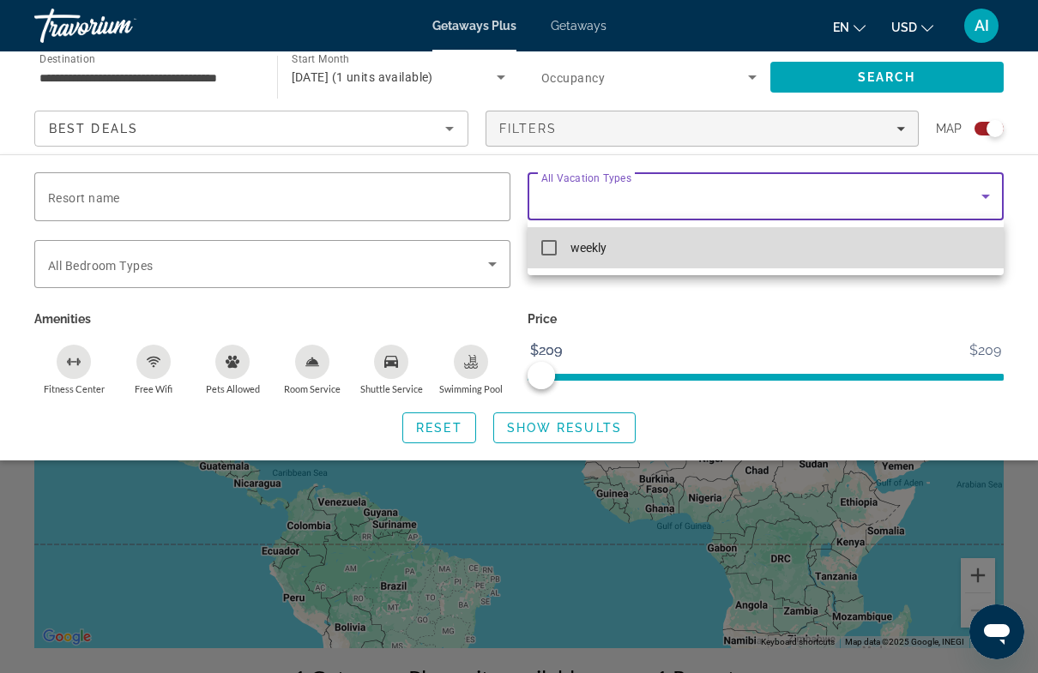
click at [559, 245] on mat-option "weekly" at bounding box center [765, 247] width 476 height 41
click at [559, 244] on mat-option "weekly" at bounding box center [765, 247] width 476 height 41
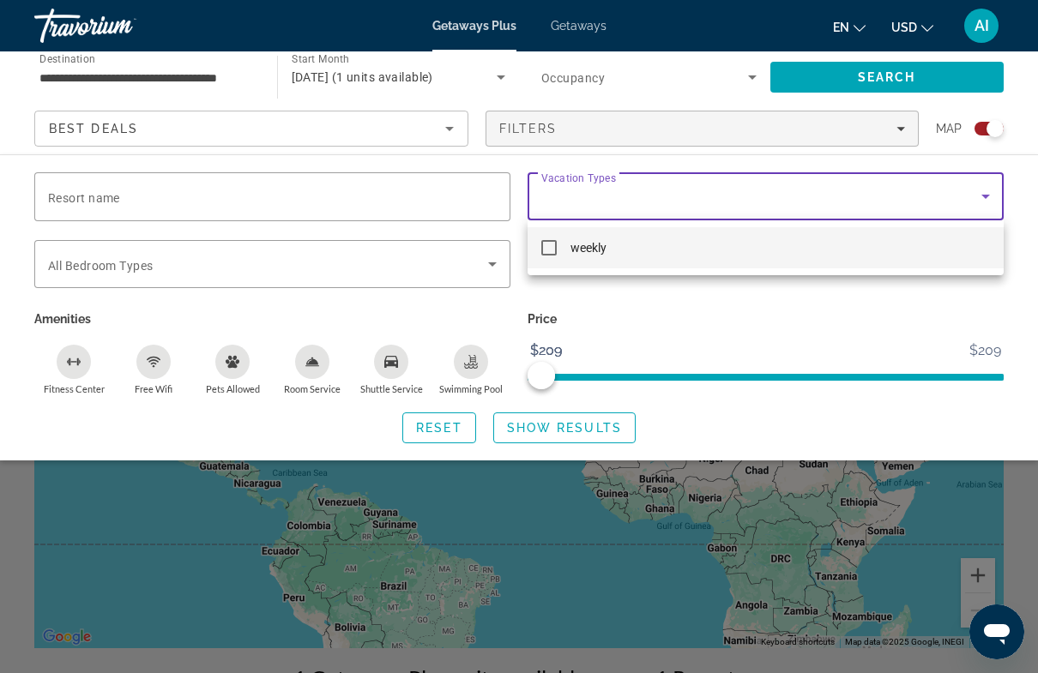
click at [598, 430] on div at bounding box center [519, 336] width 1038 height 673
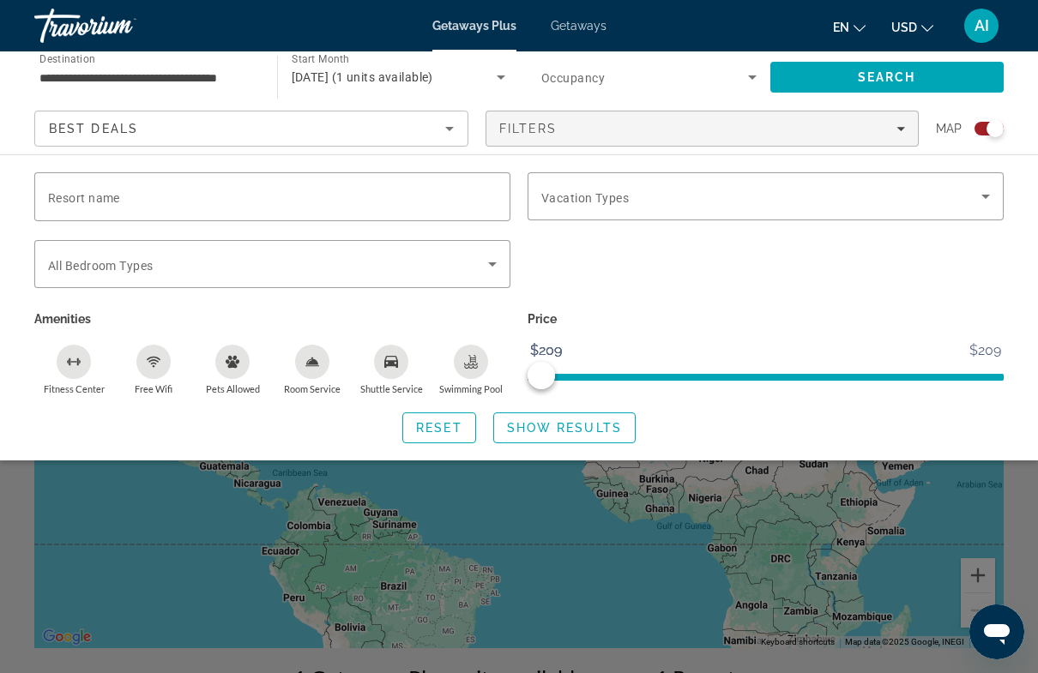
click at [593, 19] on span "Getaways" at bounding box center [579, 26] width 56 height 14
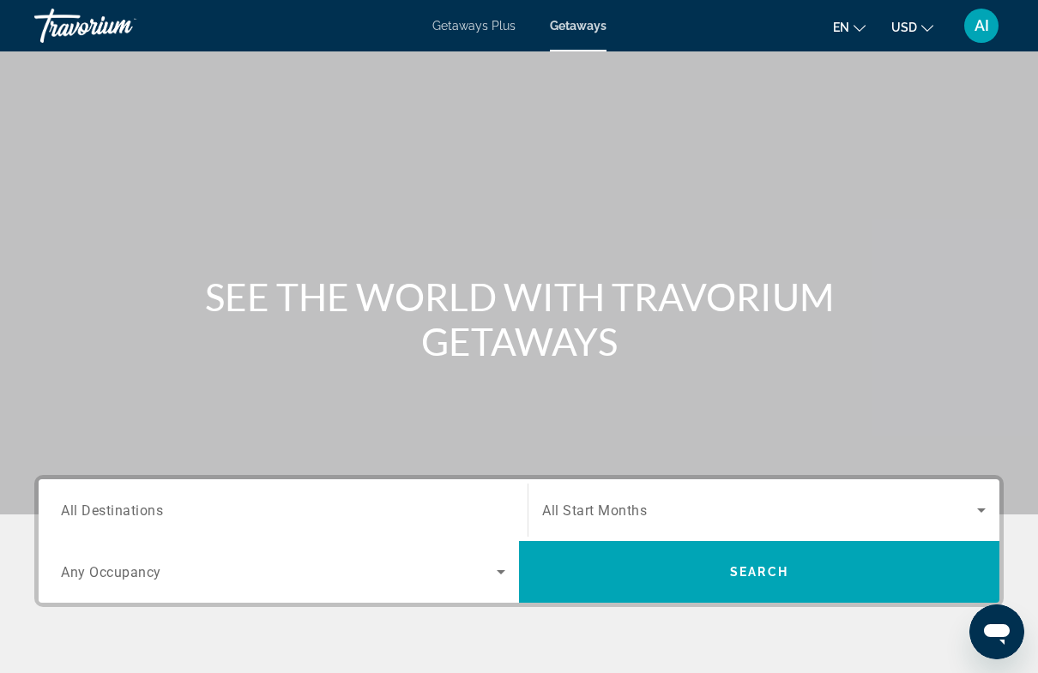
click at [259, 511] on input "Destination All Destinations" at bounding box center [283, 511] width 444 height 21
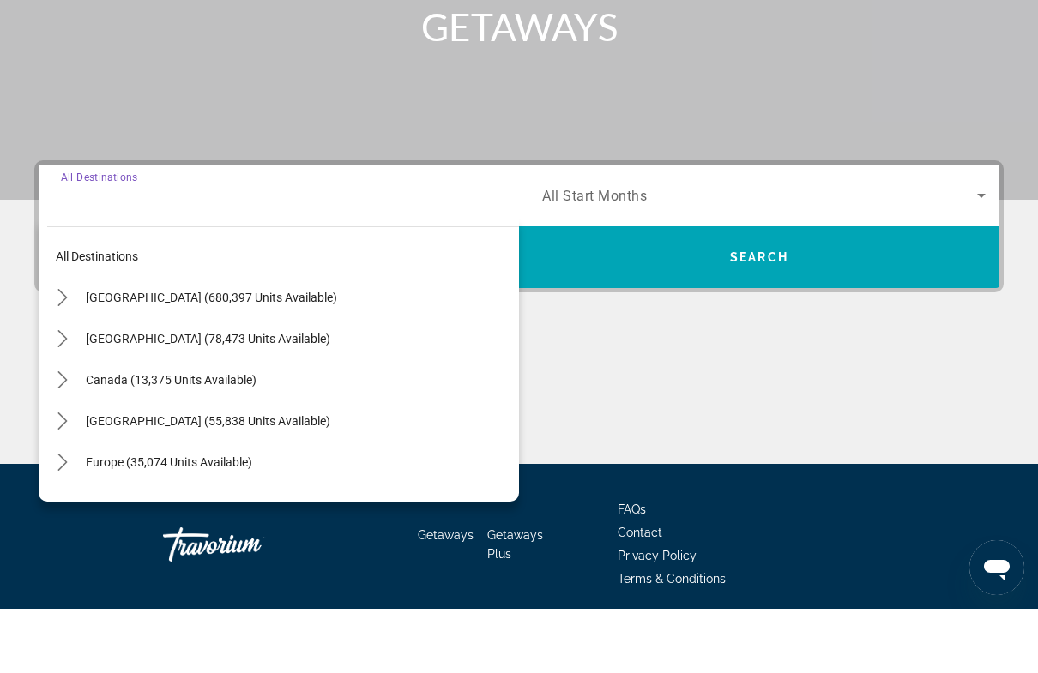
scroll to position [316, 0]
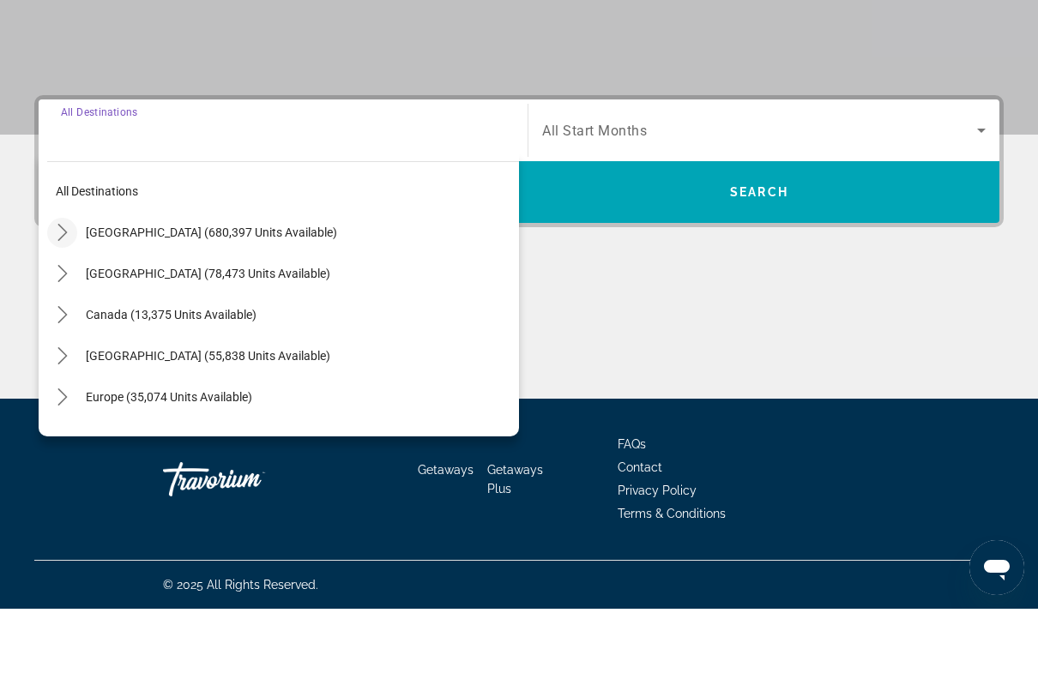
click at [67, 288] on icon "Toggle United States (680,397 units available) submenu" at bounding box center [61, 296] width 9 height 17
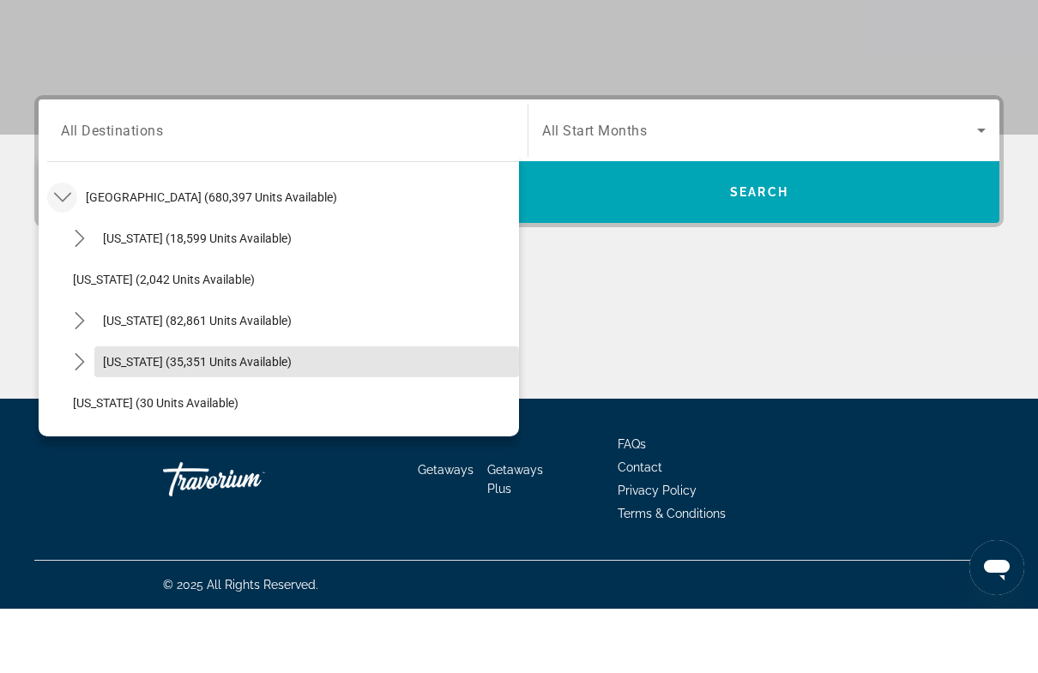
scroll to position [50, 0]
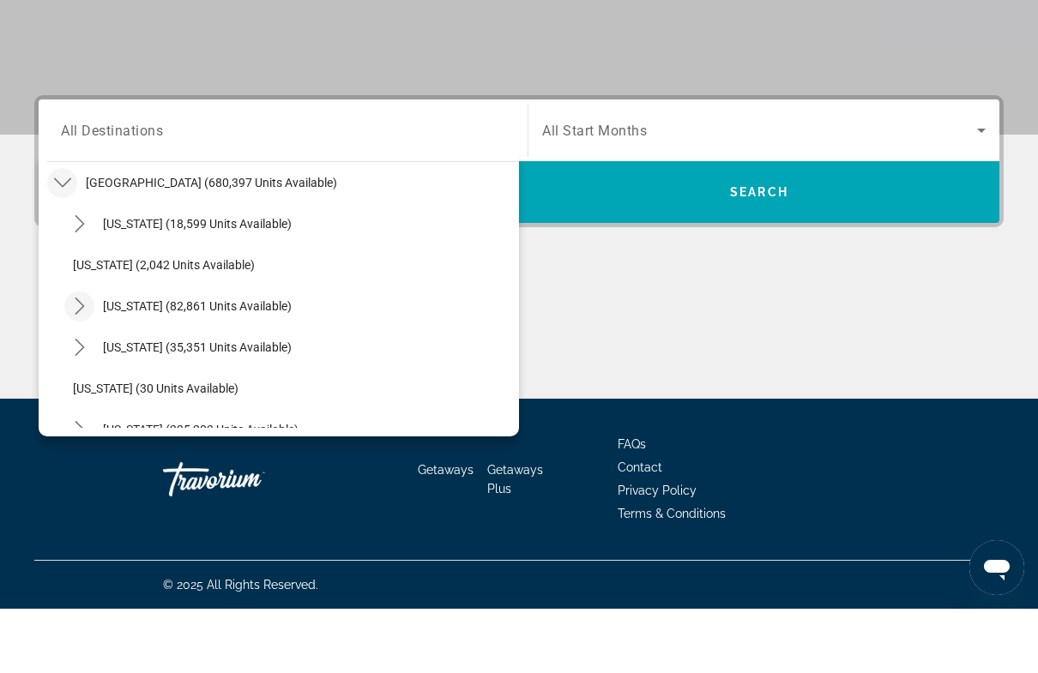
click at [84, 362] on icon "Toggle California (82,861 units available) submenu" at bounding box center [79, 370] width 17 height 17
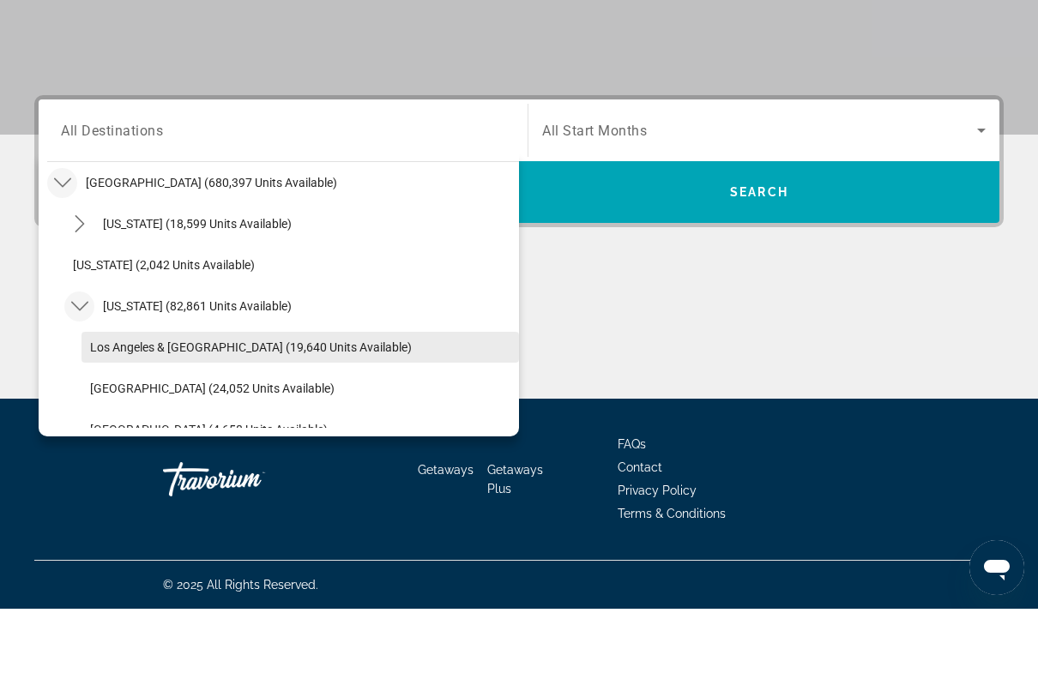
click at [200, 405] on span "Los Angeles & Anaheim (19,640 units available)" at bounding box center [251, 412] width 322 height 14
type input "**********"
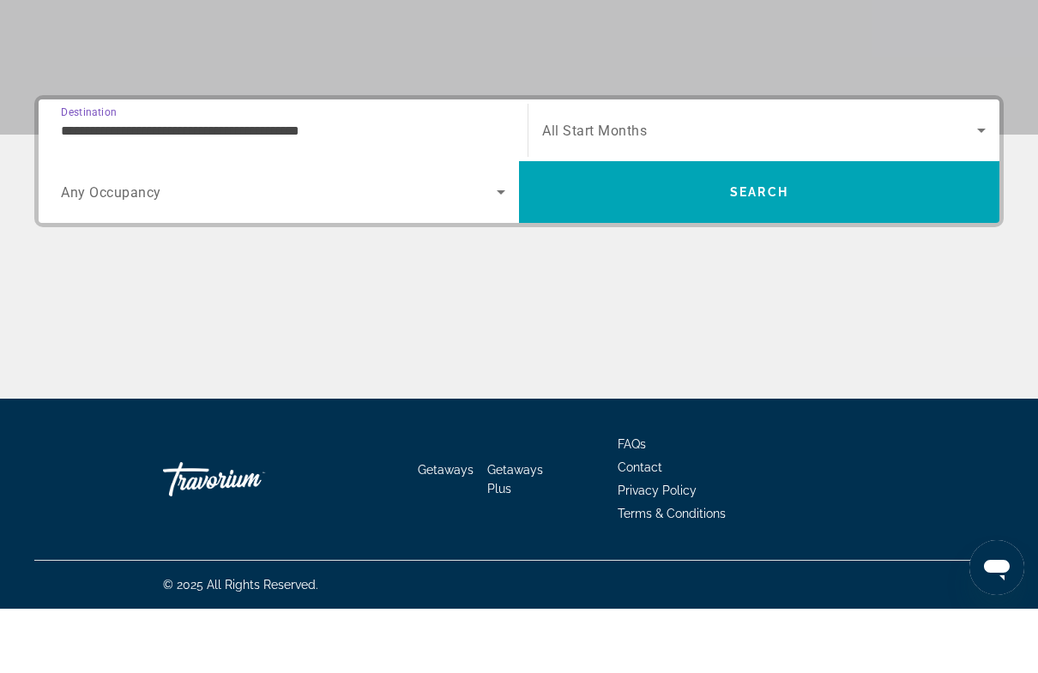
click at [280, 246] on span "Search widget" at bounding box center [279, 256] width 436 height 21
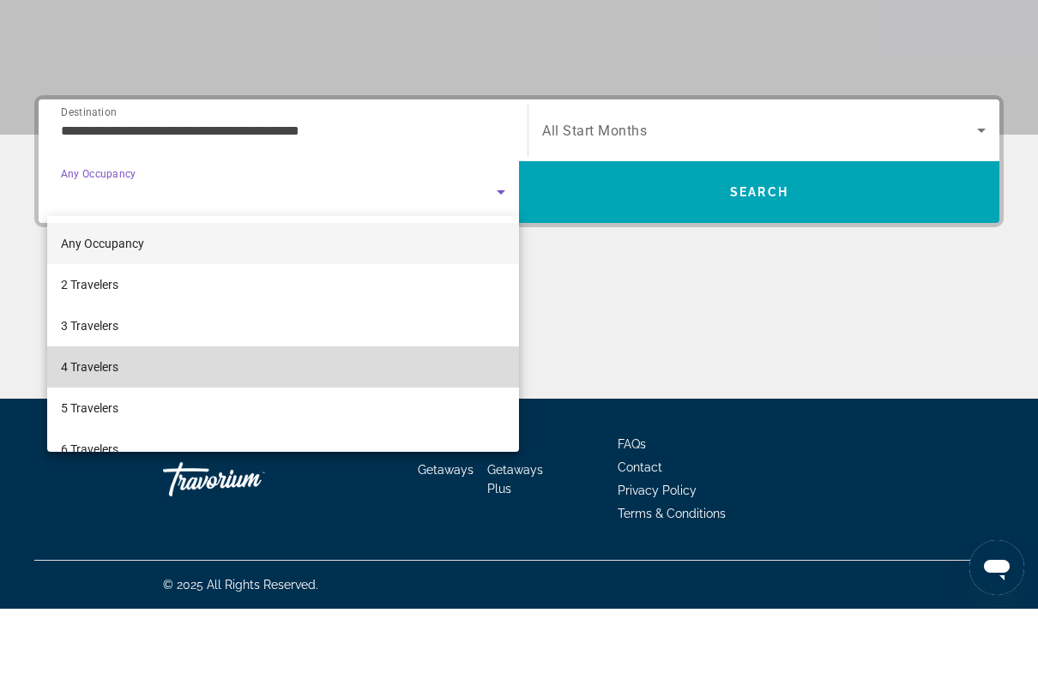
click at [109, 421] on span "4 Travelers" at bounding box center [89, 431] width 57 height 21
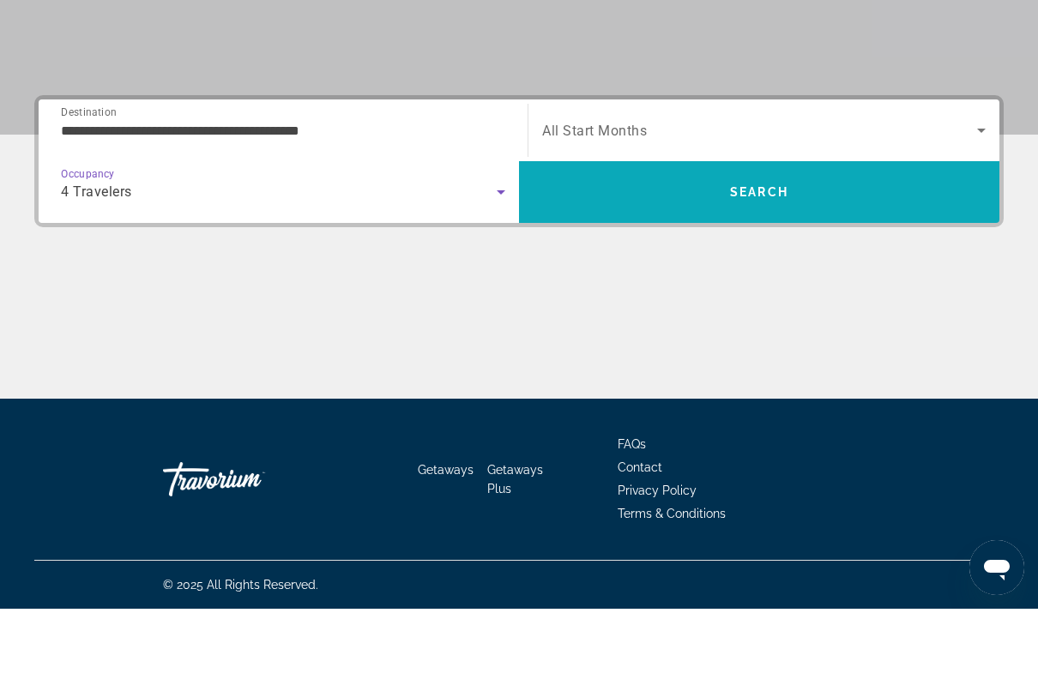
click at [766, 250] on span "Search" at bounding box center [759, 257] width 58 height 14
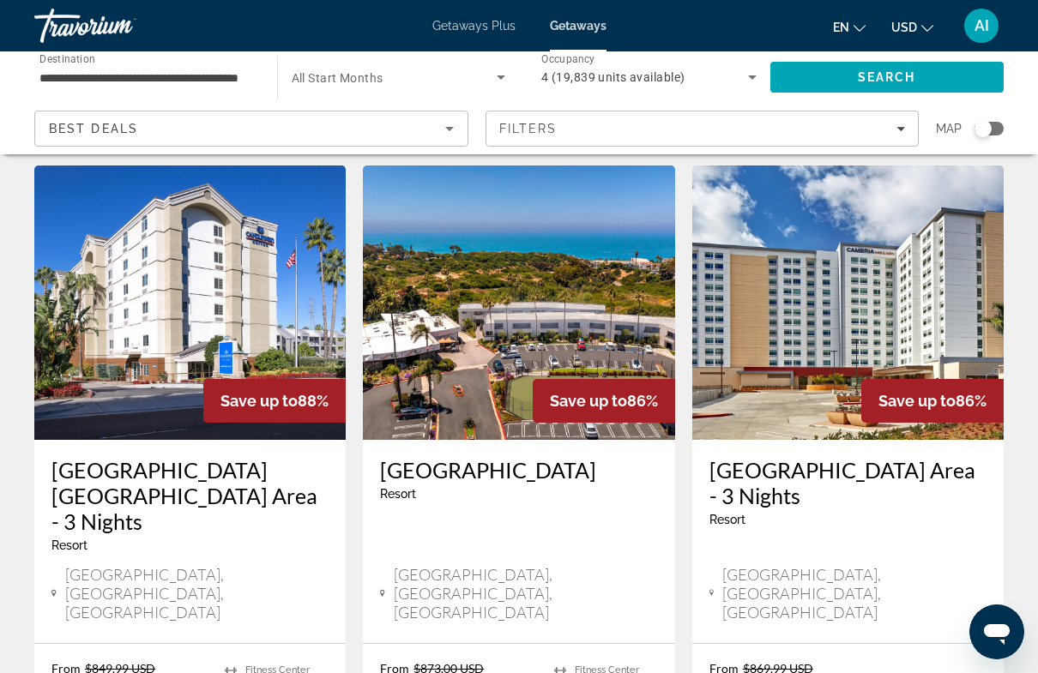
scroll to position [674, 0]
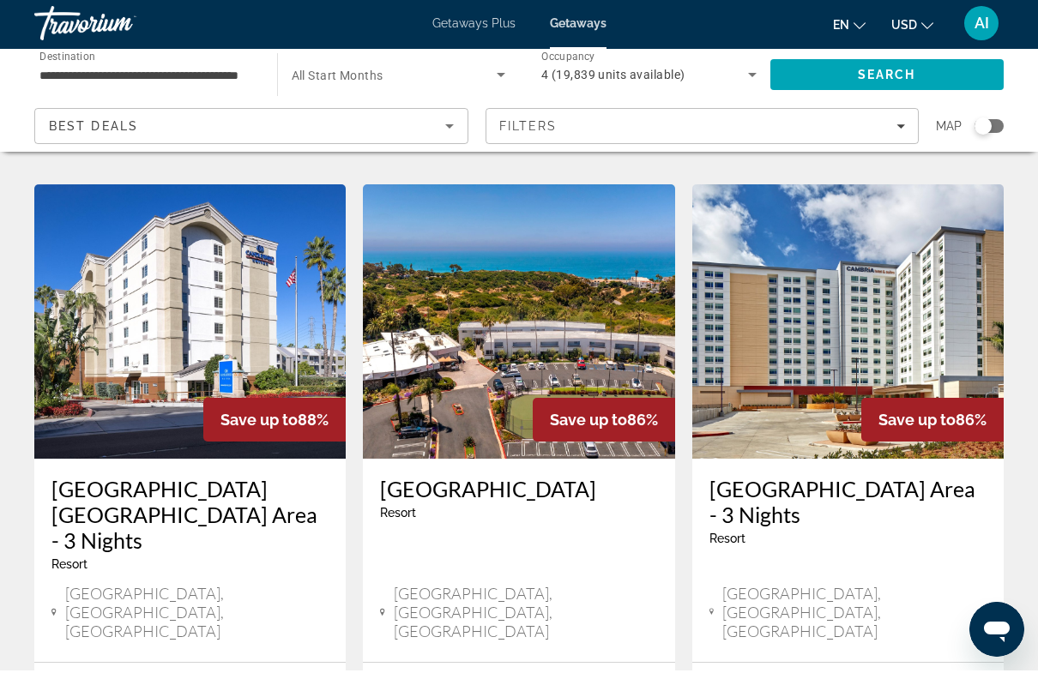
click at [257, 322] on img "Main content" at bounding box center [189, 324] width 311 height 274
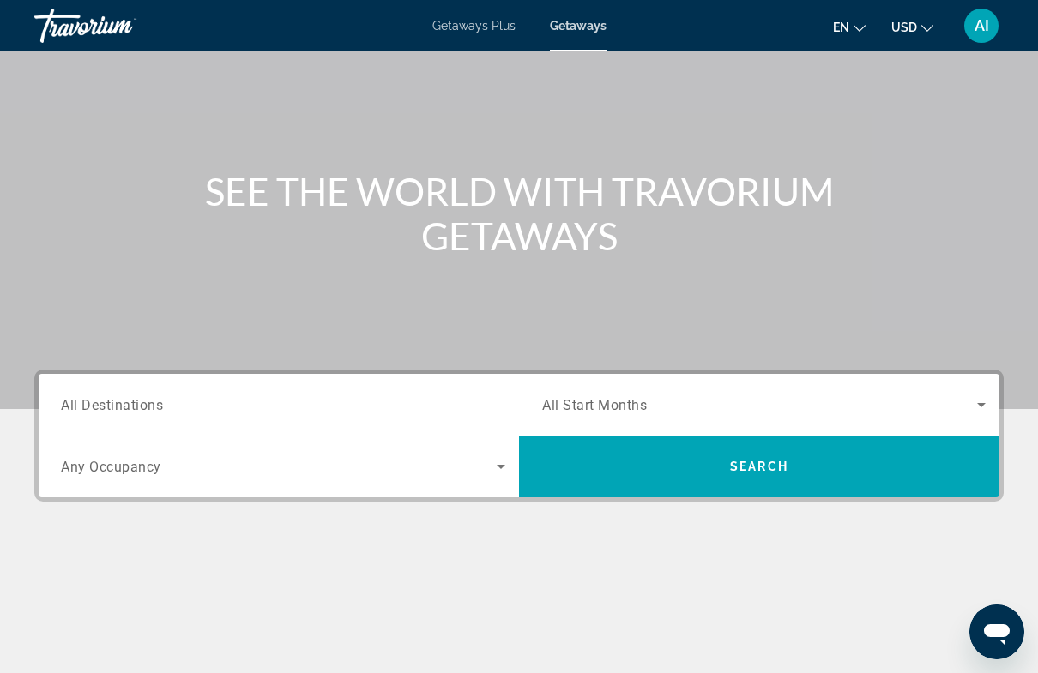
click at [738, 396] on span "Search widget" at bounding box center [759, 405] width 435 height 21
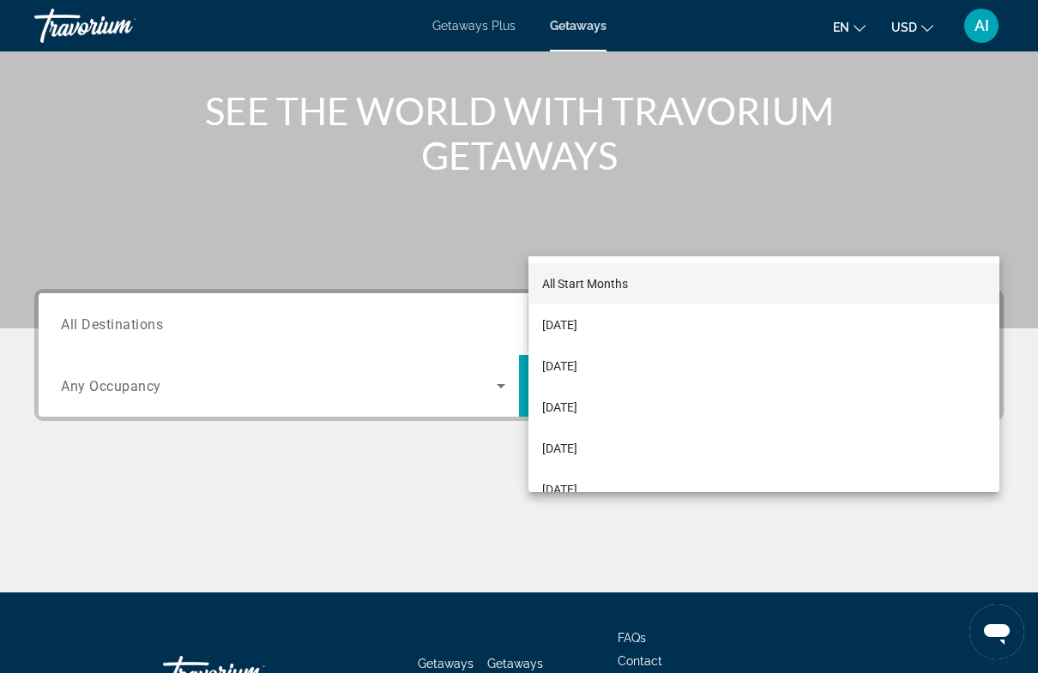
scroll to position [311, 0]
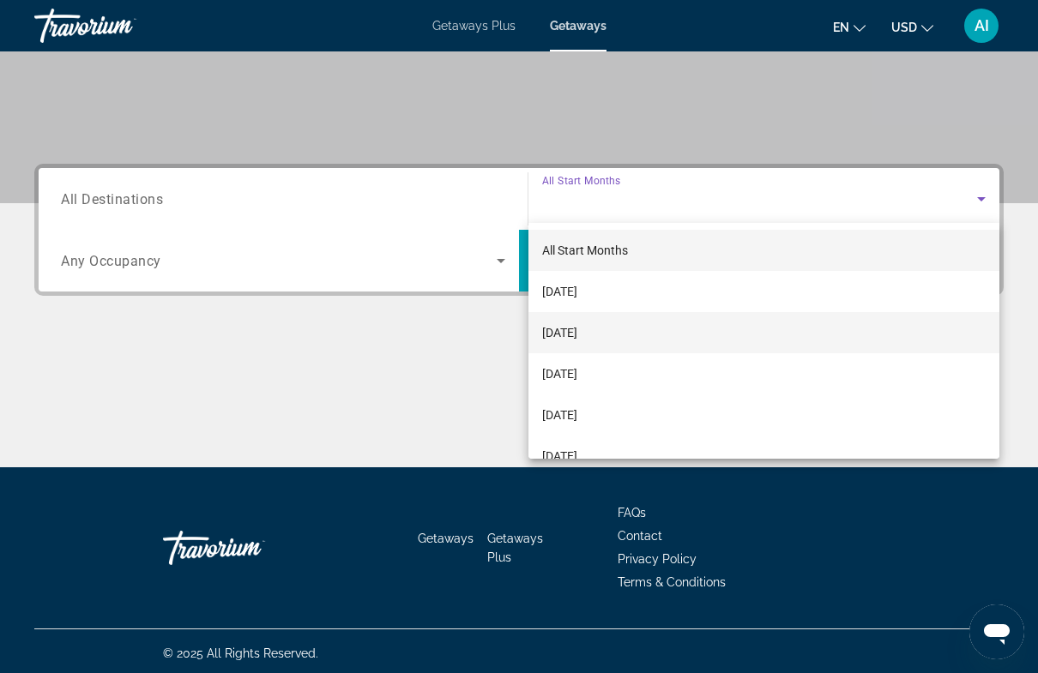
click at [577, 326] on span "[DATE]" at bounding box center [559, 332] width 35 height 21
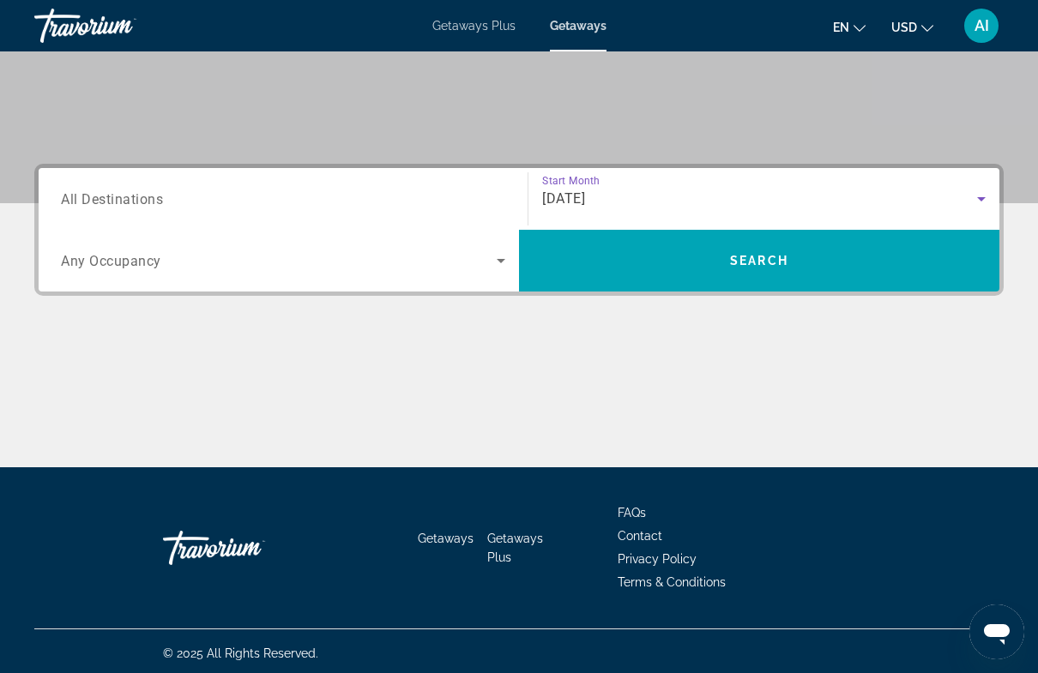
click at [281, 259] on span "Search widget" at bounding box center [279, 260] width 436 height 21
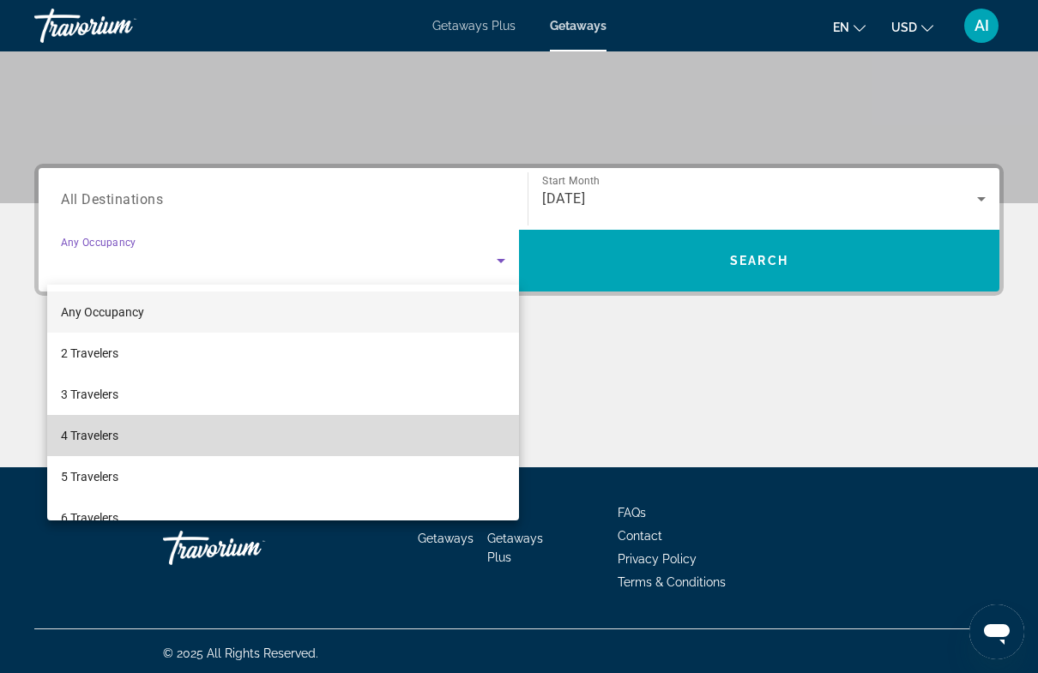
click at [111, 436] on span "4 Travelers" at bounding box center [89, 435] width 57 height 21
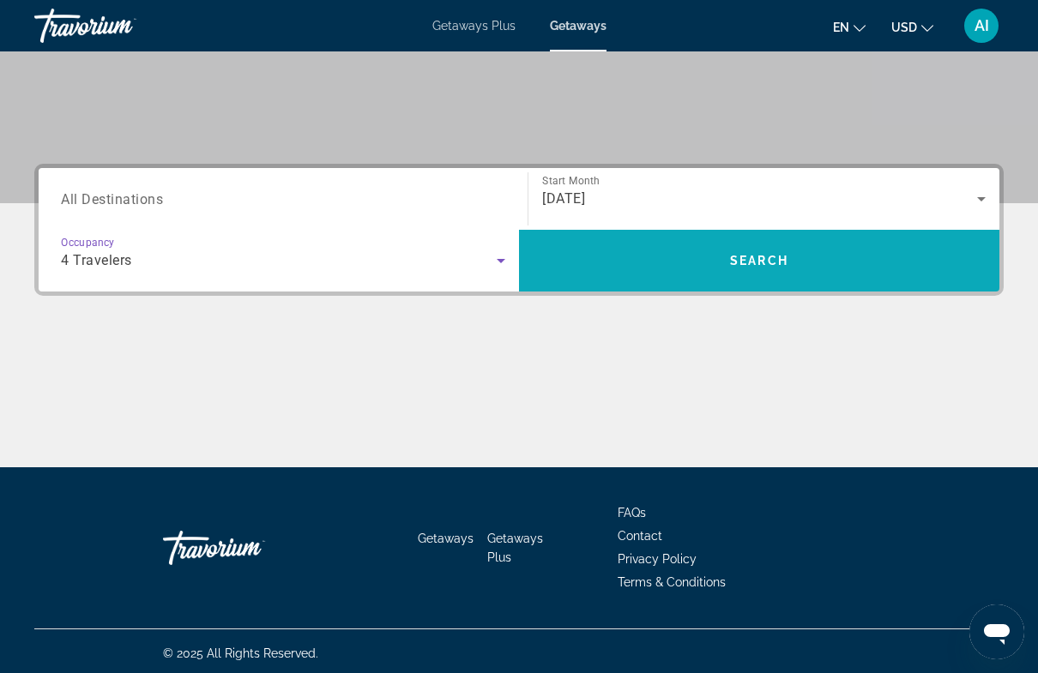
click at [853, 255] on span "Search" at bounding box center [759, 260] width 480 height 41
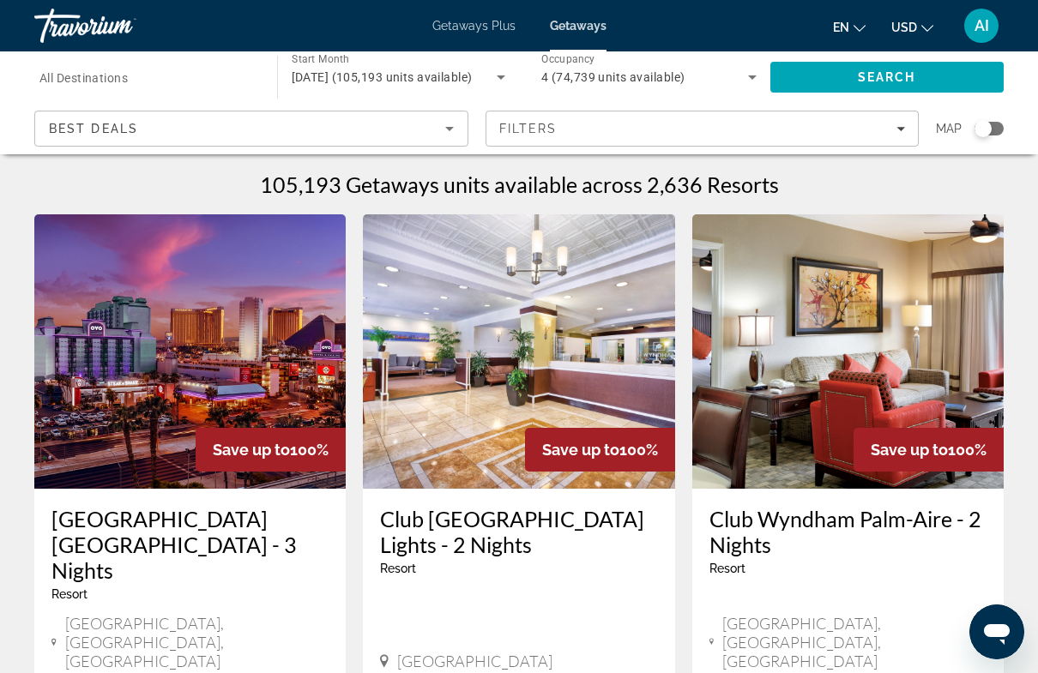
click at [215, 71] on input "Destination All Destinations" at bounding box center [146, 78] width 215 height 21
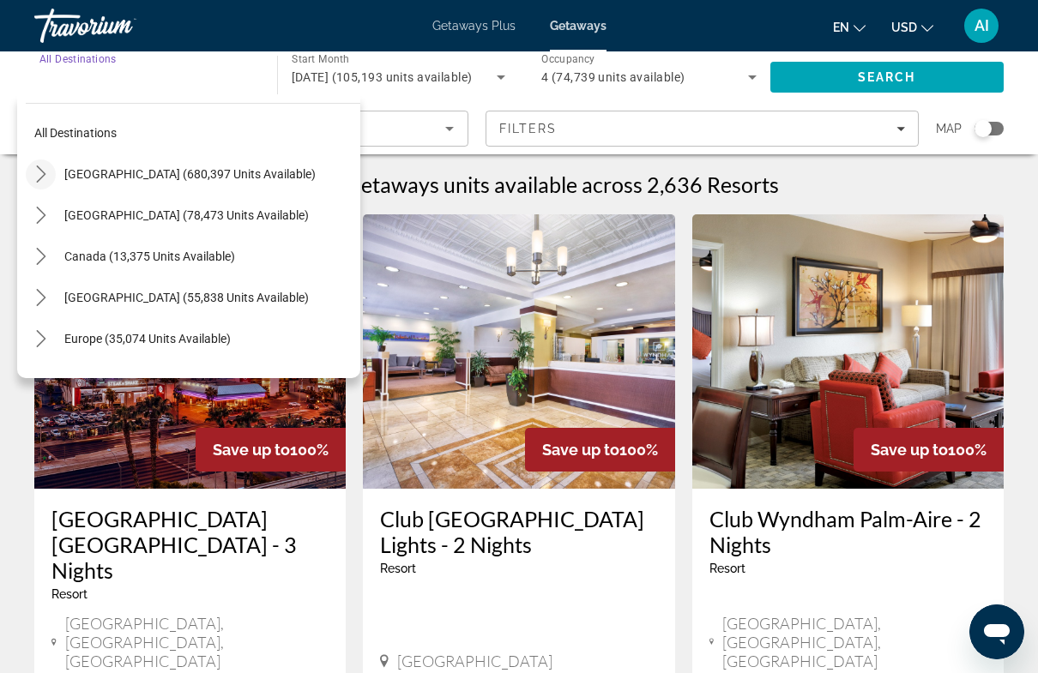
click at [49, 180] on icon "Toggle United States (680,397 units available) submenu" at bounding box center [41, 174] width 17 height 17
click at [63, 286] on mat-icon "Toggle California (82,861 units available) submenu" at bounding box center [58, 298] width 30 height 30
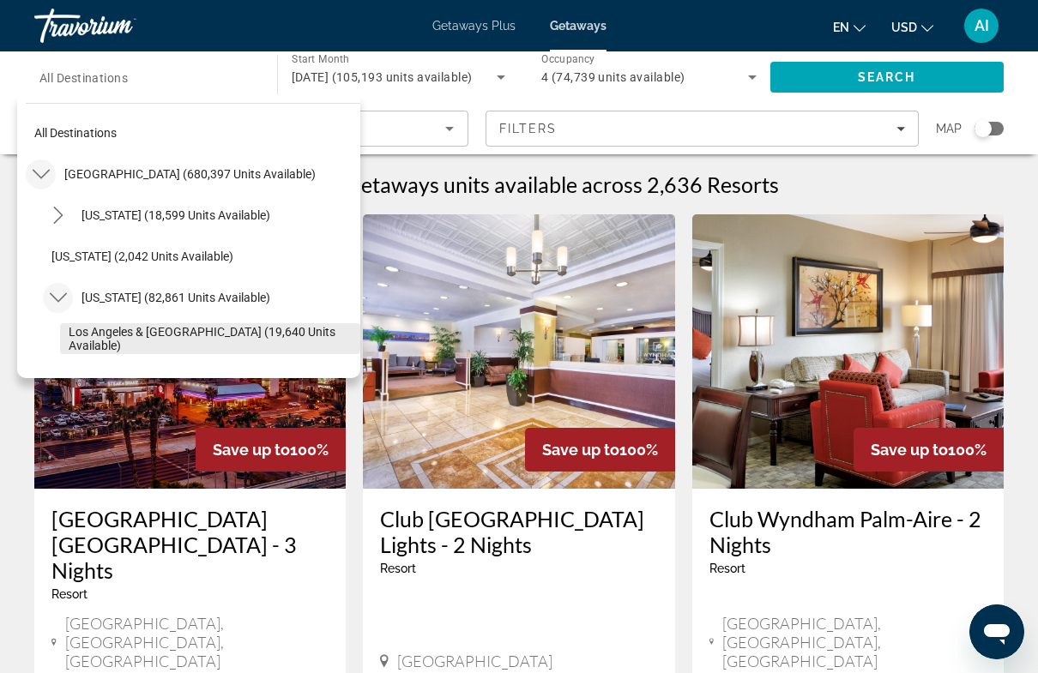
click at [125, 335] on span "Los Angeles & Anaheim (19,640 units available)" at bounding box center [210, 338] width 283 height 27
type input "**********"
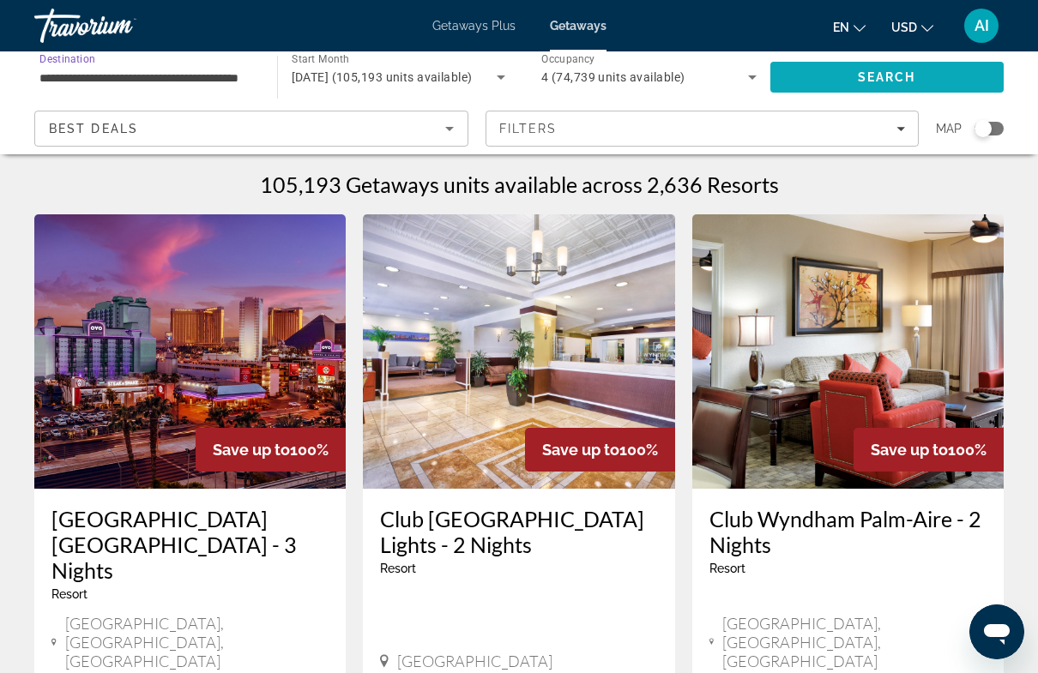
click at [896, 75] on span "Search" at bounding box center [887, 77] width 58 height 14
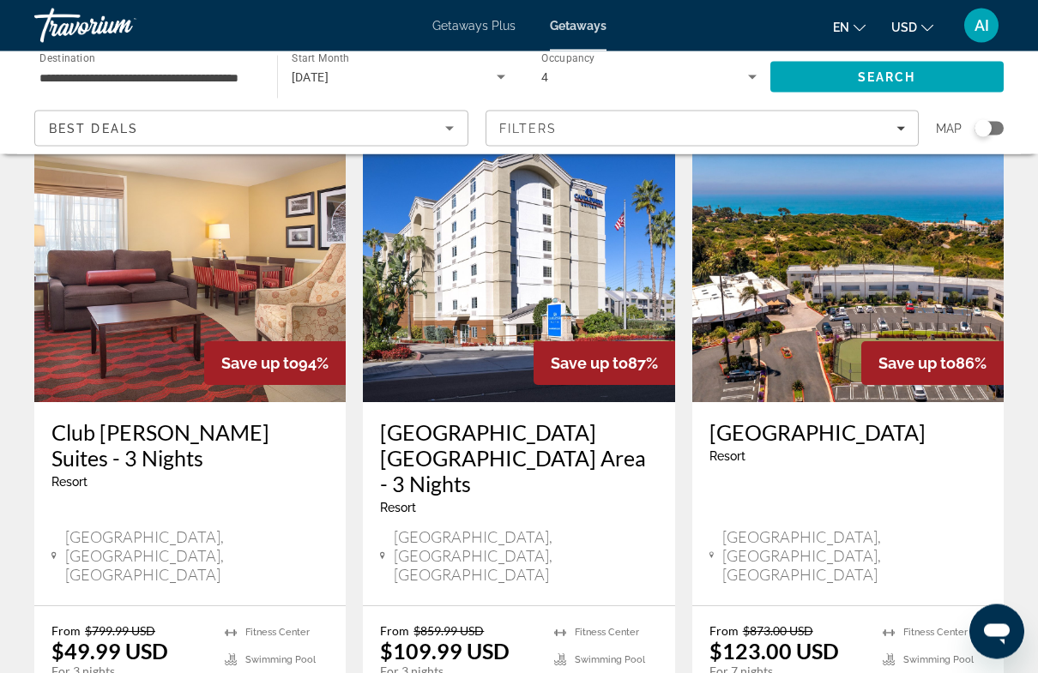
click at [214, 261] on img "Main content" at bounding box center [189, 266] width 311 height 274
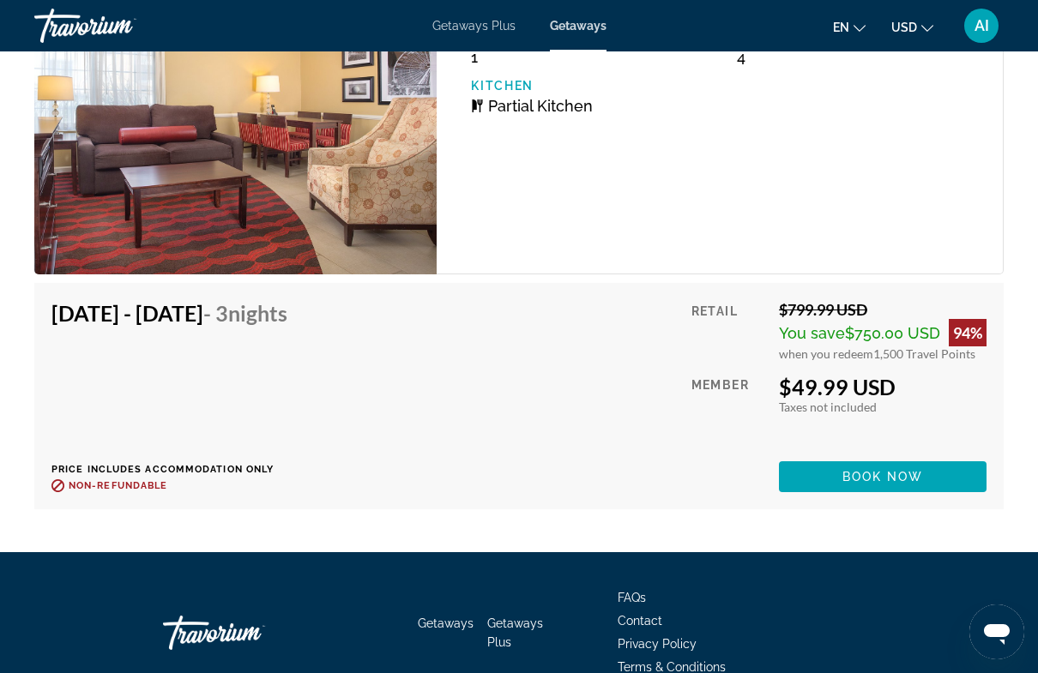
scroll to position [3319, 0]
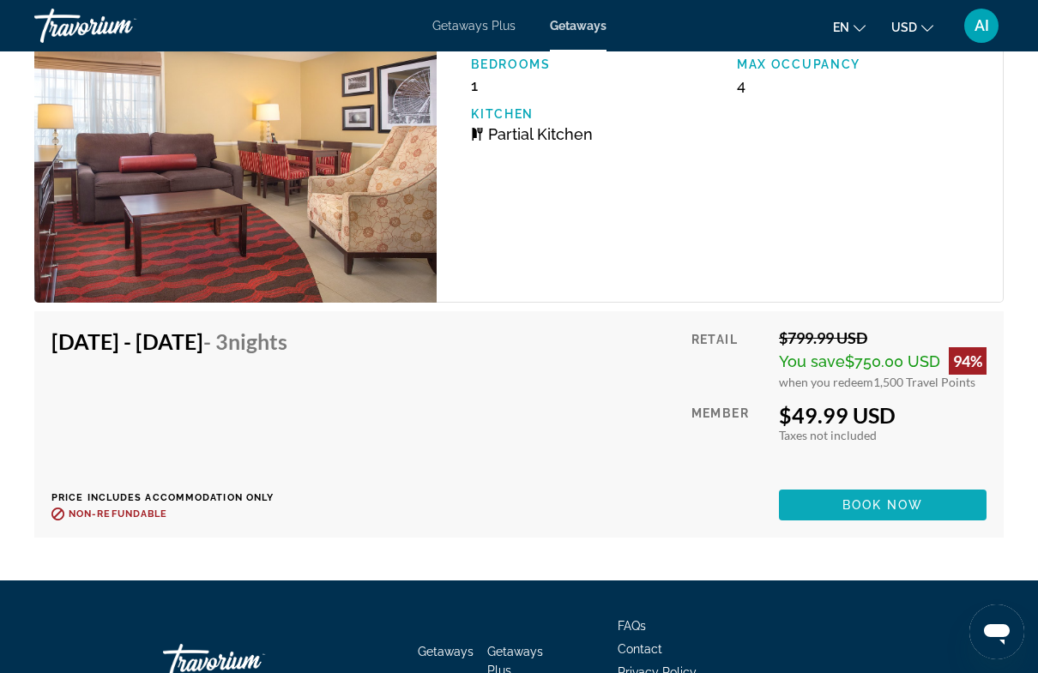
click at [920, 508] on span "Book now" at bounding box center [882, 505] width 81 height 14
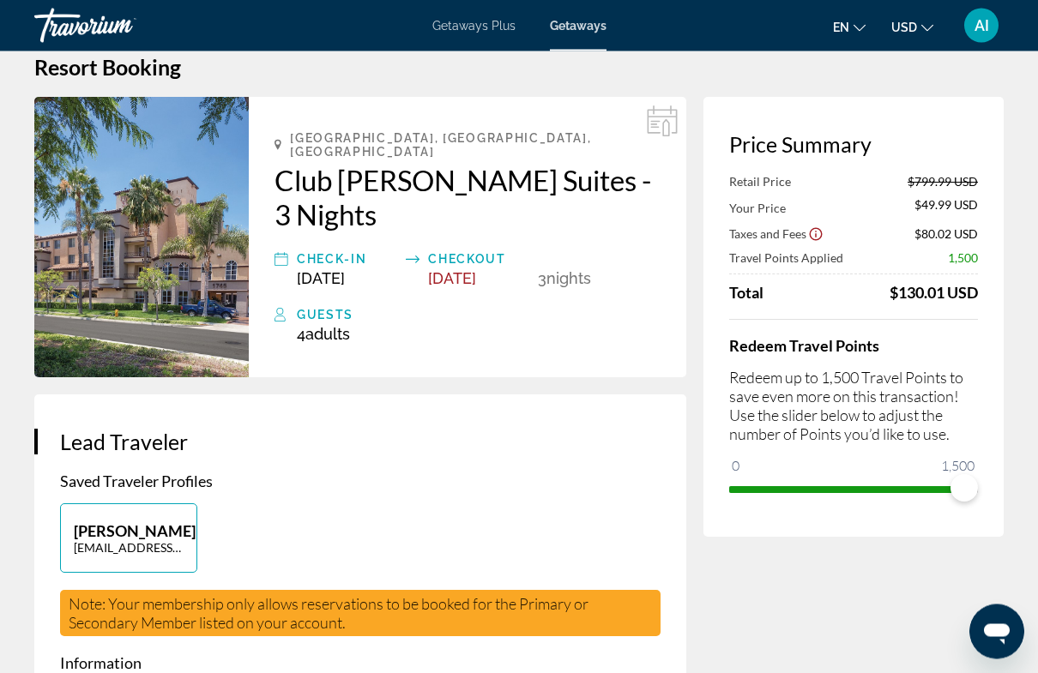
scroll to position [32, 0]
click at [964, 499] on span "ngx-slider" at bounding box center [963, 487] width 27 height 27
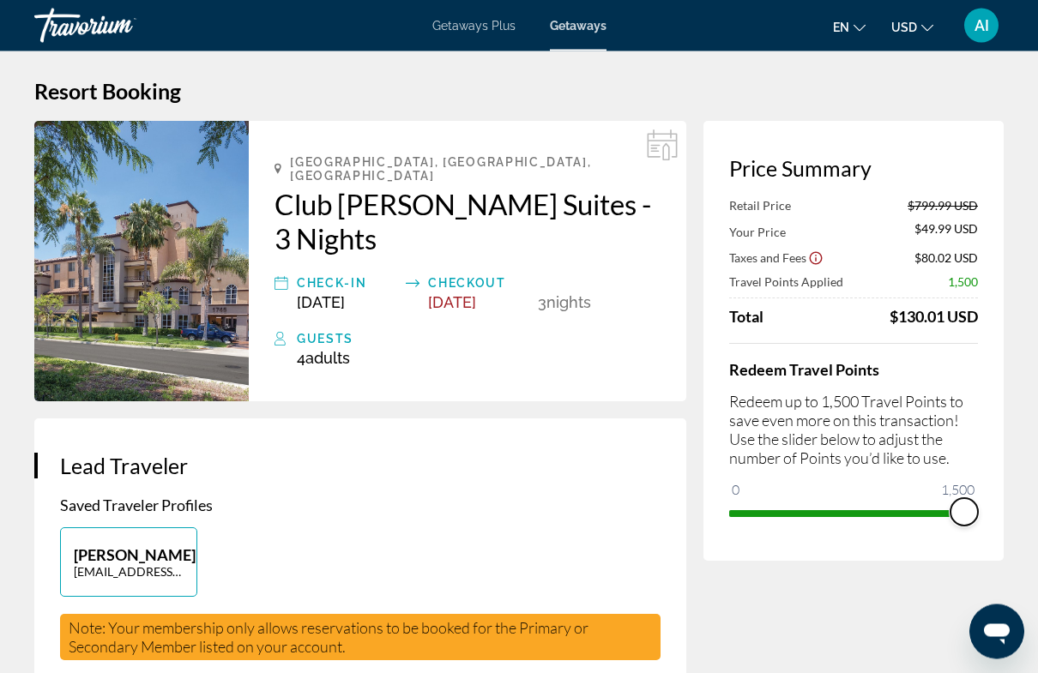
scroll to position [0, 0]
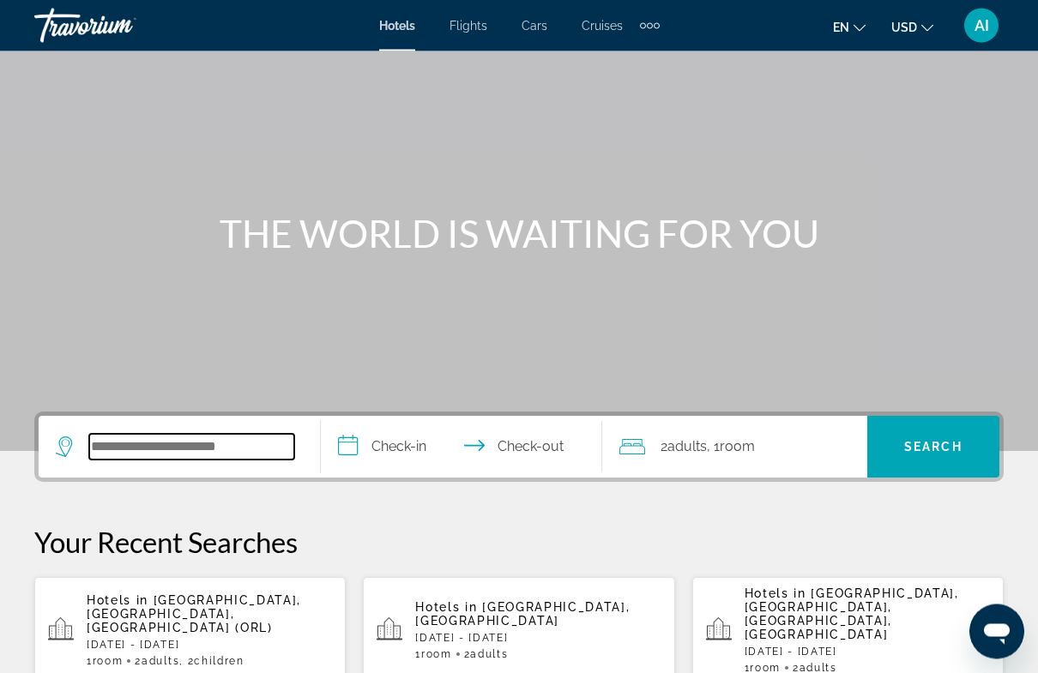
click at [224, 445] on input "Search hotel destination" at bounding box center [191, 448] width 205 height 26
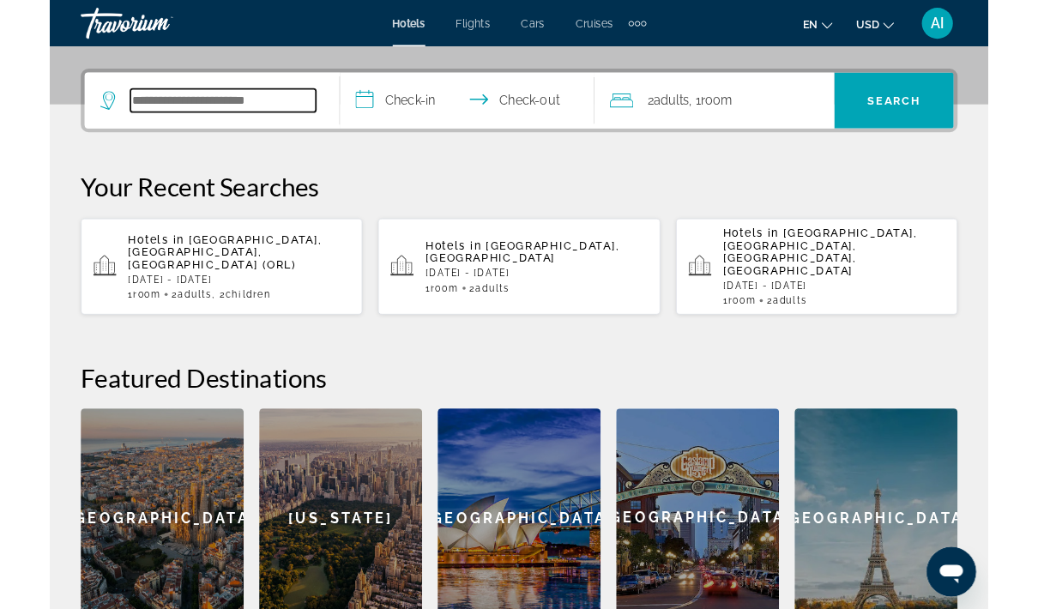
scroll to position [419, 0]
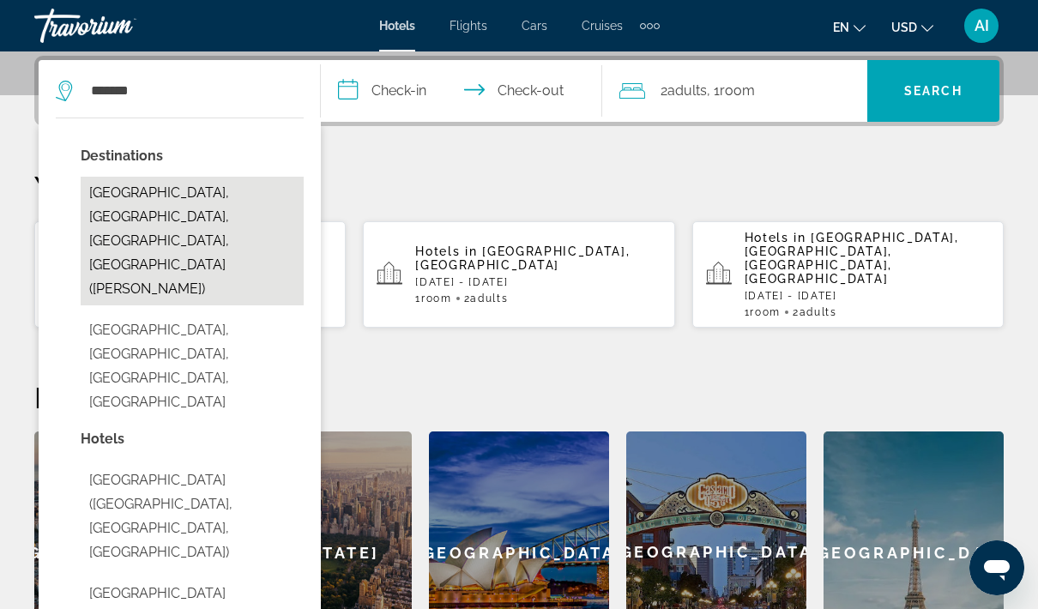
click at [197, 197] on button "Anaheim, Orange County, CA, United States (ANA)" at bounding box center [192, 241] width 223 height 129
type input "**********"
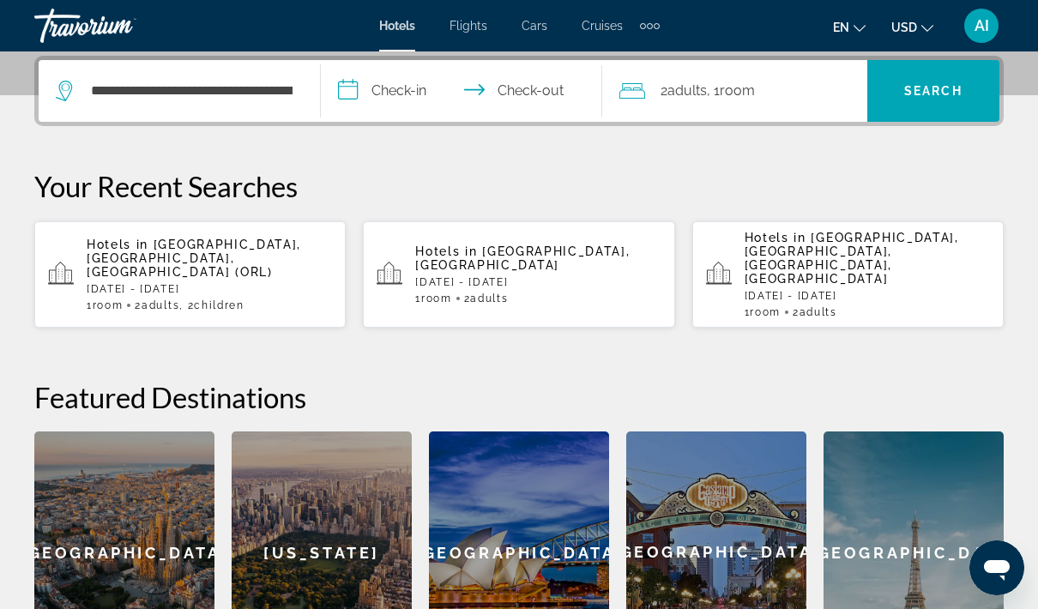
click at [414, 84] on input "**********" at bounding box center [465, 93] width 289 height 67
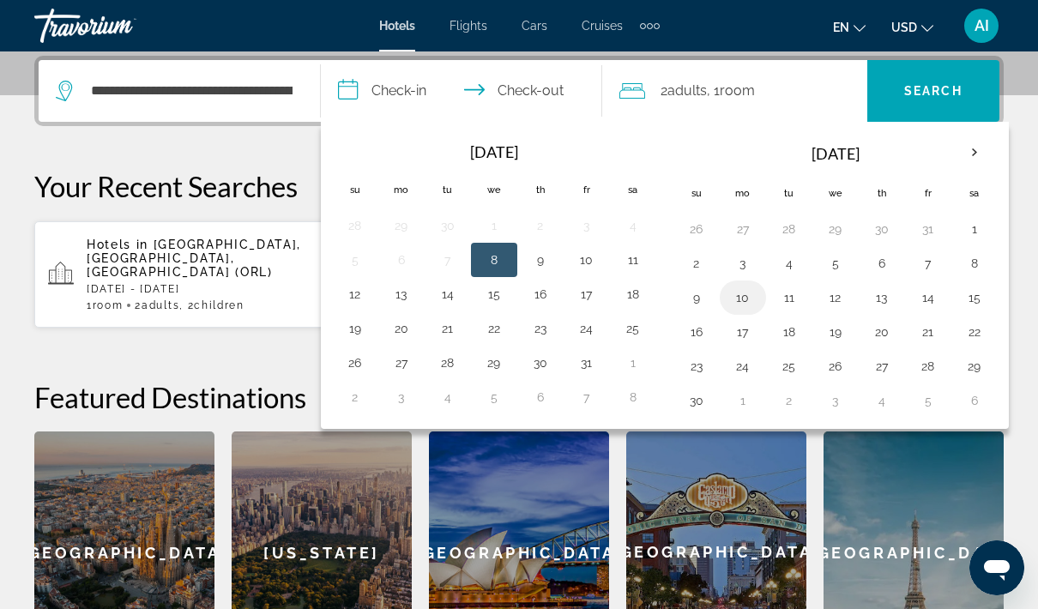
click at [743, 298] on button "10" at bounding box center [742, 298] width 27 height 24
click at [750, 339] on button "17" at bounding box center [742, 332] width 27 height 24
type input "**********"
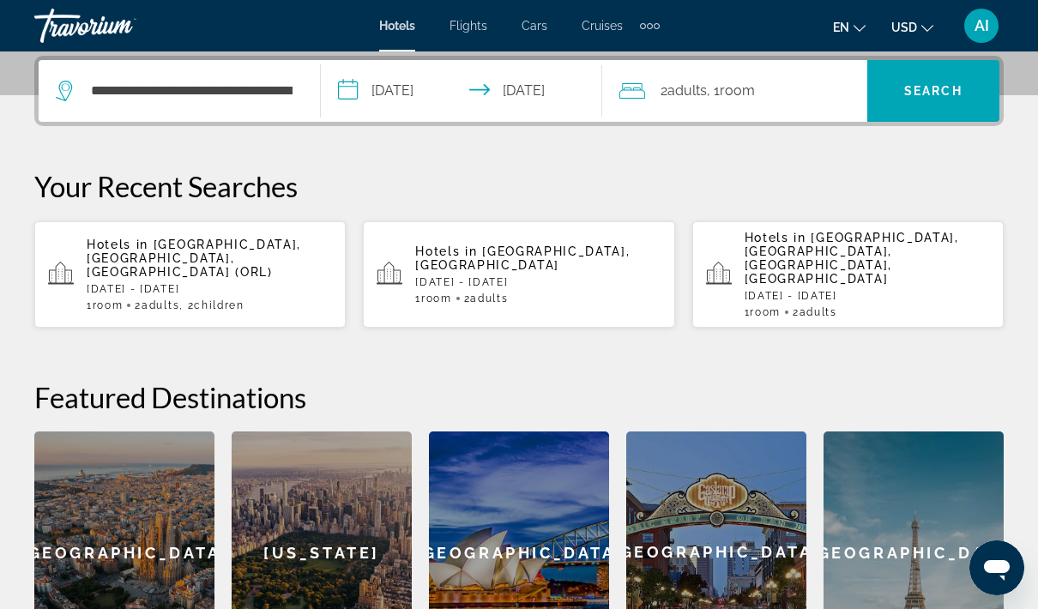
click at [755, 90] on span "Room" at bounding box center [737, 90] width 35 height 16
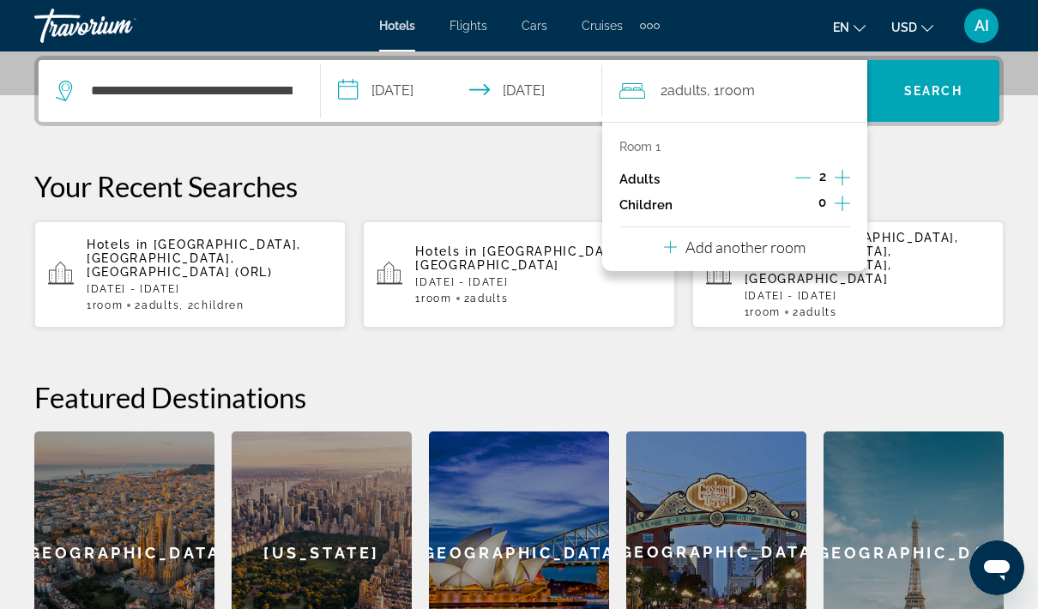
click at [943, 84] on span "Search" at bounding box center [933, 91] width 58 height 14
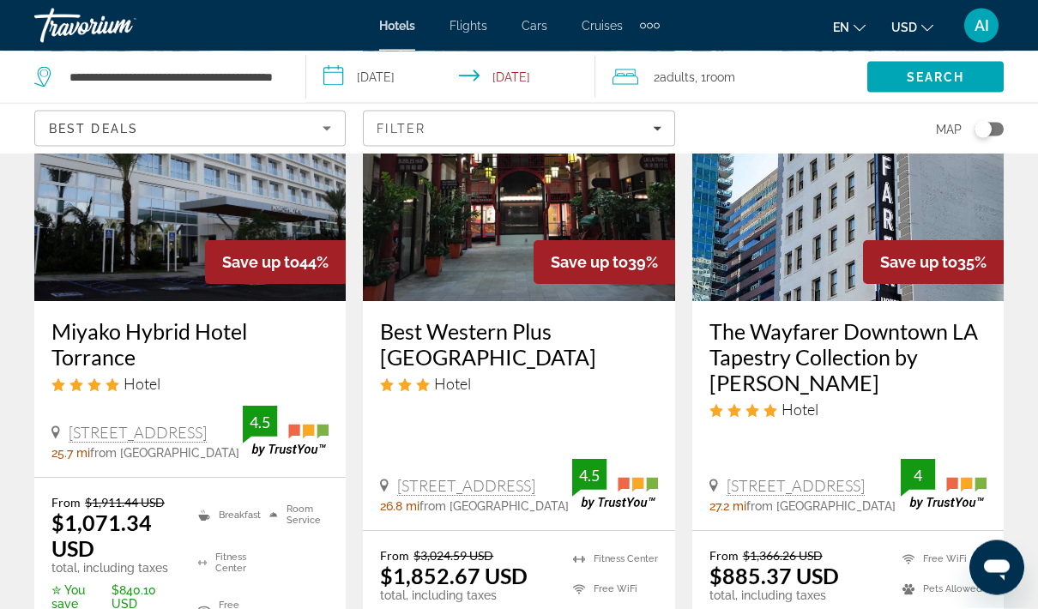
scroll to position [189, 0]
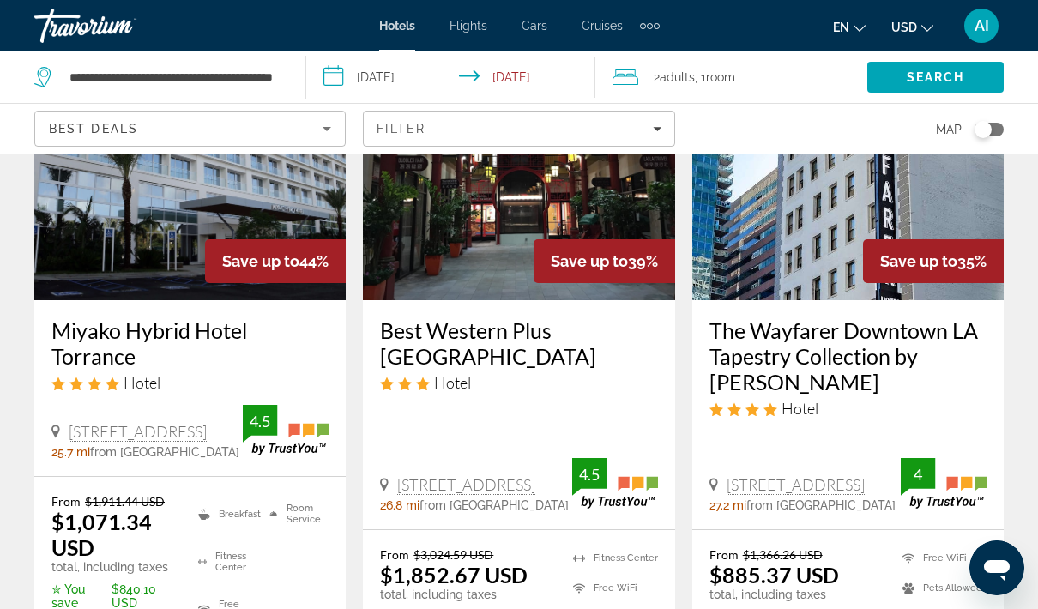
click at [159, 200] on img "Main content" at bounding box center [189, 163] width 311 height 274
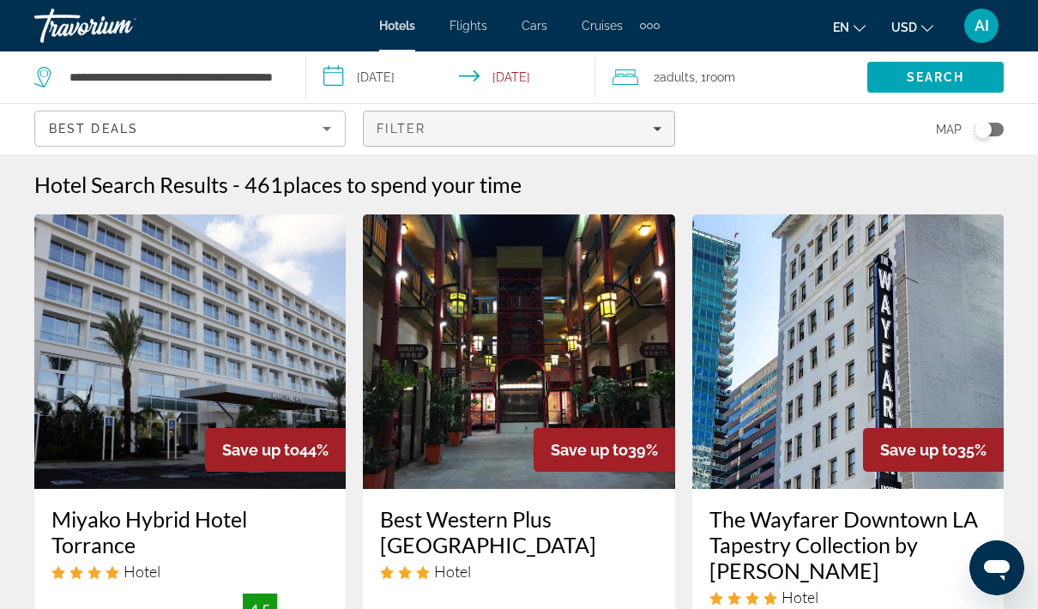
click at [635, 115] on span "Filters" at bounding box center [519, 128] width 310 height 41
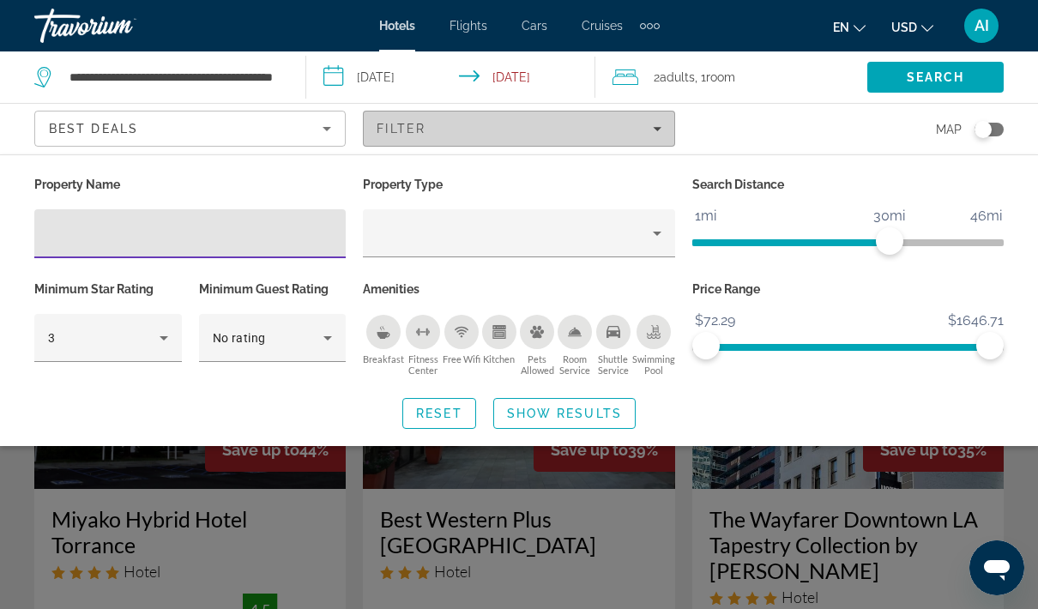
click at [605, 127] on div "Filter" at bounding box center [518, 129] width 284 height 14
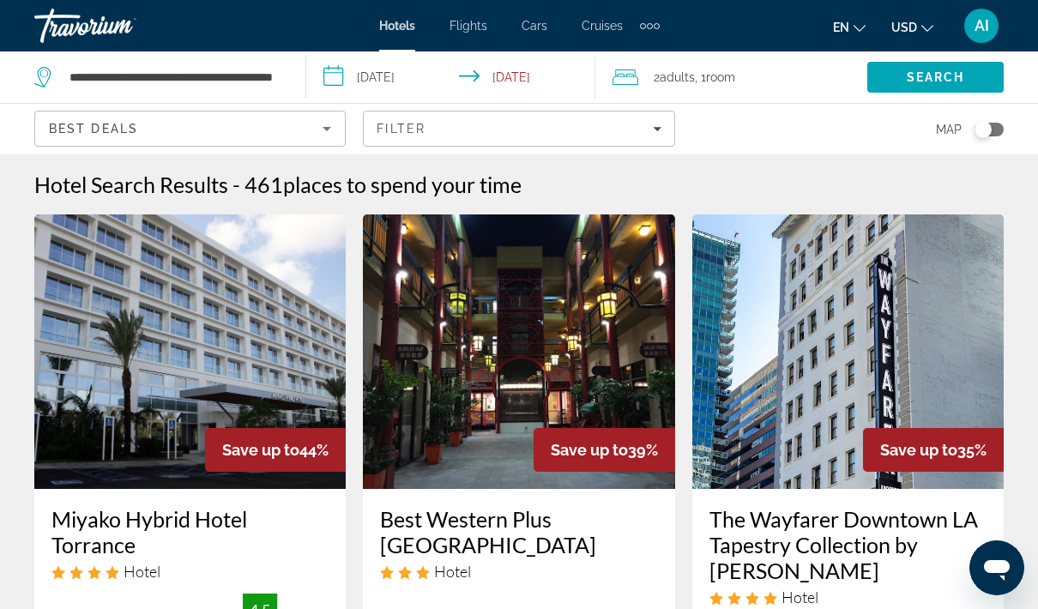
click at [251, 133] on div "Best Deals" at bounding box center [186, 128] width 274 height 21
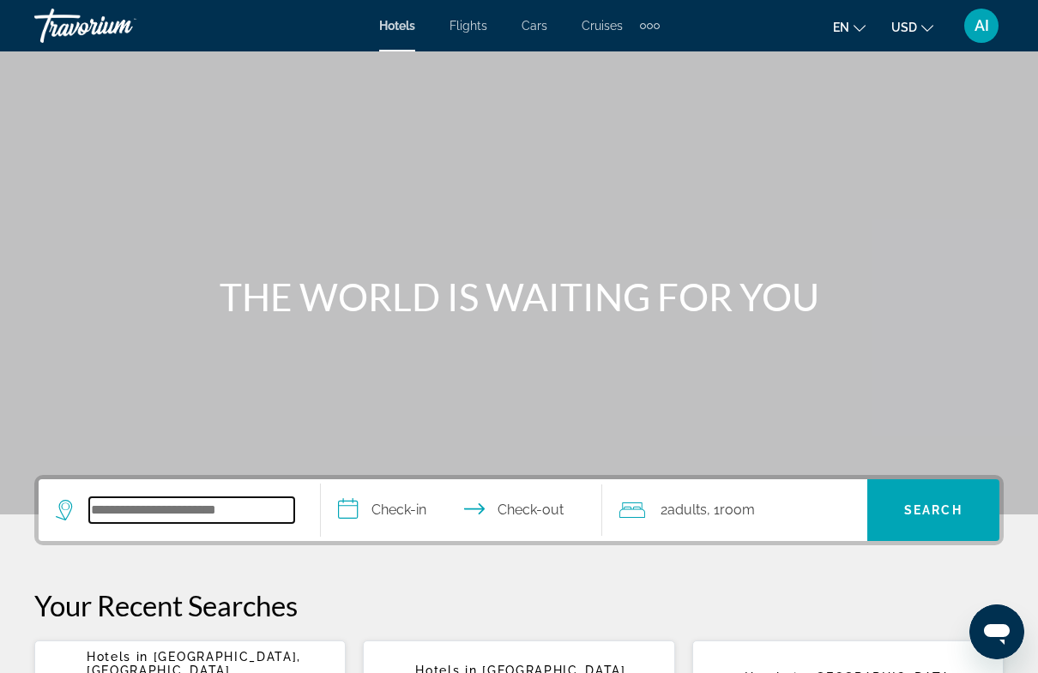
click at [226, 503] on input "Search hotel destination" at bounding box center [191, 510] width 205 height 26
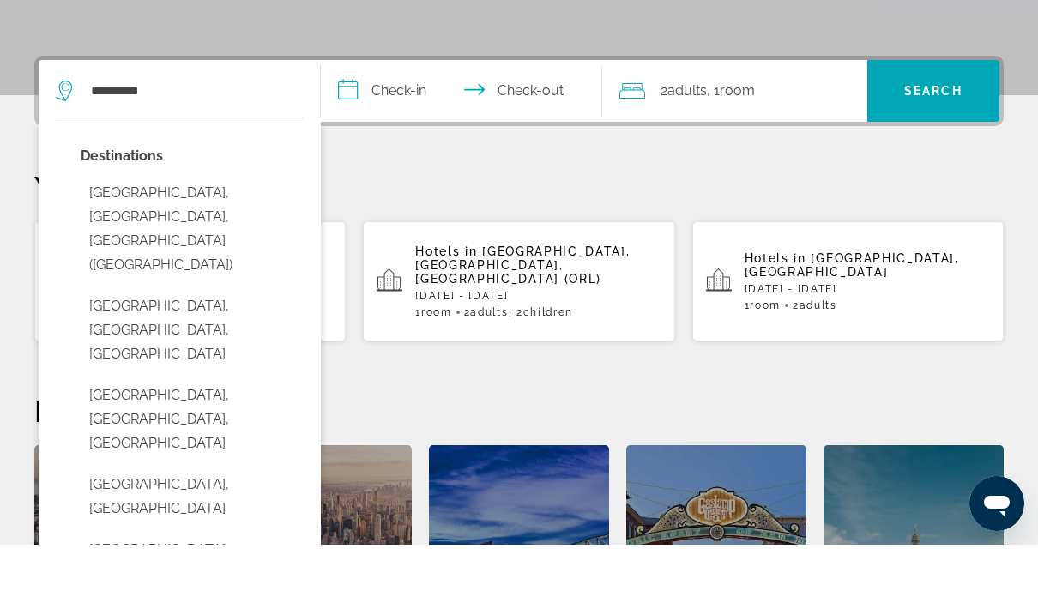
scroll to position [419, 0]
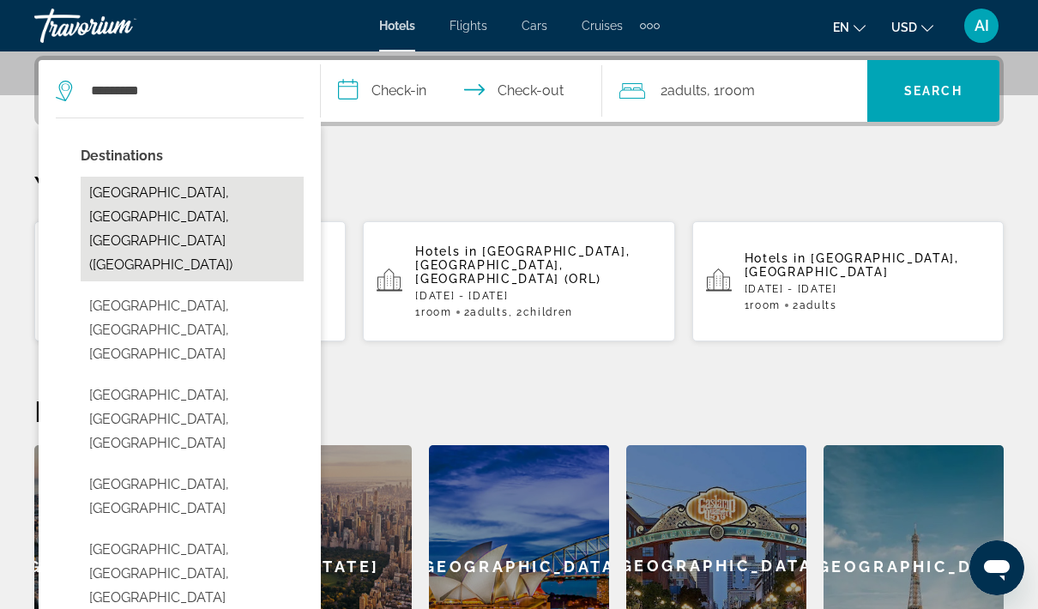
click at [234, 187] on button "[GEOGRAPHIC_DATA], [GEOGRAPHIC_DATA], [GEOGRAPHIC_DATA] ([GEOGRAPHIC_DATA])" at bounding box center [192, 229] width 223 height 105
type input "**********"
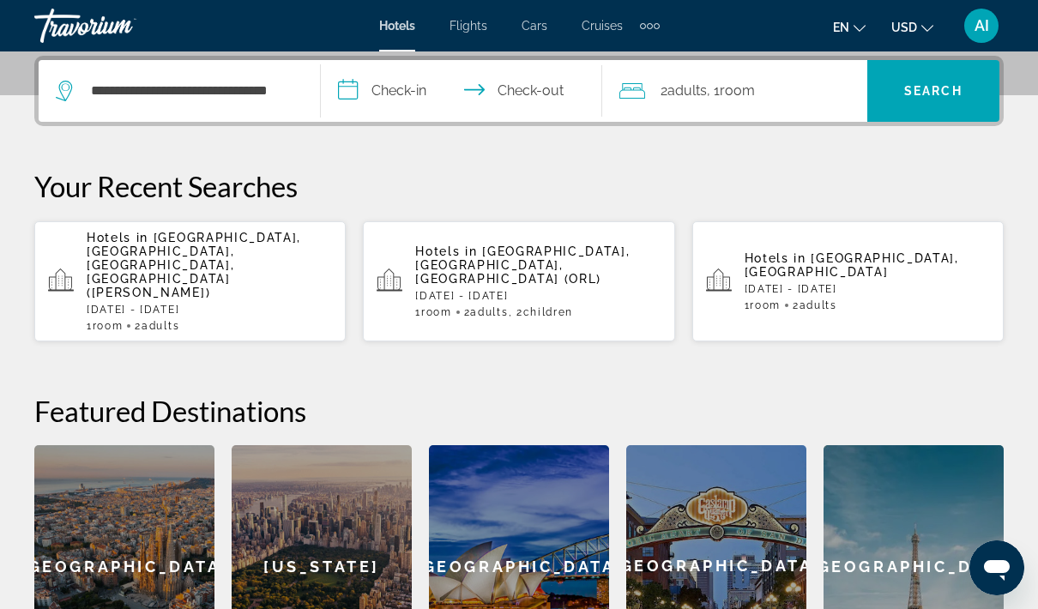
click at [395, 83] on input "**********" at bounding box center [465, 93] width 289 height 67
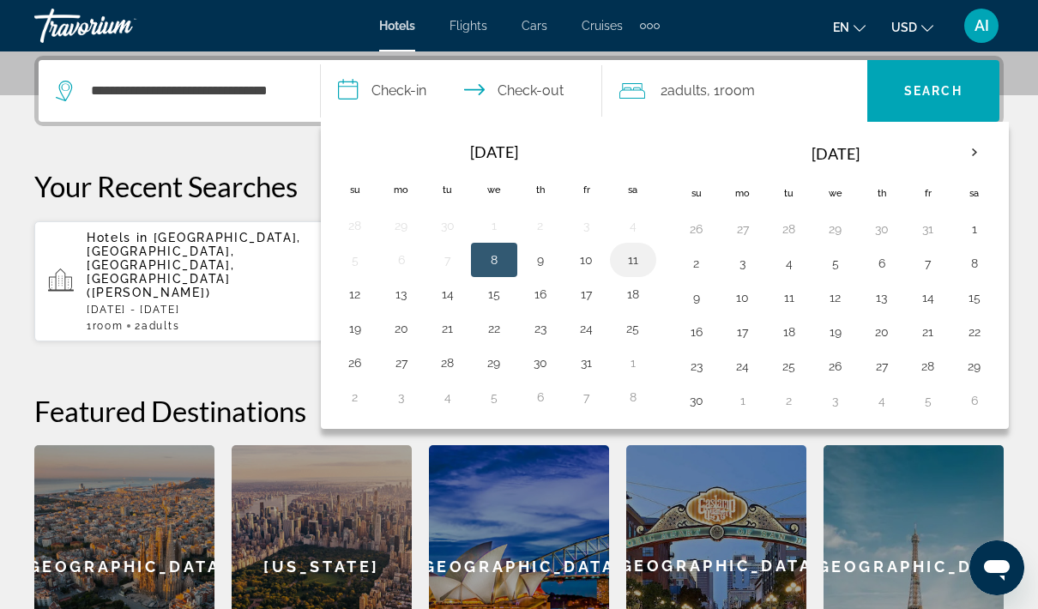
click at [639, 264] on button "11" at bounding box center [632, 260] width 27 height 24
click at [883, 298] on button "13" at bounding box center [881, 298] width 27 height 24
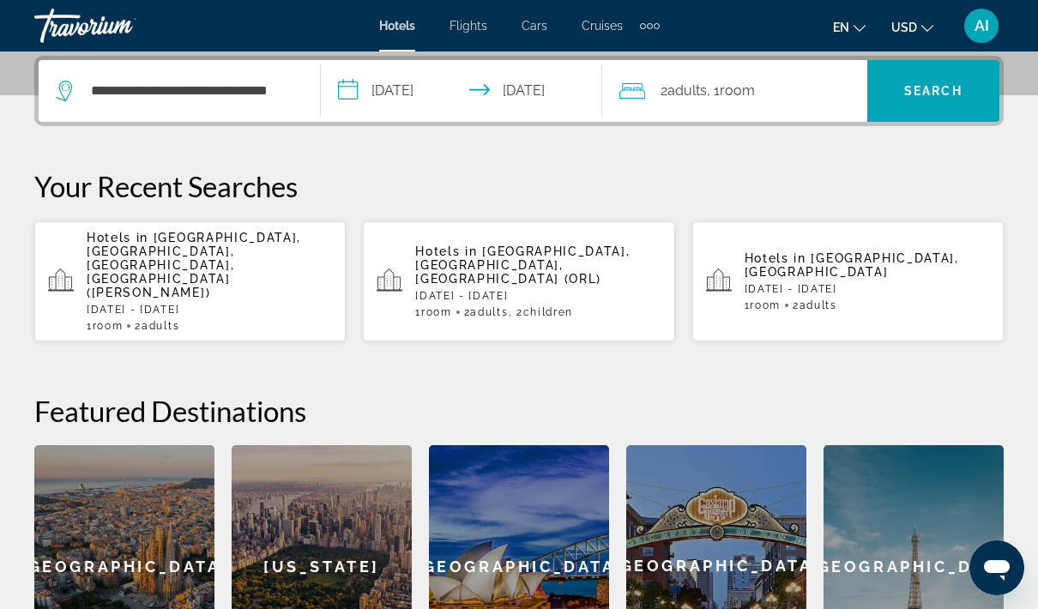
click at [543, 91] on input "**********" at bounding box center [465, 93] width 289 height 67
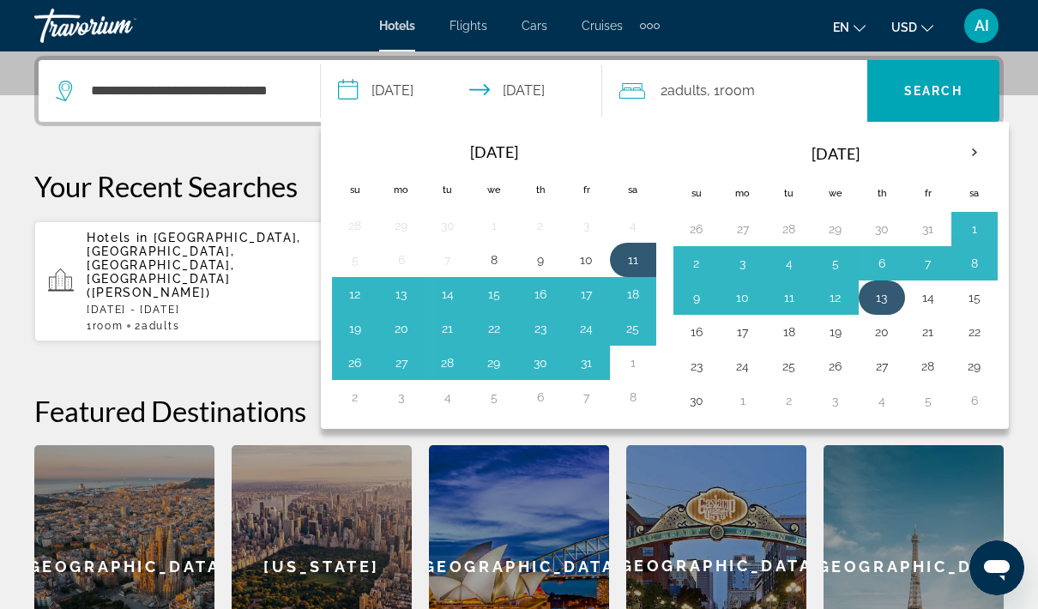
click at [890, 302] on button "13" at bounding box center [881, 298] width 27 height 24
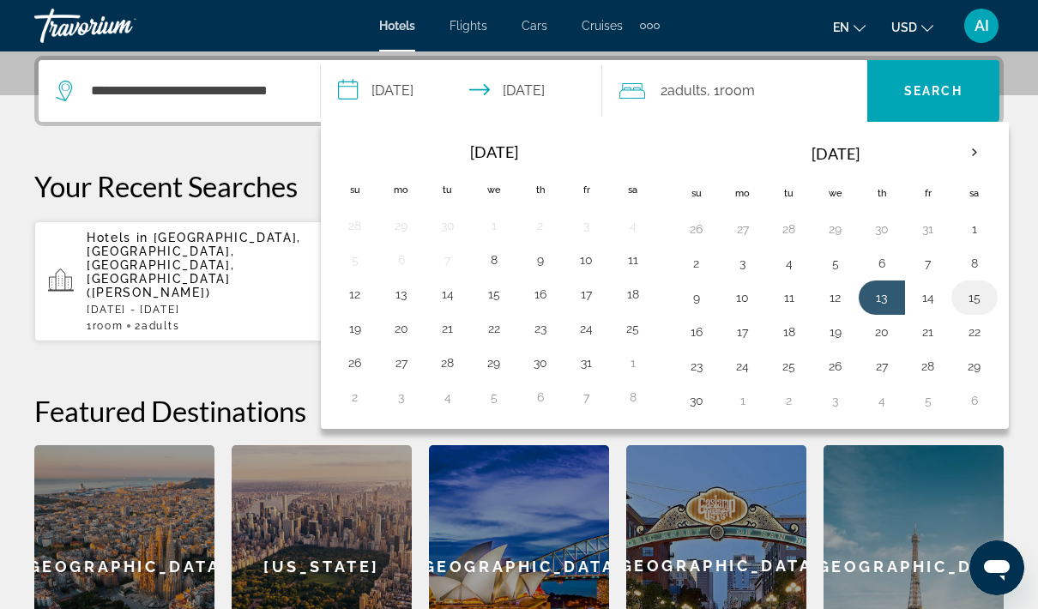
click at [974, 300] on button "15" at bounding box center [974, 298] width 27 height 24
type input "**********"
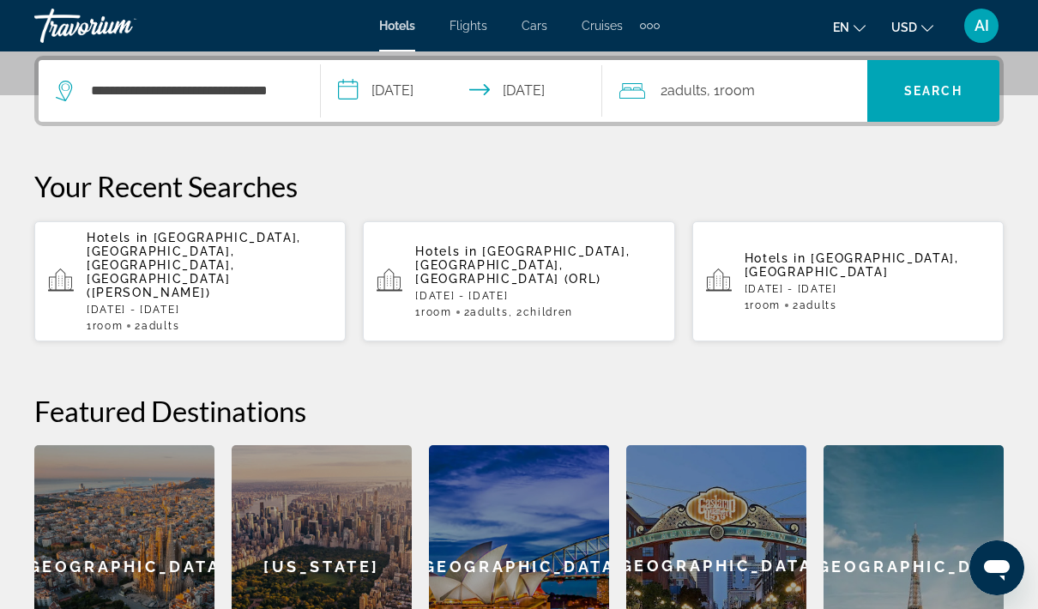
click at [937, 86] on span "Search" at bounding box center [933, 91] width 58 height 14
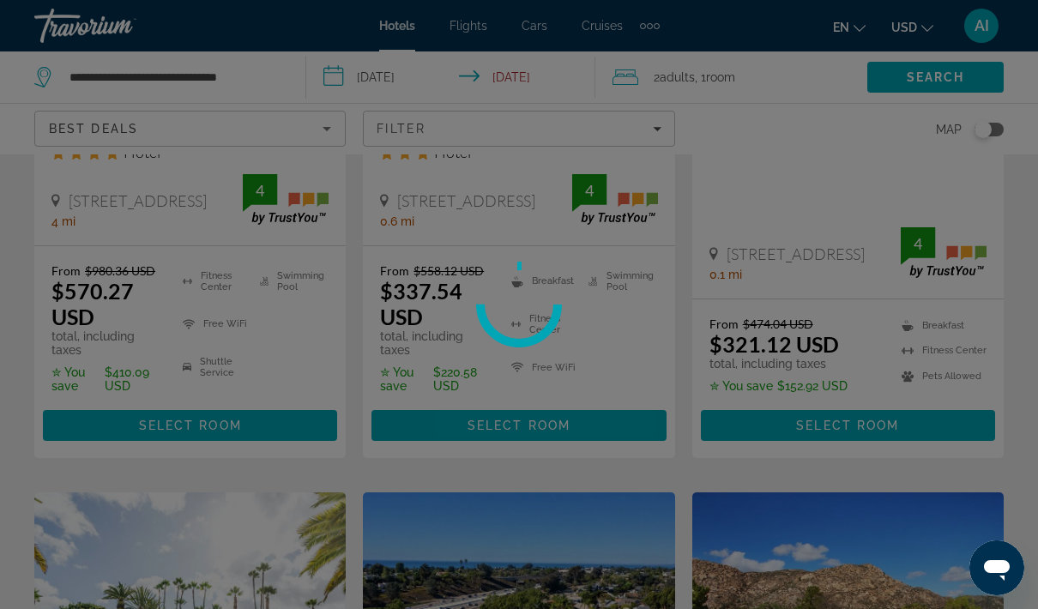
scroll to position [69, 0]
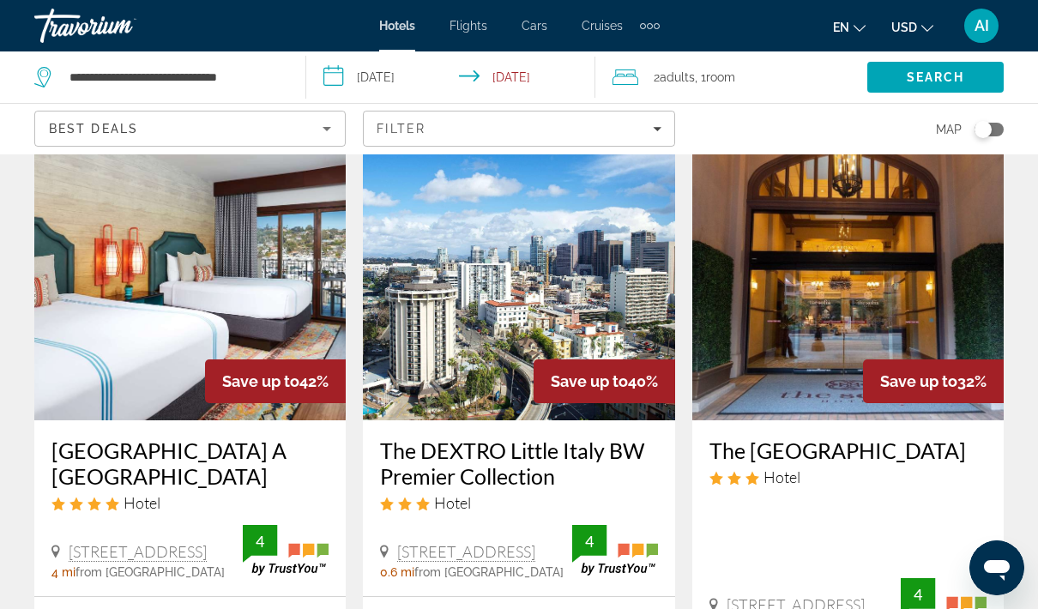
click at [214, 295] on img "Main content" at bounding box center [189, 283] width 311 height 274
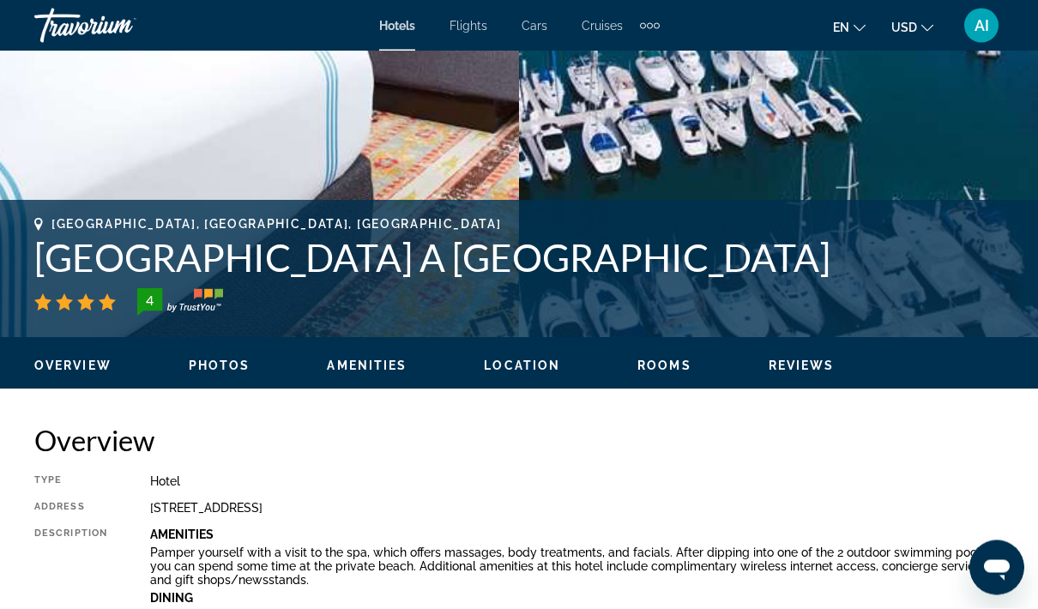
scroll to position [526, 0]
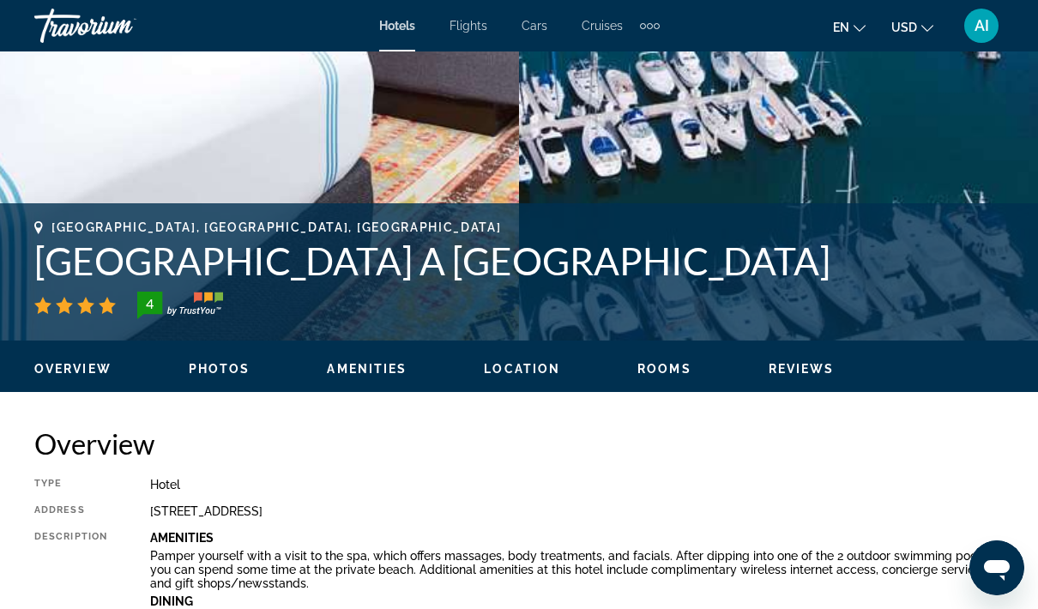
drag, startPoint x: 36, startPoint y: 266, endPoint x: 785, endPoint y: 247, distance: 748.9
copy h1 "[GEOGRAPHIC_DATA] A [GEOGRAPHIC_DATA]"
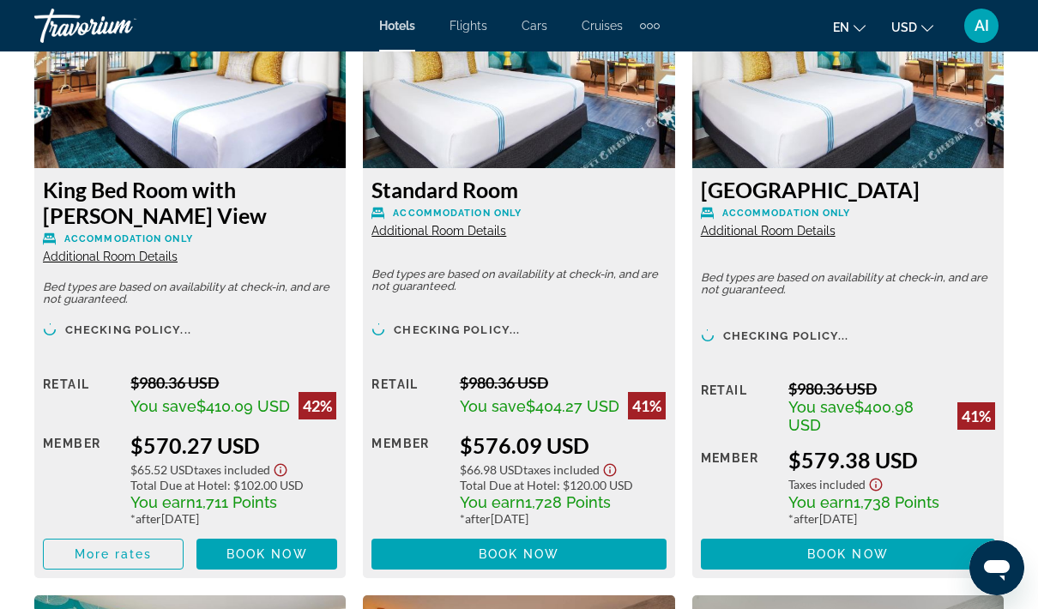
scroll to position [2773, 0]
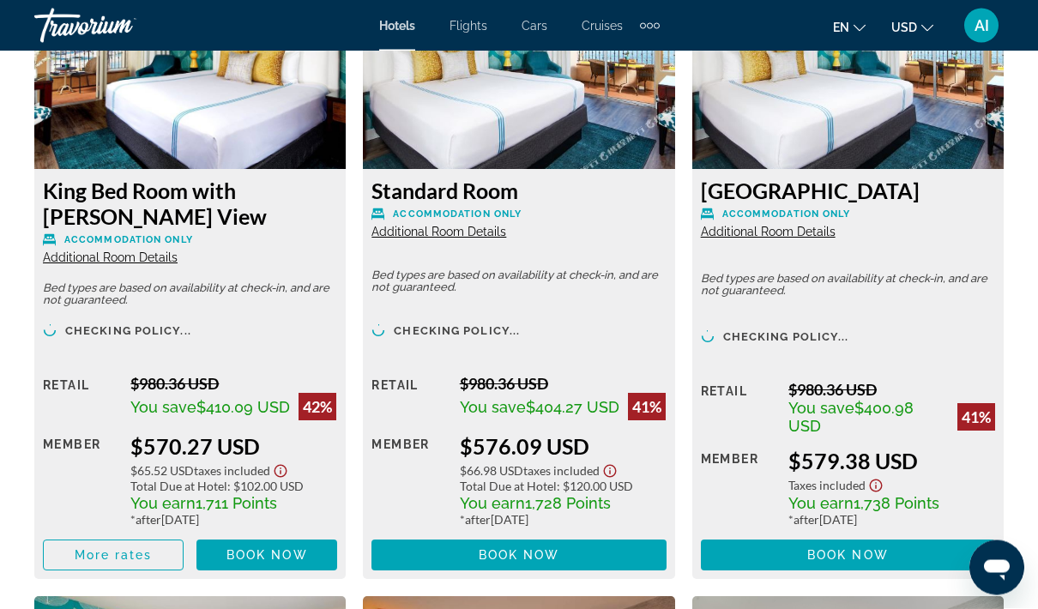
click at [199, 444] on div "$570.27 USD" at bounding box center [233, 447] width 207 height 26
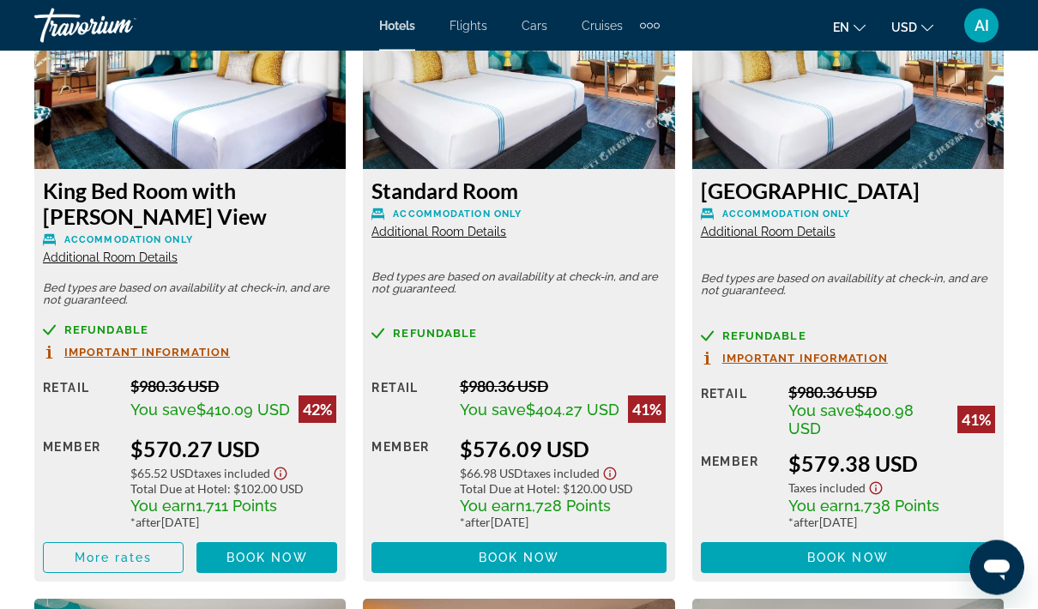
scroll to position [2774, 0]
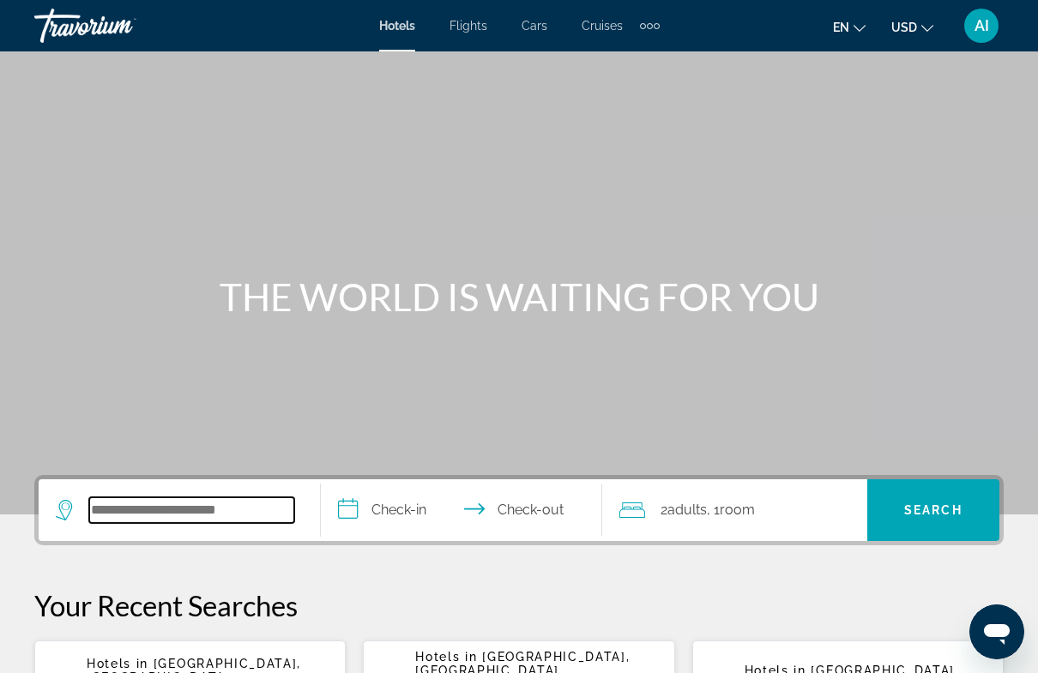
click at [185, 507] on input "Search hotel destination" at bounding box center [191, 510] width 205 height 26
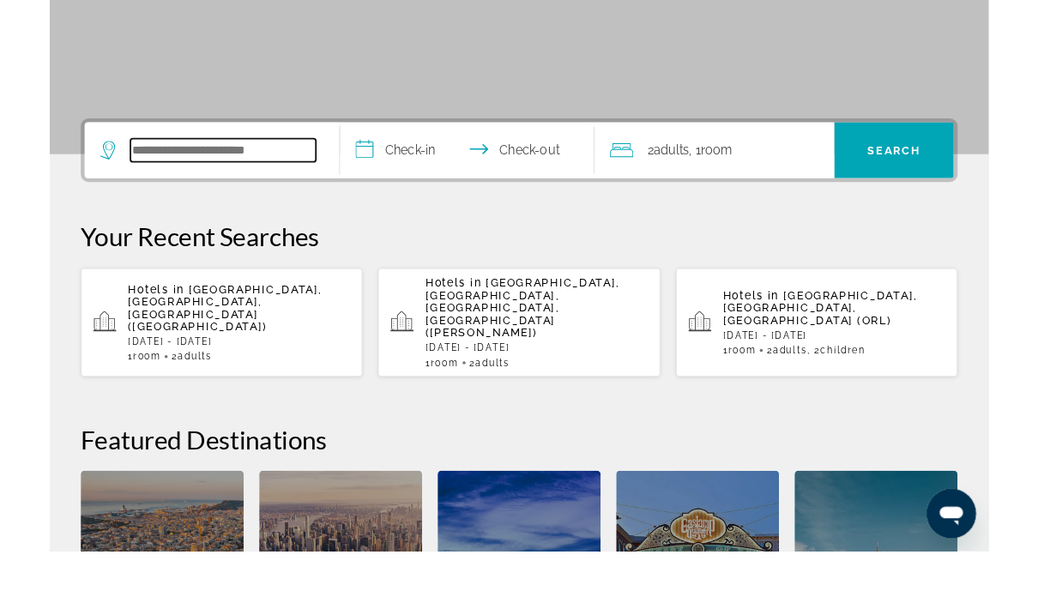
scroll to position [355, 0]
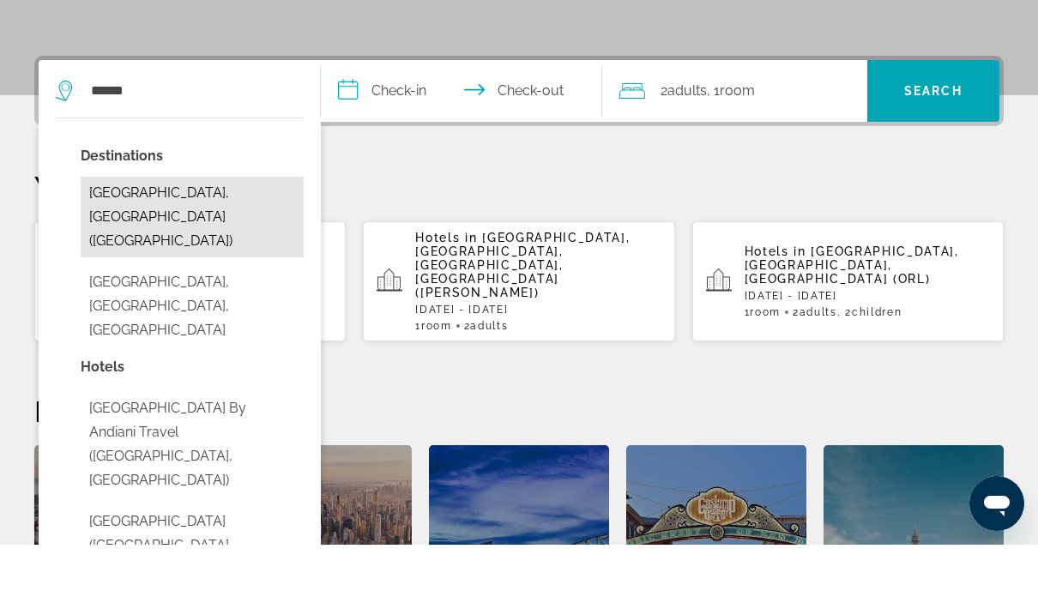
click at [215, 241] on button "[GEOGRAPHIC_DATA], [GEOGRAPHIC_DATA] ([GEOGRAPHIC_DATA])" at bounding box center [192, 281] width 223 height 81
type input "**********"
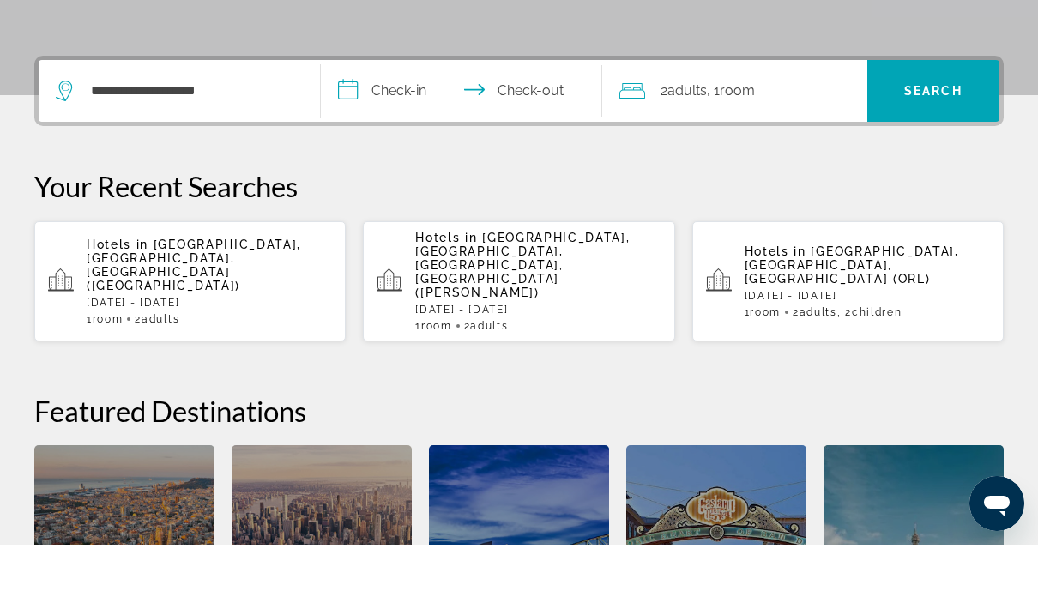
click at [401, 124] on input "**********" at bounding box center [465, 157] width 289 height 67
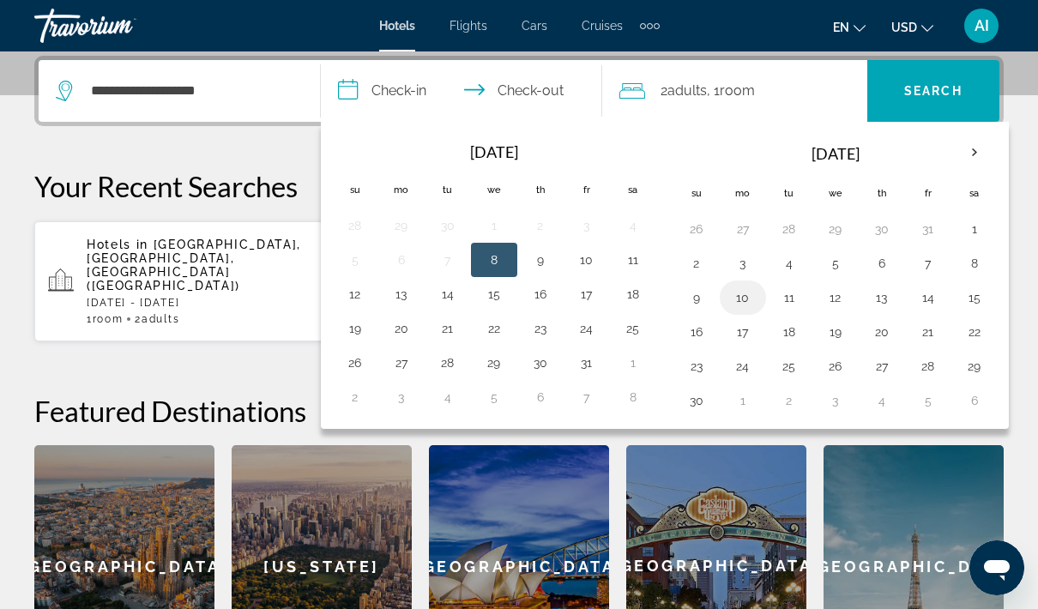
click at [739, 301] on button "10" at bounding box center [742, 298] width 27 height 24
click at [748, 333] on button "17" at bounding box center [742, 332] width 27 height 24
type input "**********"
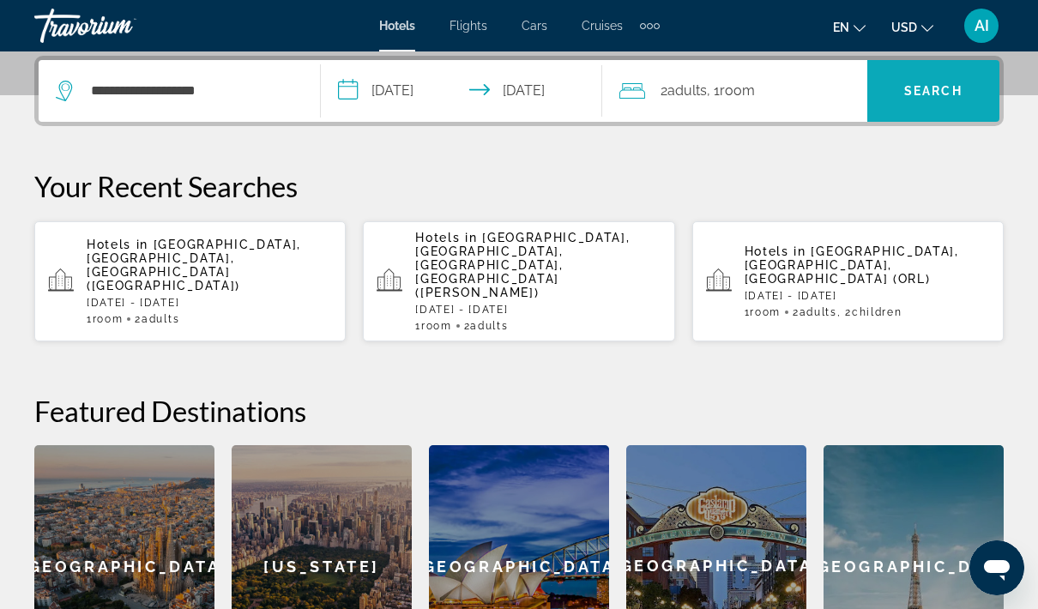
click at [949, 78] on span "Search" at bounding box center [933, 90] width 132 height 41
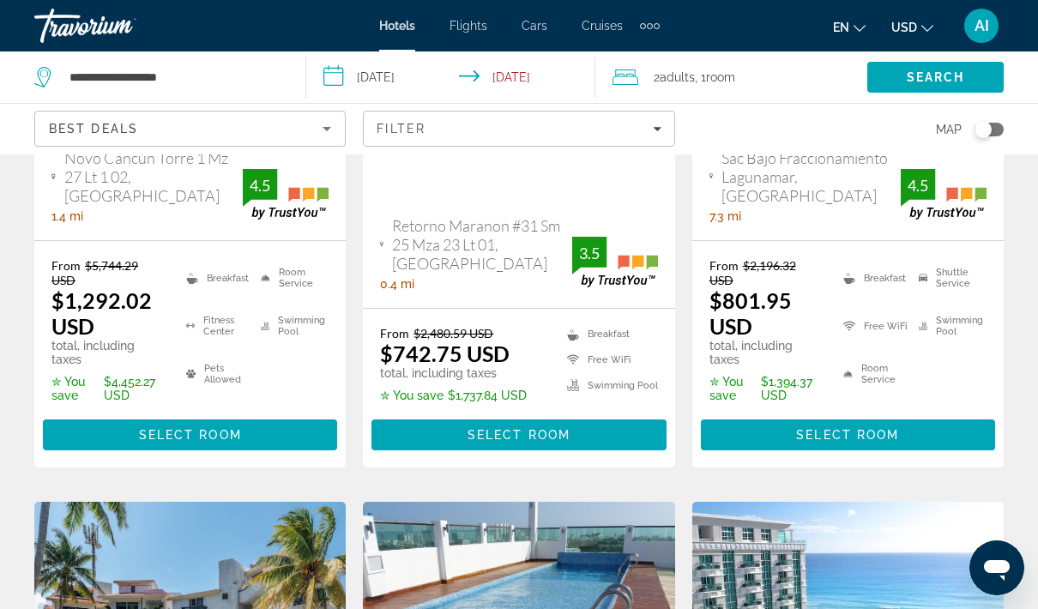
scroll to position [69, 0]
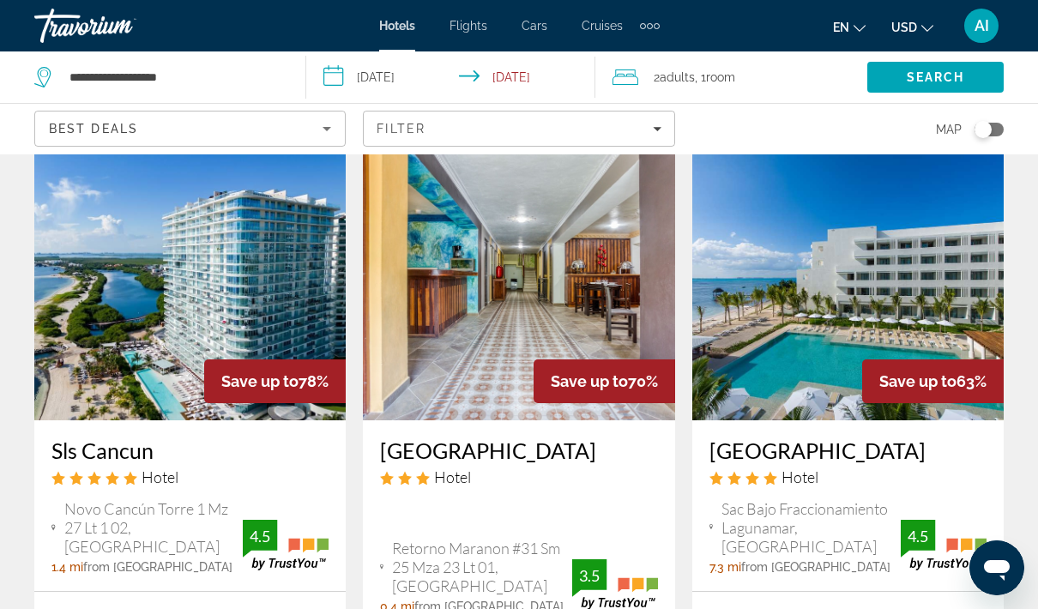
click at [941, 357] on img "Main content" at bounding box center [847, 283] width 311 height 274
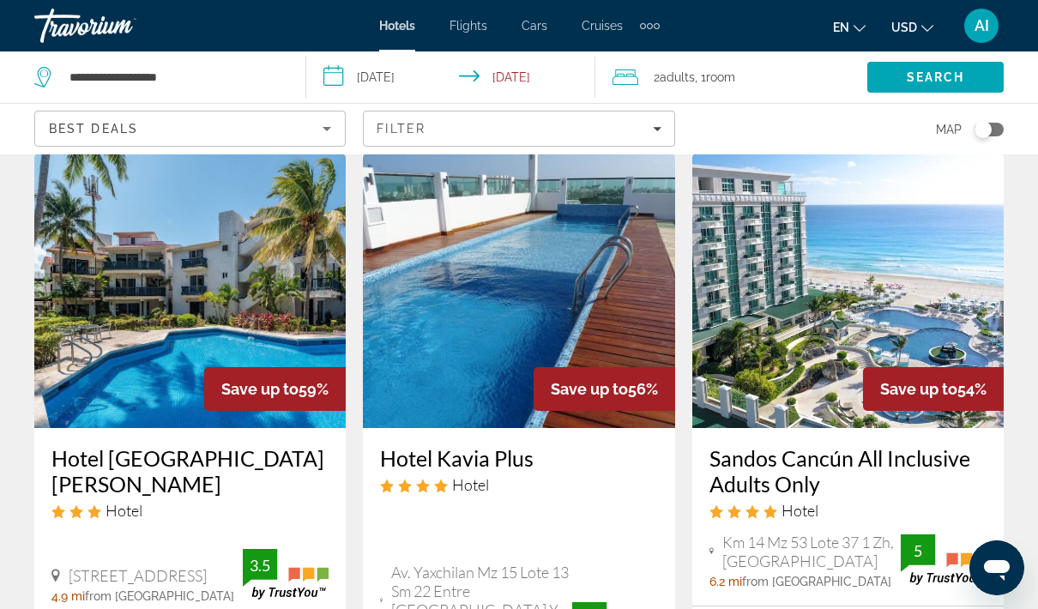
scroll to position [766, 0]
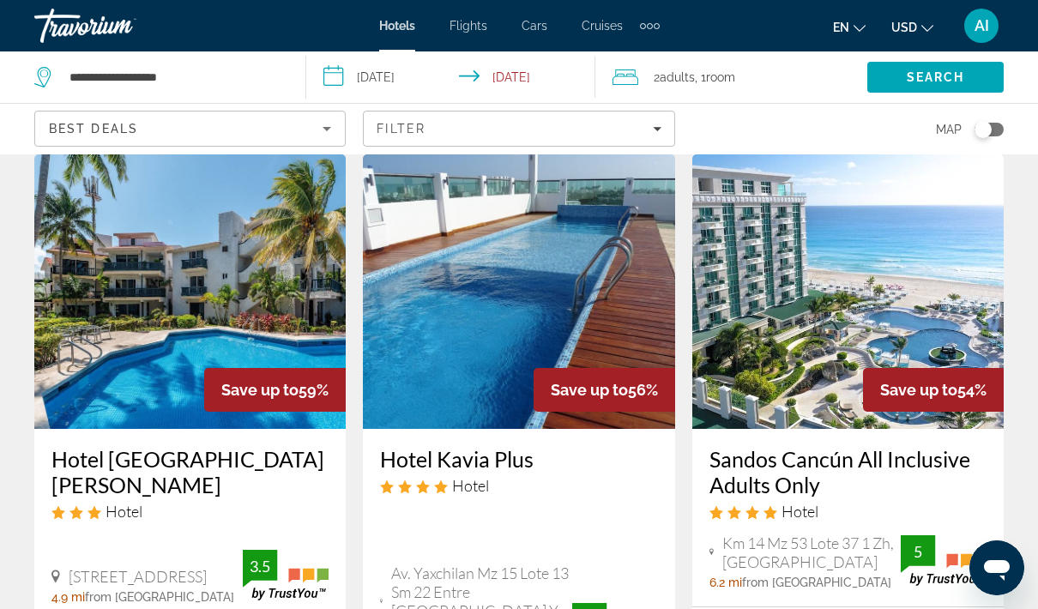
click at [792, 448] on h3 "Sandos Cancún All Inclusive Adults Only" at bounding box center [847, 471] width 277 height 51
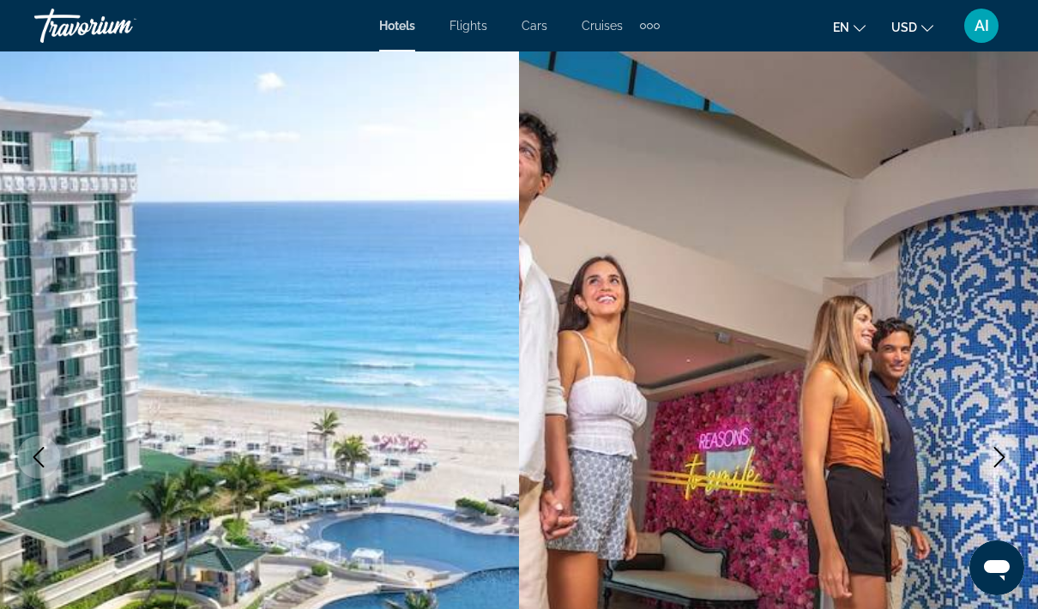
scroll to position [1, 0]
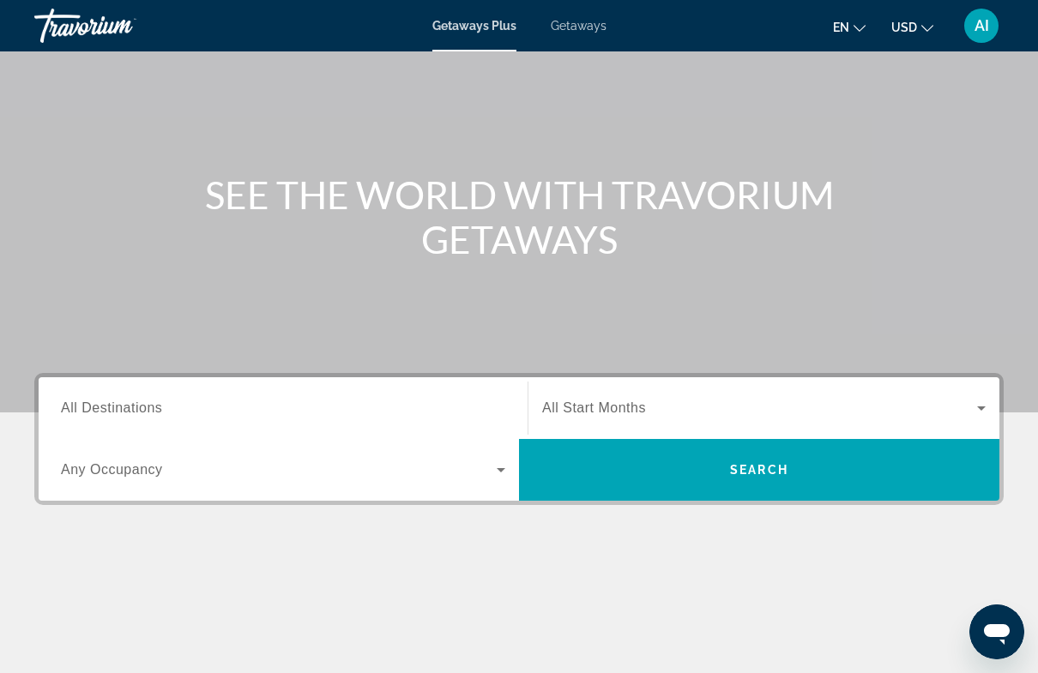
click at [205, 406] on input "Destination All Destinations" at bounding box center [283, 409] width 444 height 21
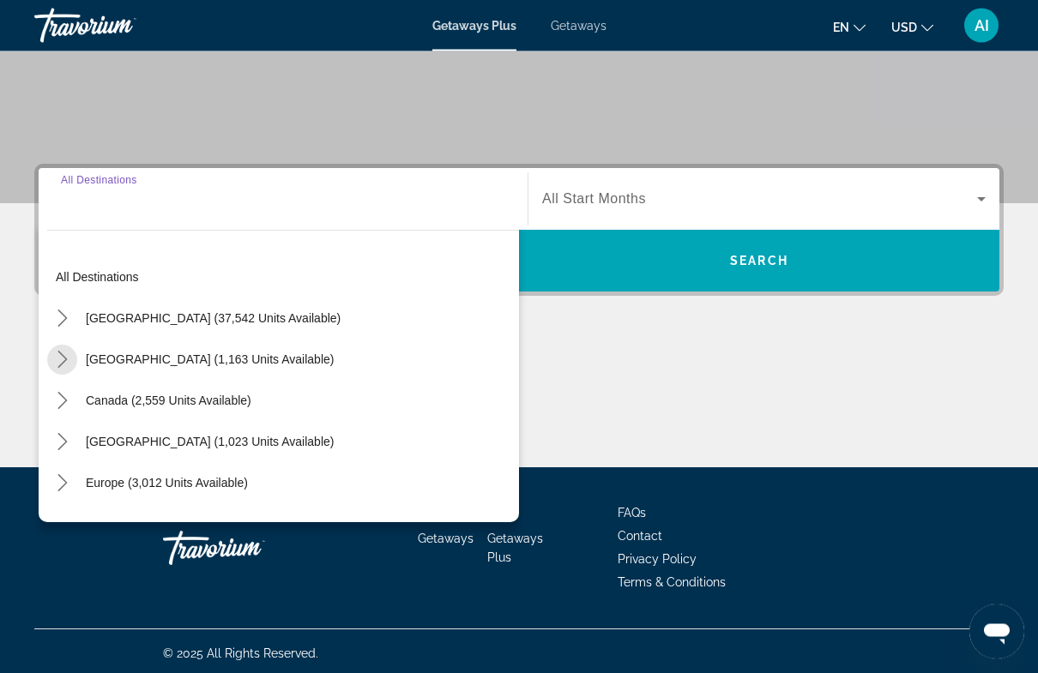
scroll to position [311, 0]
click at [76, 352] on mat-icon "Toggle Mexico (1,163 units available) submenu" at bounding box center [62, 360] width 30 height 30
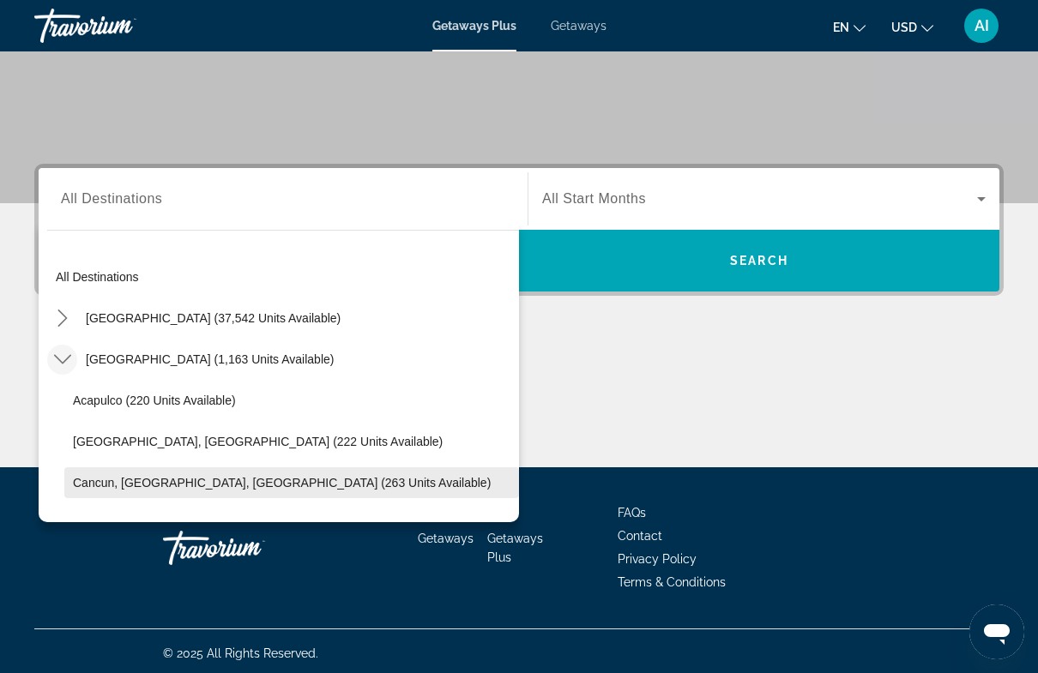
click at [222, 482] on span "Cancun, [GEOGRAPHIC_DATA], [GEOGRAPHIC_DATA] (263 units available)" at bounding box center [282, 483] width 418 height 14
type input "**********"
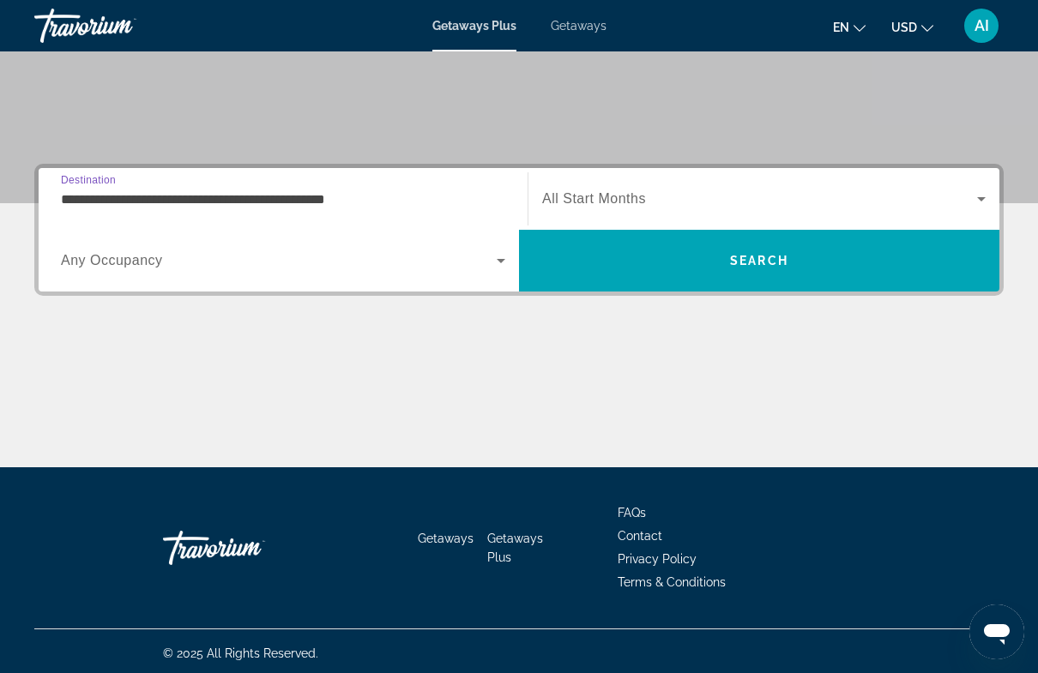
click at [350, 259] on span "Search widget" at bounding box center [279, 260] width 436 height 21
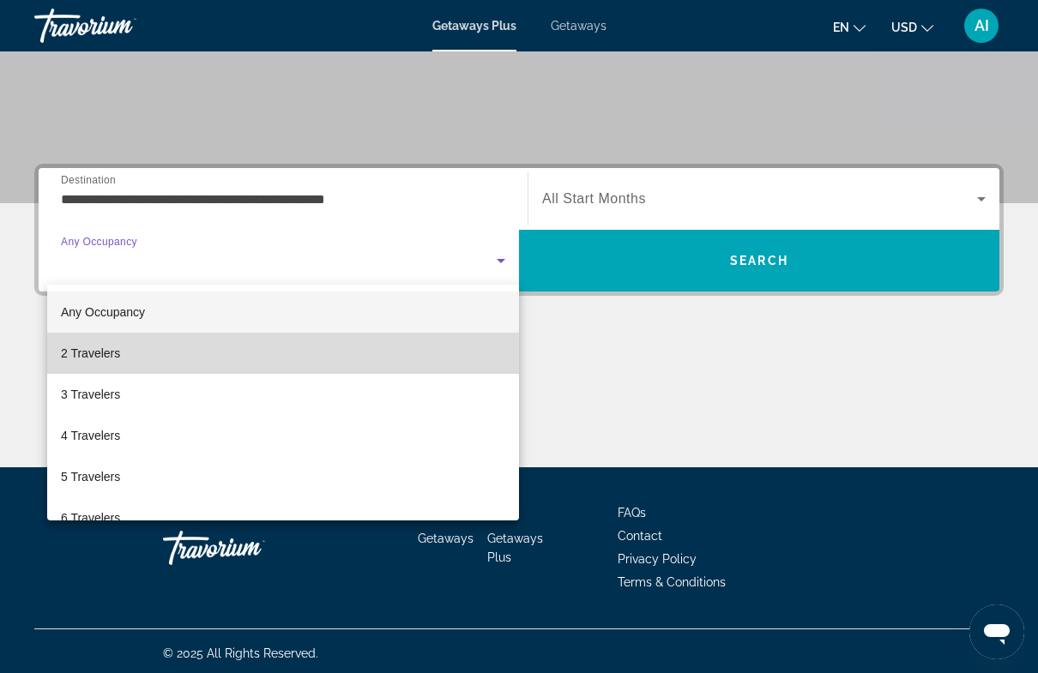
click at [106, 357] on span "2 Travelers" at bounding box center [90, 353] width 59 height 21
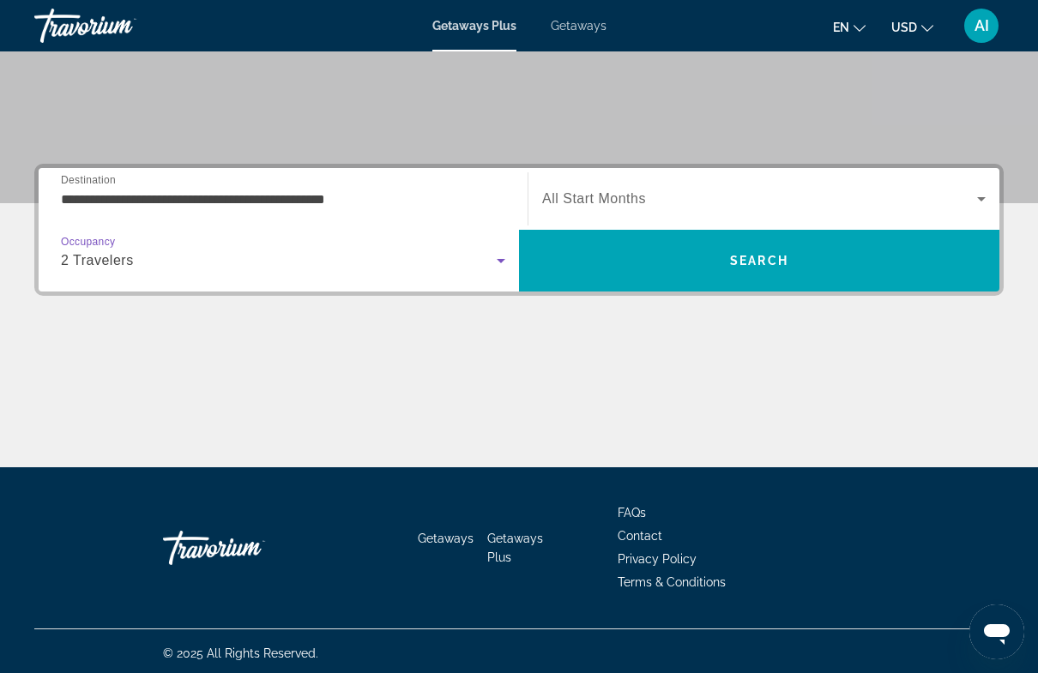
click at [687, 199] on span "Search widget" at bounding box center [759, 199] width 435 height 21
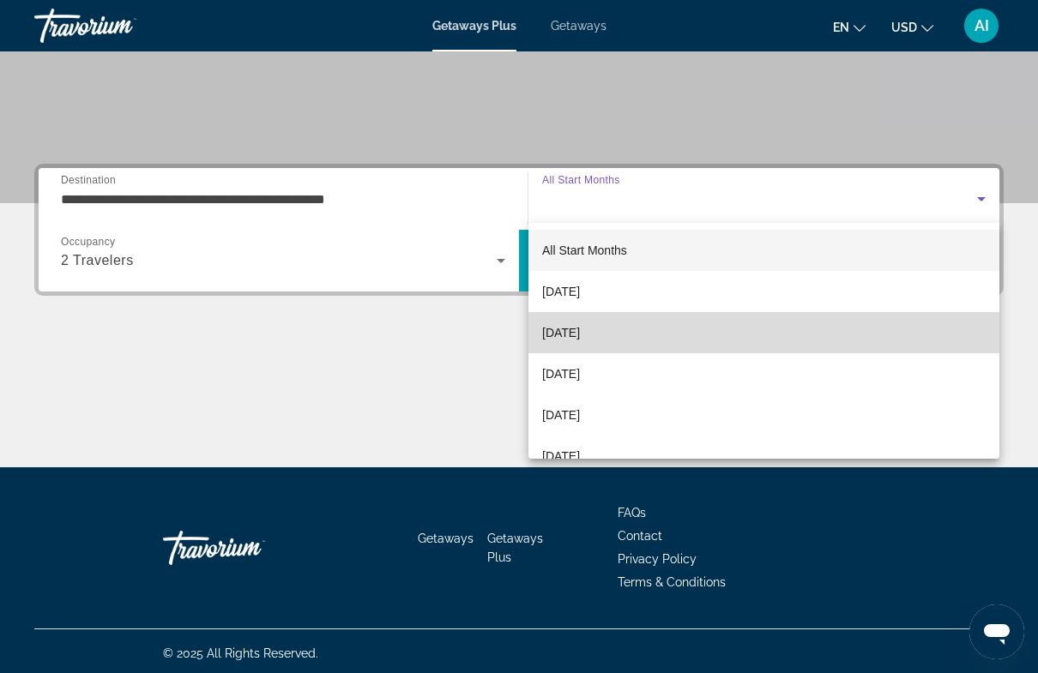
click at [580, 334] on span "[DATE]" at bounding box center [561, 332] width 38 height 21
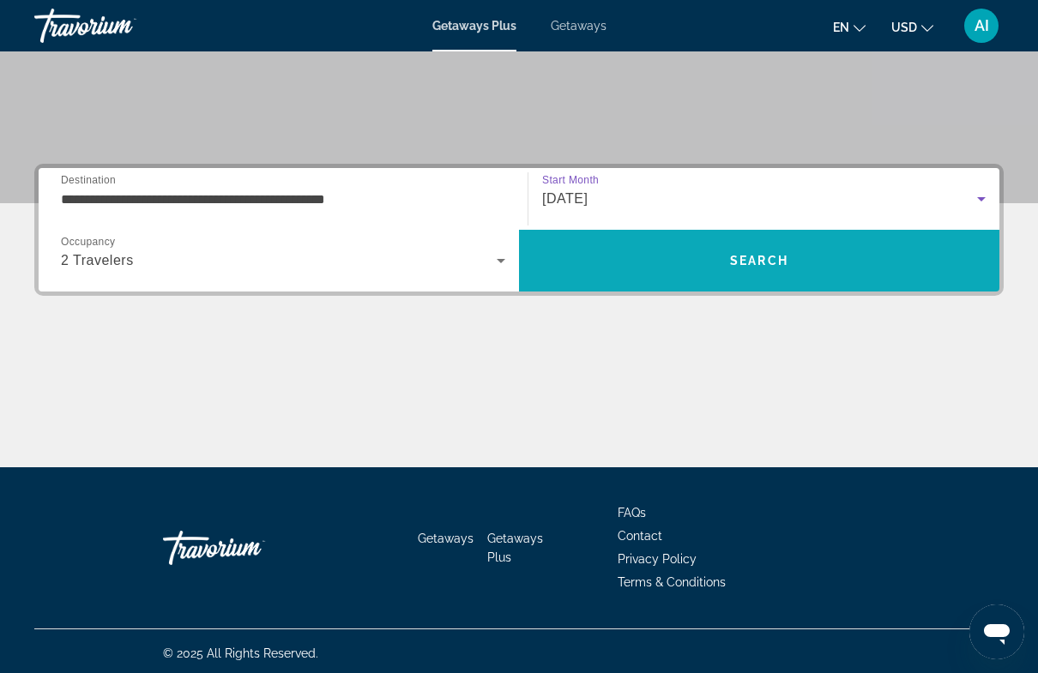
click at [795, 258] on span "Search" at bounding box center [759, 260] width 480 height 41
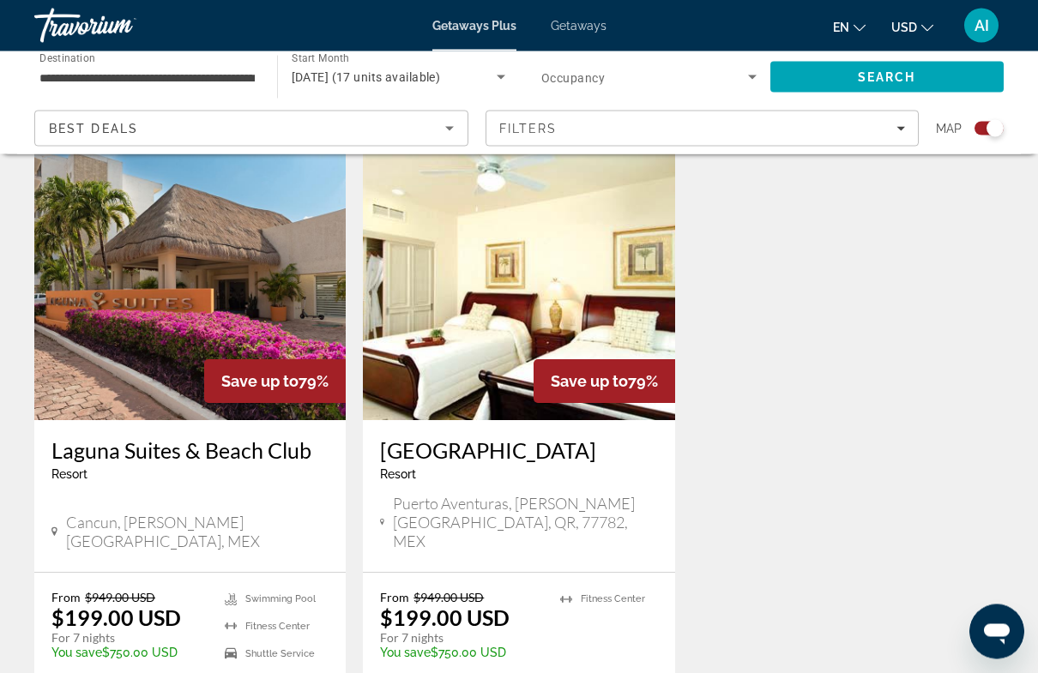
scroll to position [682, 0]
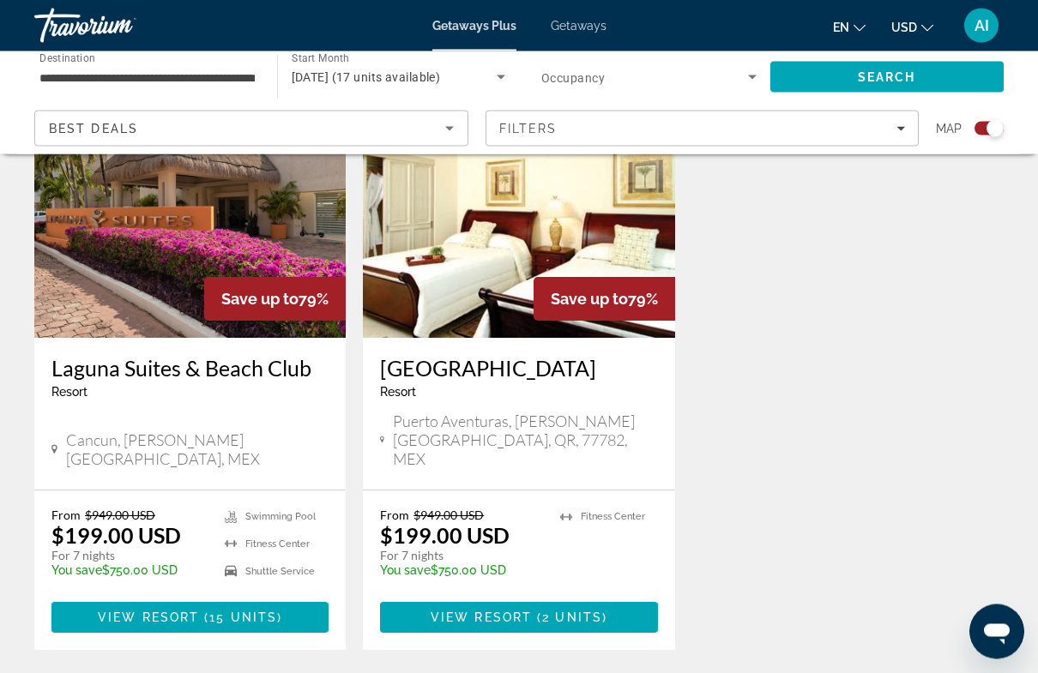
click at [176, 249] on img "Main content" at bounding box center [189, 201] width 311 height 274
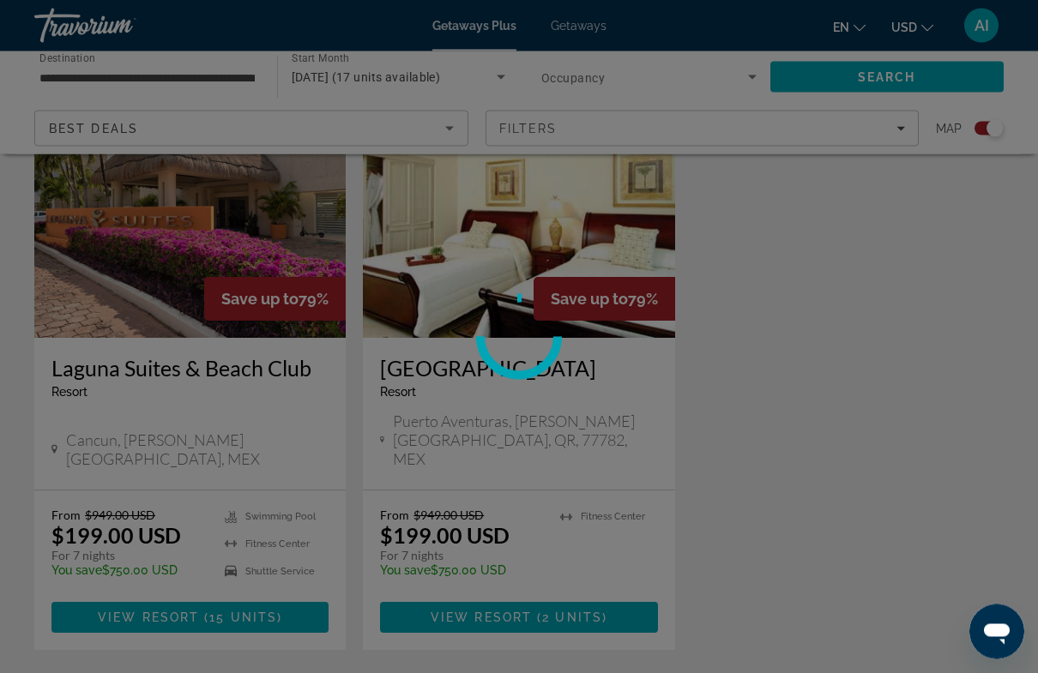
scroll to position [683, 0]
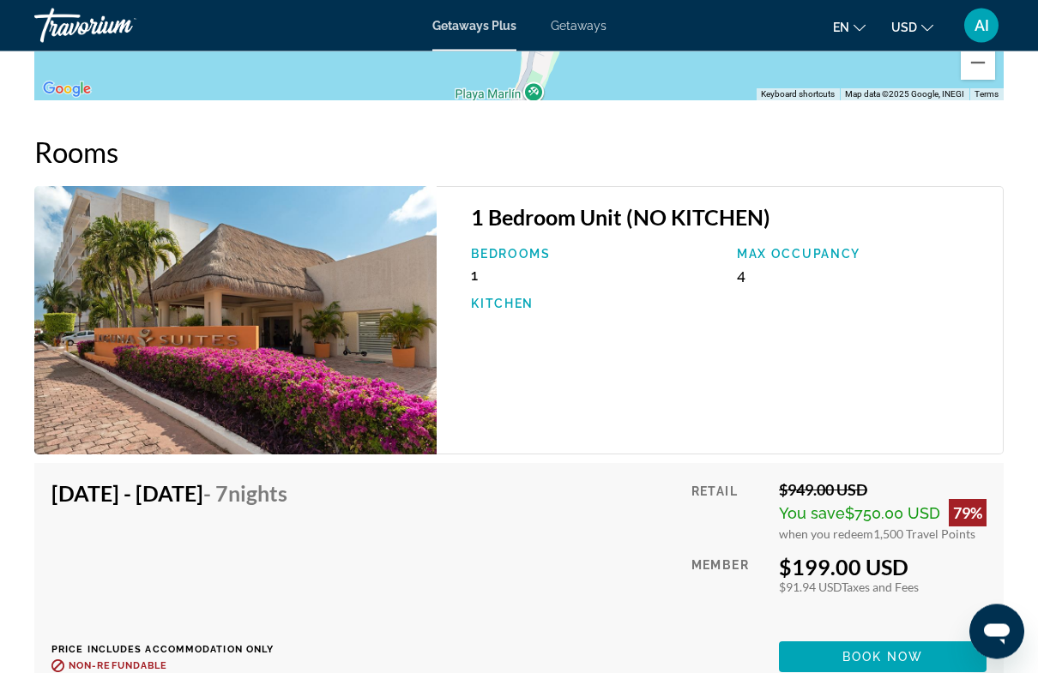
scroll to position [2821, 0]
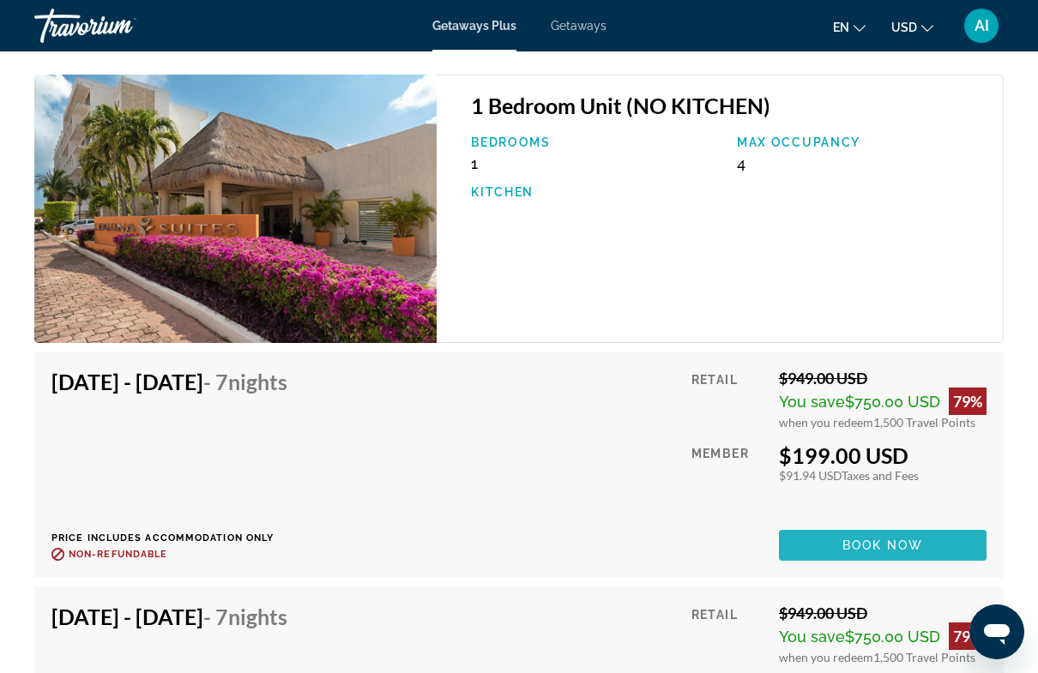
click at [893, 543] on span "Book now" at bounding box center [882, 546] width 81 height 14
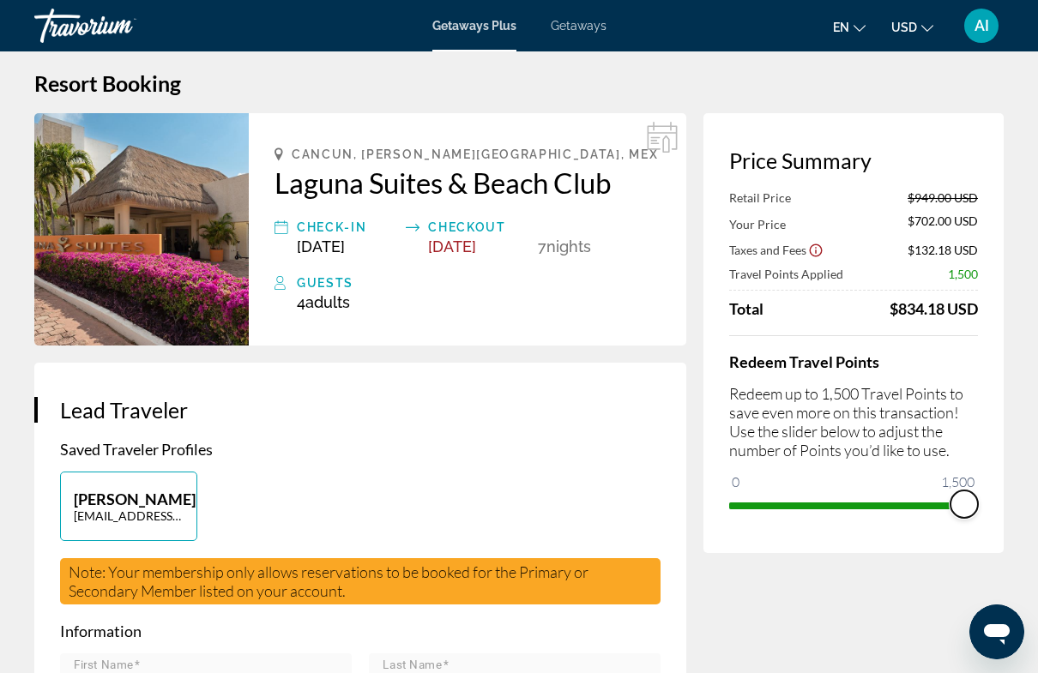
scroll to position [15, 0]
